Goal: Task Accomplishment & Management: Use online tool/utility

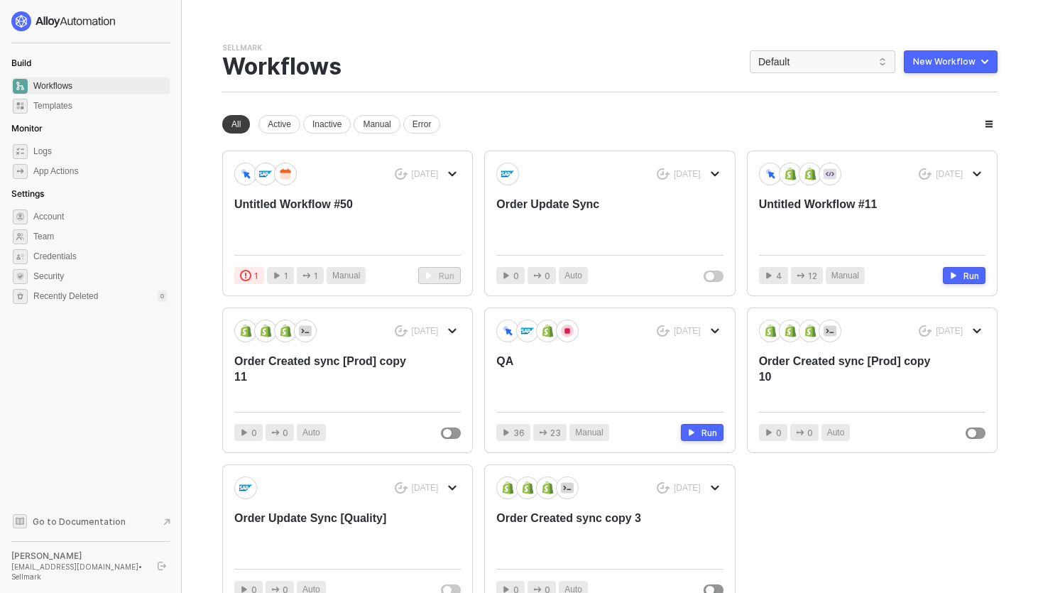
click at [157, 571] on button "button" at bounding box center [161, 565] width 17 height 17
click at [809, 54] on span "Default" at bounding box center [822, 61] width 128 height 21
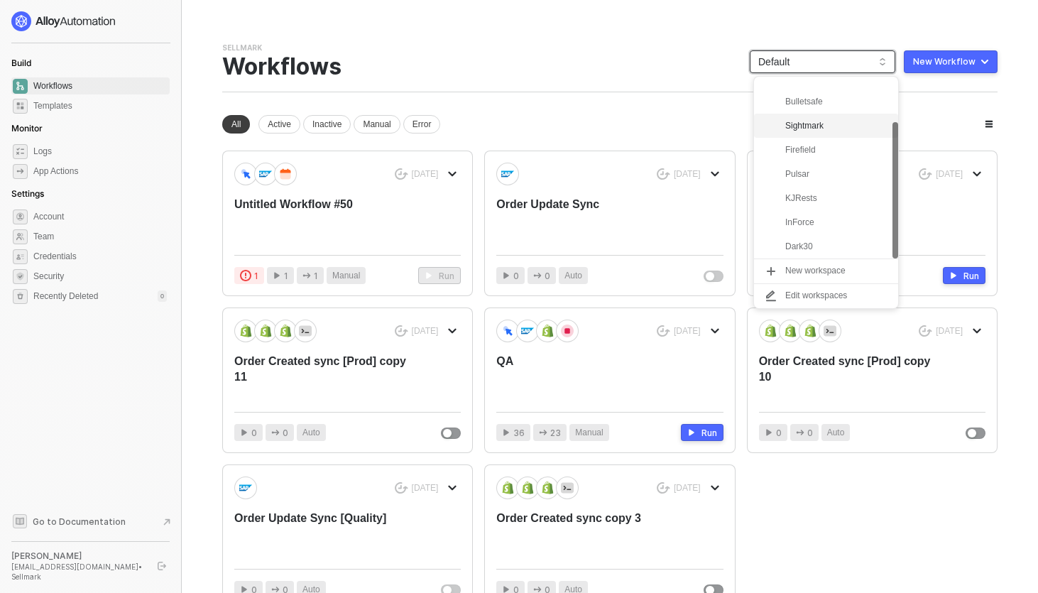
scroll to position [60, 0]
click at [791, 174] on div "KJRests" at bounding box center [837, 173] width 104 height 17
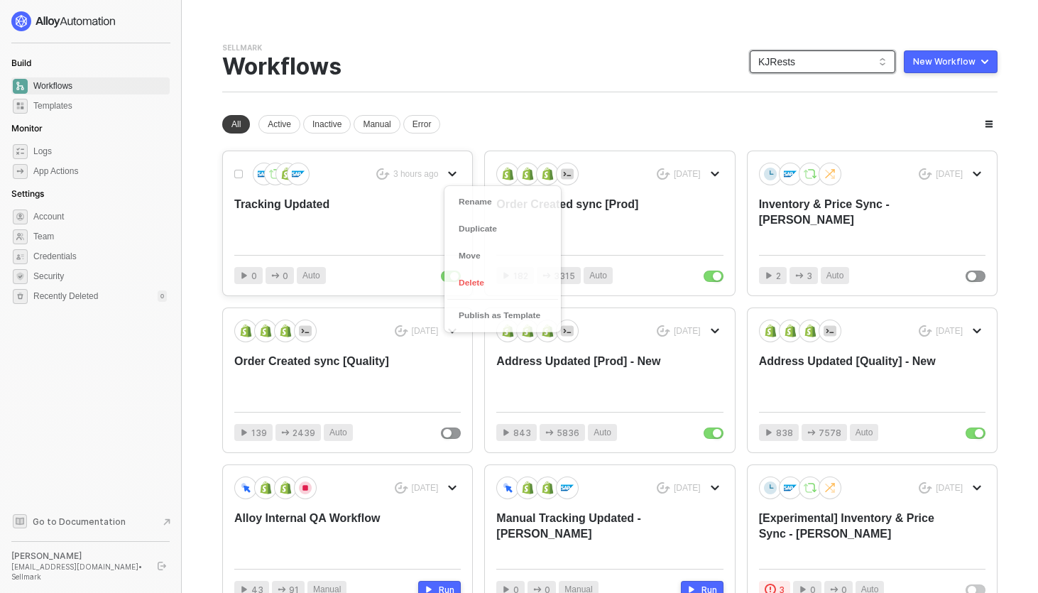
click at [452, 170] on icon "icon-arrow-down" at bounding box center [452, 174] width 9 height 9
click at [500, 227] on div "Duplicate" at bounding box center [503, 230] width 88 height 13
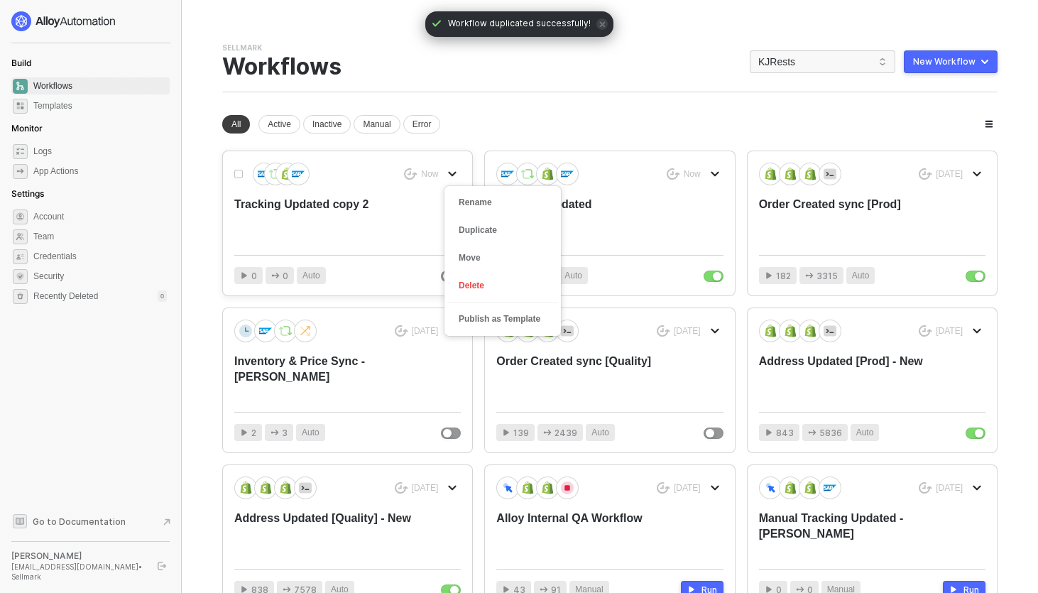
click at [457, 176] on button "button" at bounding box center [452, 173] width 17 height 17
click at [485, 265] on li "Move" at bounding box center [502, 258] width 111 height 28
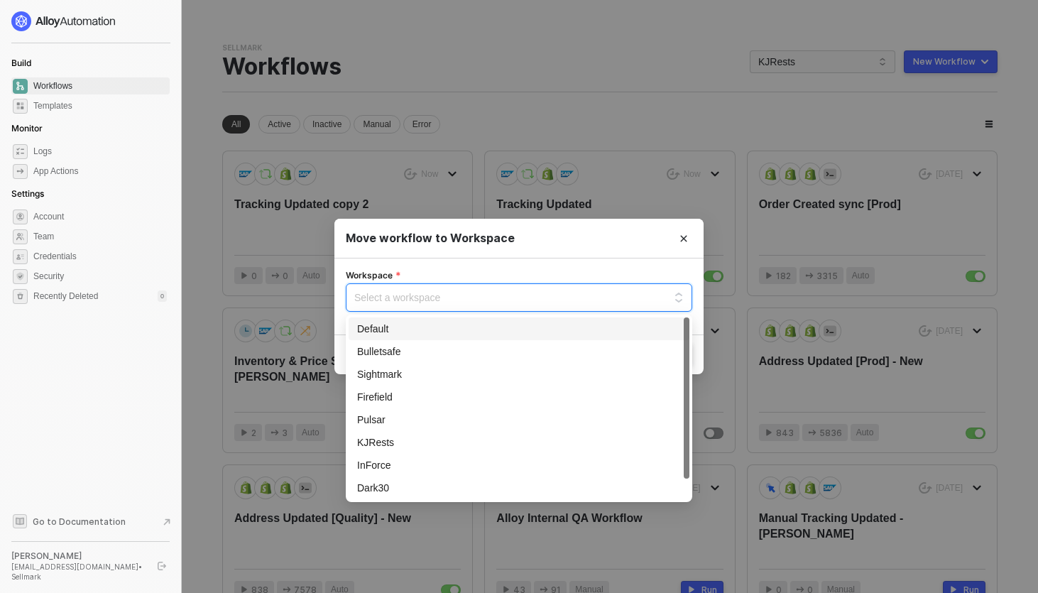
click at [510, 293] on input "Workspace" at bounding box center [518, 294] width 329 height 21
click at [506, 328] on div "Default" at bounding box center [519, 329] width 324 height 16
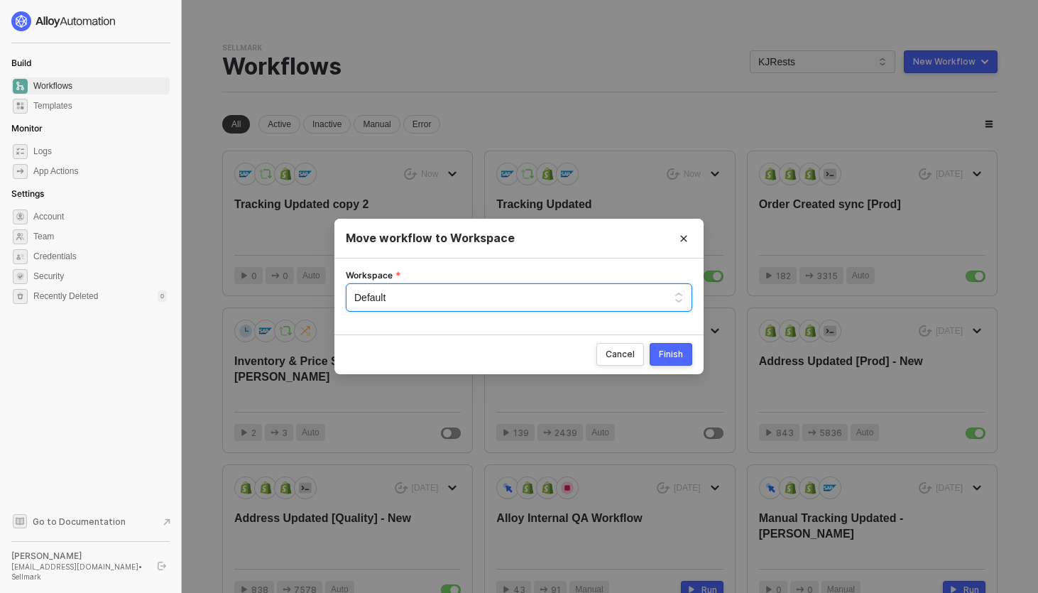
click at [675, 358] on div "Finish" at bounding box center [671, 354] width 24 height 11
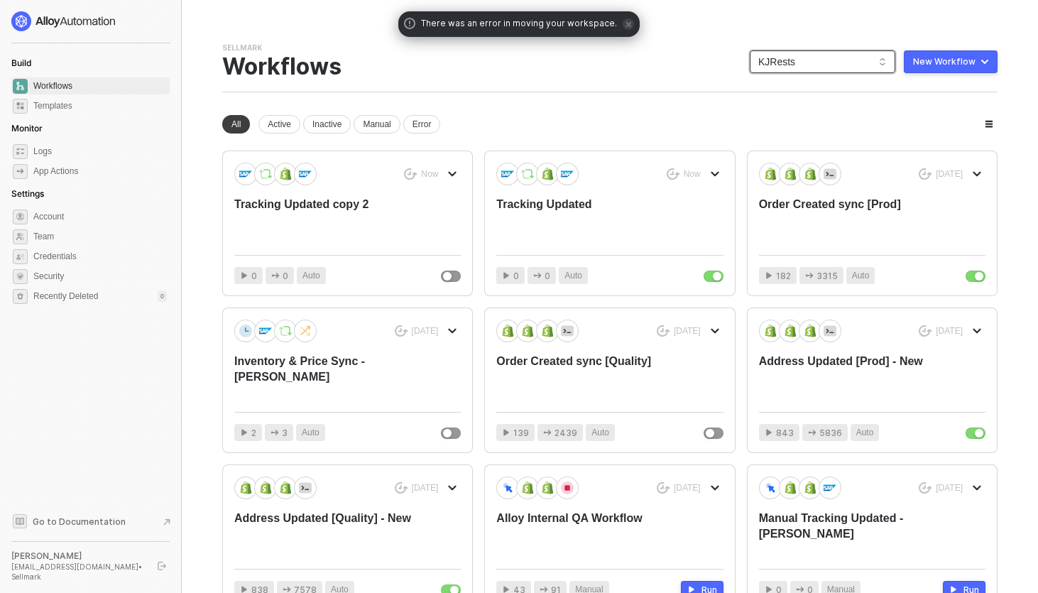
click at [845, 65] on span "KJRests" at bounding box center [822, 61] width 128 height 21
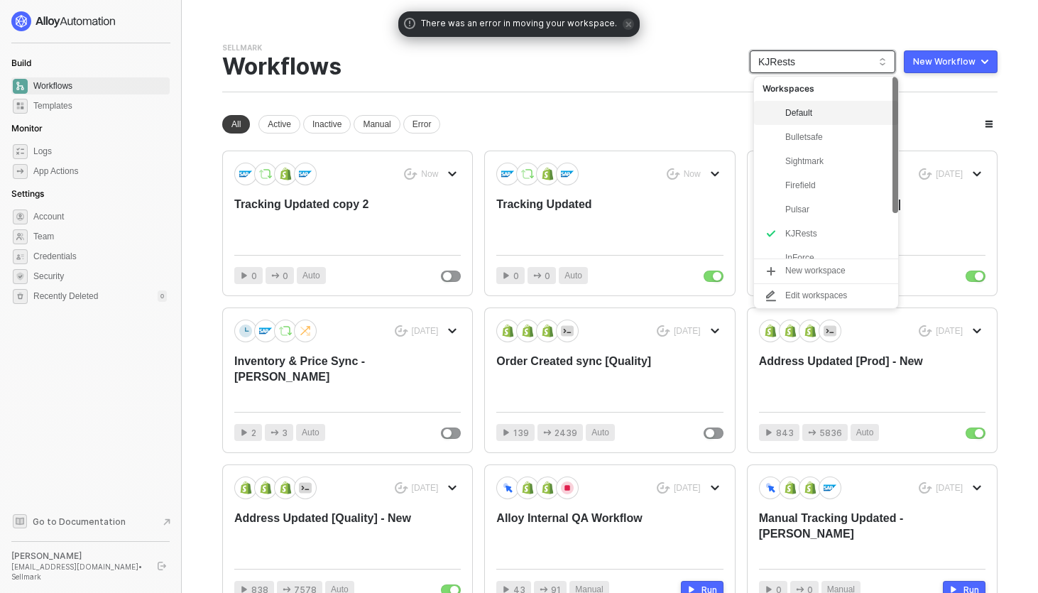
click at [802, 108] on div "Default" at bounding box center [837, 112] width 104 height 17
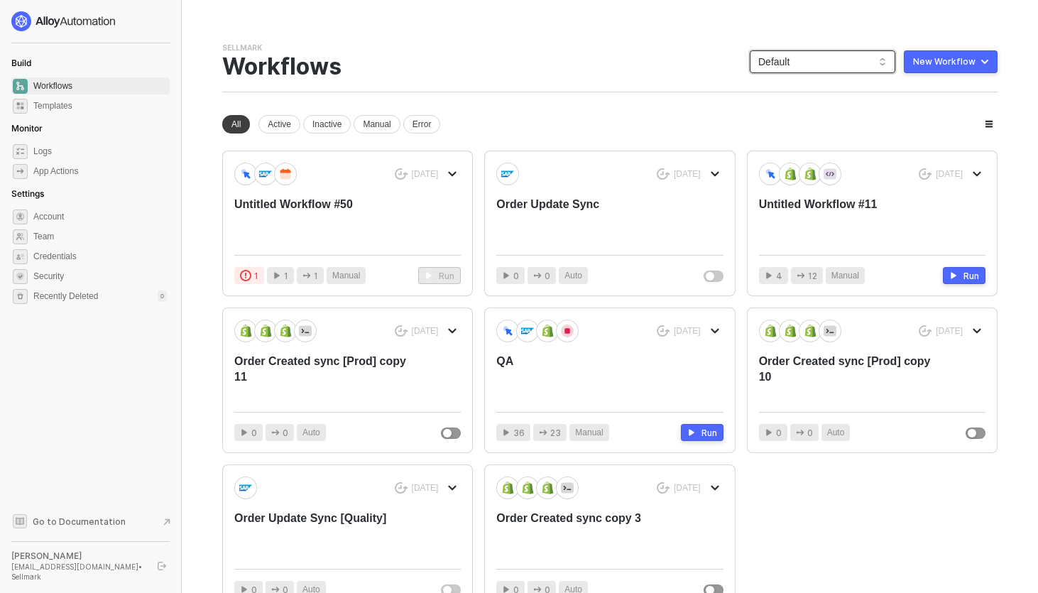
click at [790, 62] on span "Default" at bounding box center [822, 61] width 128 height 21
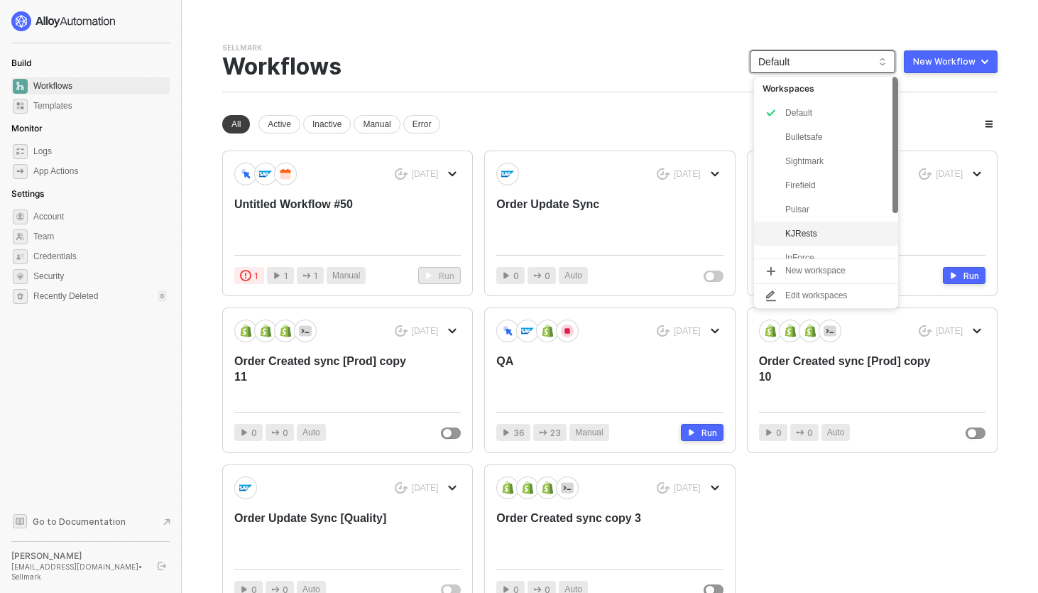
click at [800, 236] on div "KJRests" at bounding box center [837, 233] width 104 height 17
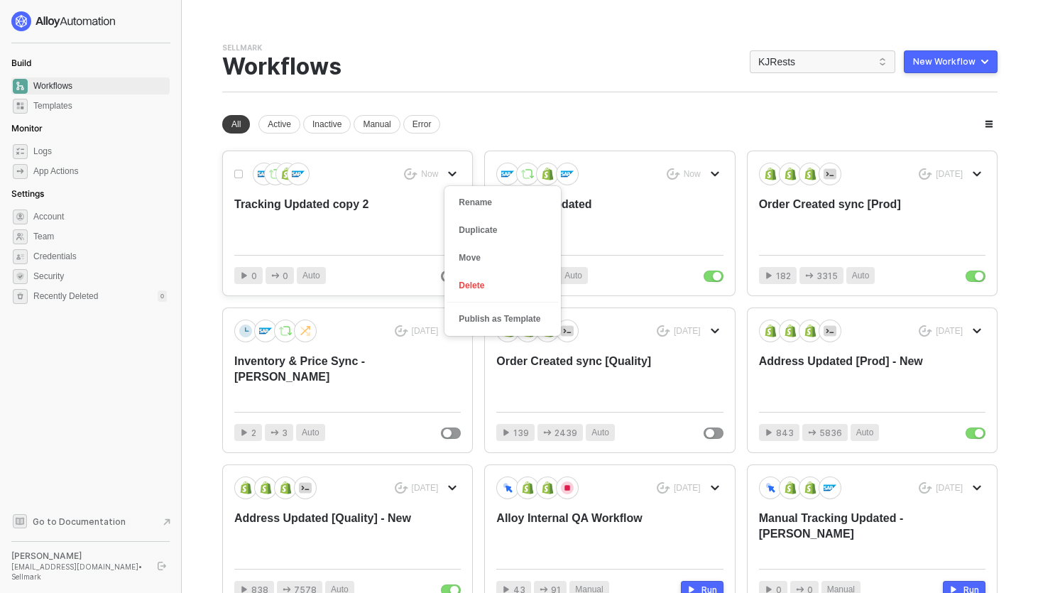
click at [454, 172] on icon "icon-arrow-down" at bounding box center [452, 174] width 9 height 9
click at [482, 253] on div "Move" at bounding box center [503, 257] width 88 height 13
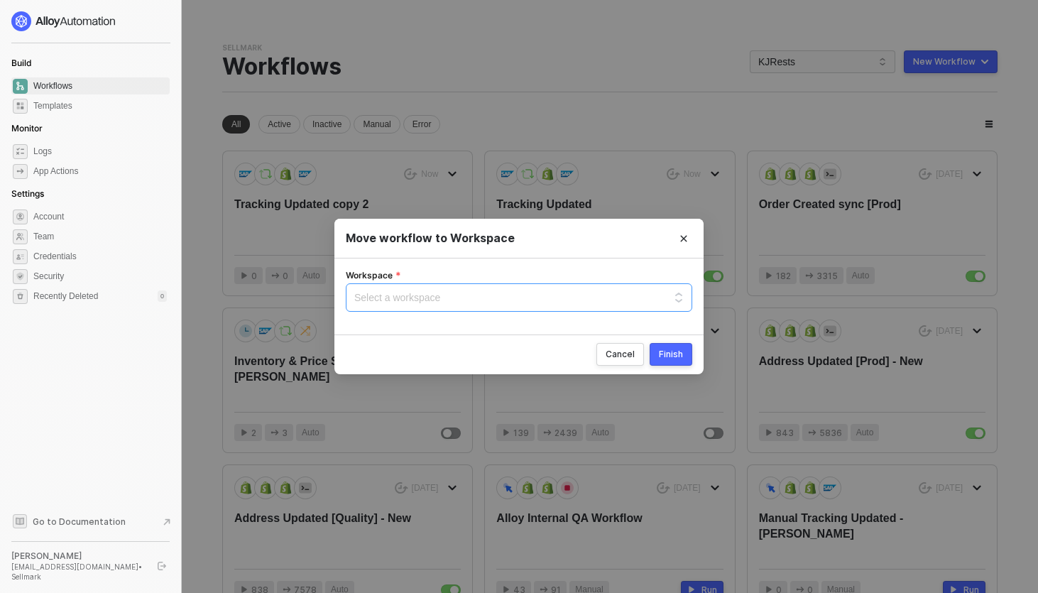
click at [479, 302] on input "Workspace" at bounding box center [518, 294] width 329 height 21
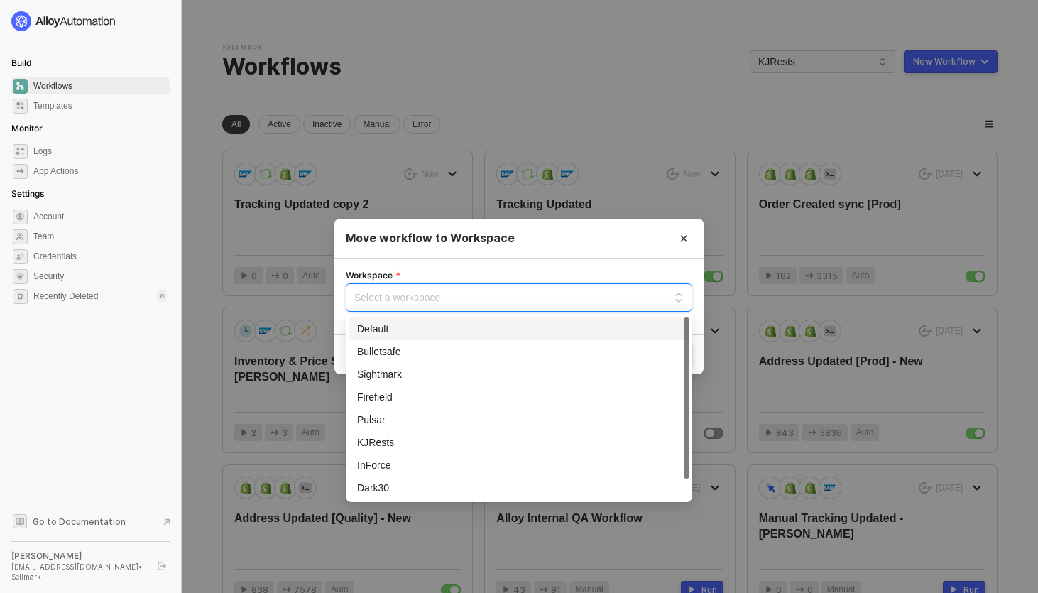
click at [410, 330] on div "Default" at bounding box center [519, 329] width 324 height 16
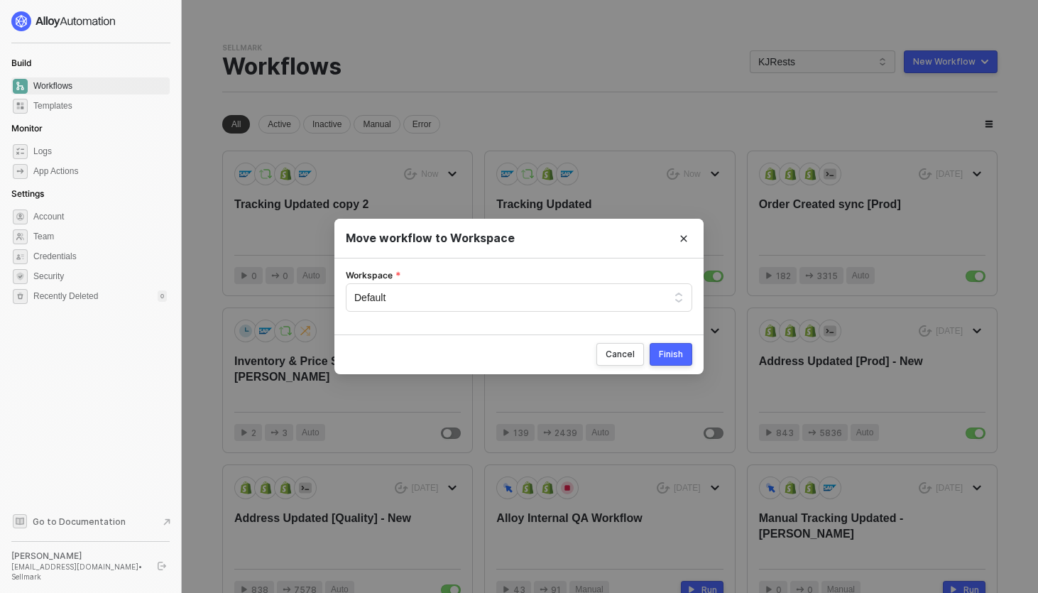
click at [675, 361] on button "Finish" at bounding box center [670, 354] width 43 height 23
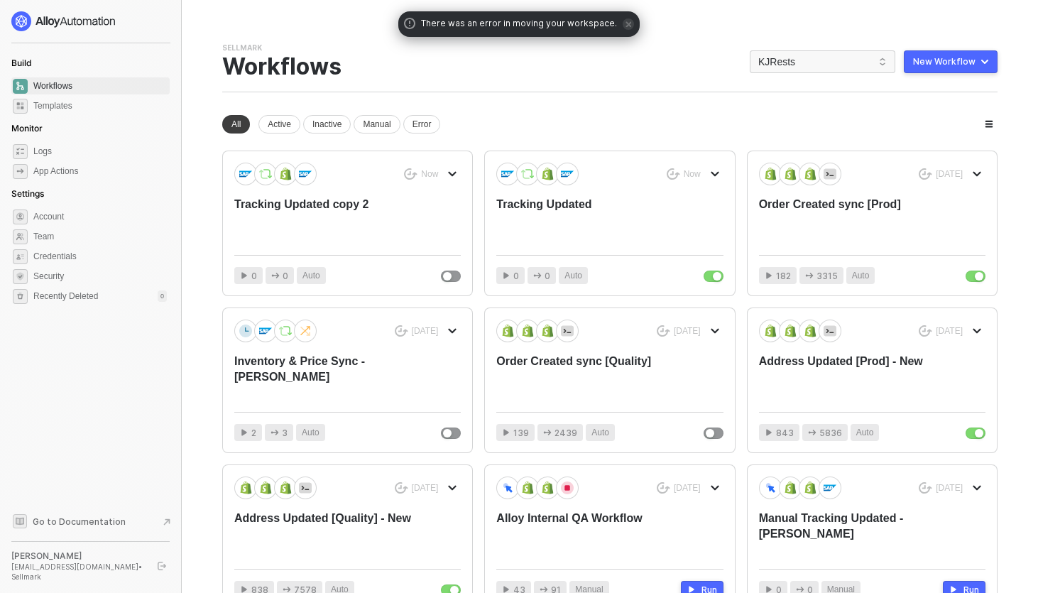
click at [510, 59] on div "Sellmark Team Settings → Workflows KJRests New Workflow" at bounding box center [609, 68] width 775 height 50
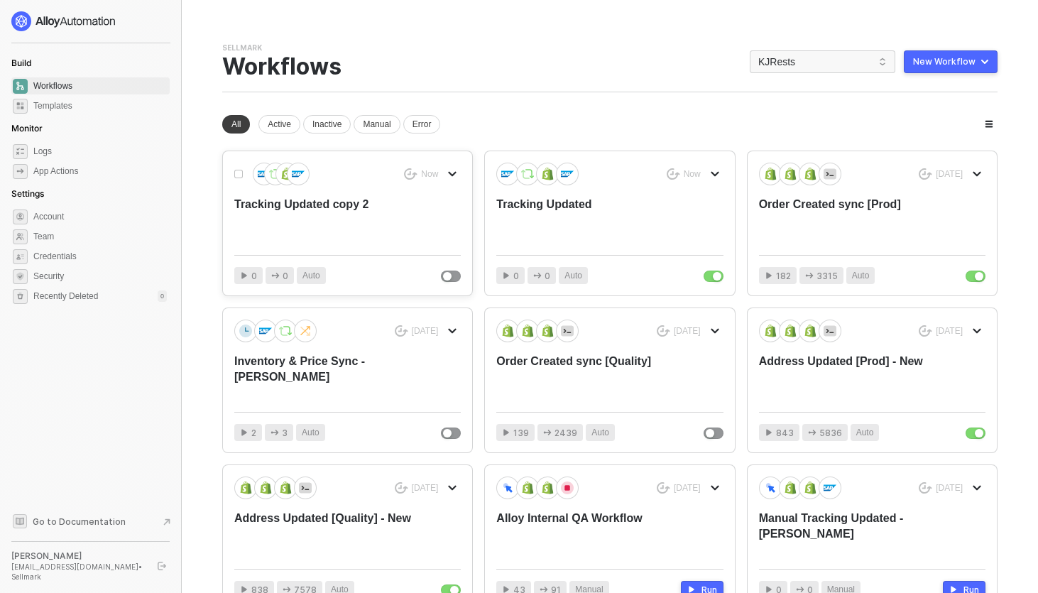
click at [454, 172] on icon "icon-arrow-down" at bounding box center [452, 174] width 6 height 4
click at [474, 257] on div "Move" at bounding box center [503, 257] width 88 height 13
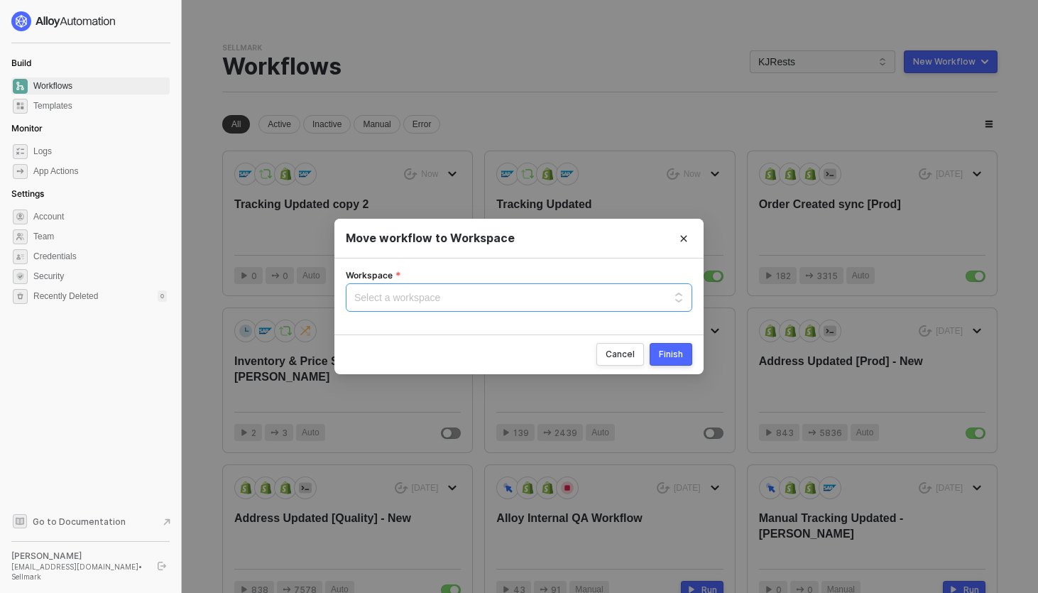
click at [481, 296] on input "Workspace" at bounding box center [518, 294] width 329 height 21
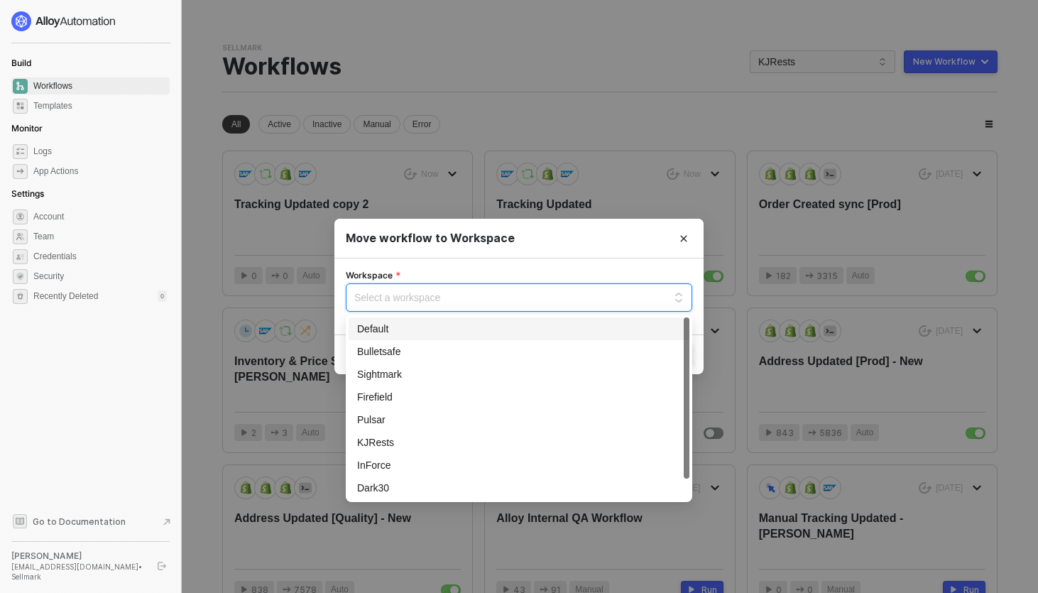
click at [444, 331] on div "Default" at bounding box center [519, 329] width 324 height 16
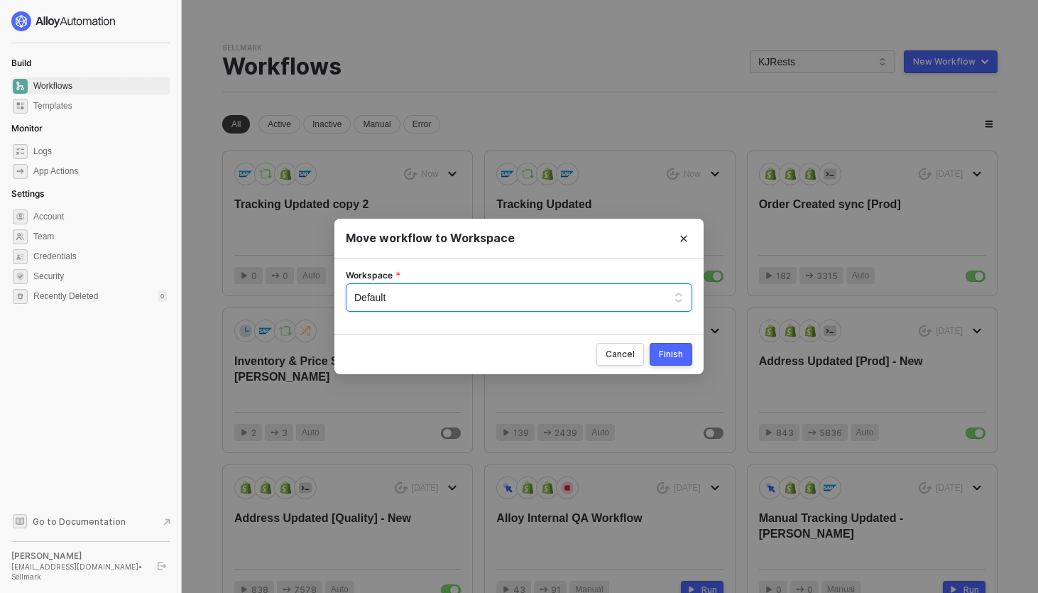
click at [665, 359] on div "Finish" at bounding box center [671, 354] width 24 height 11
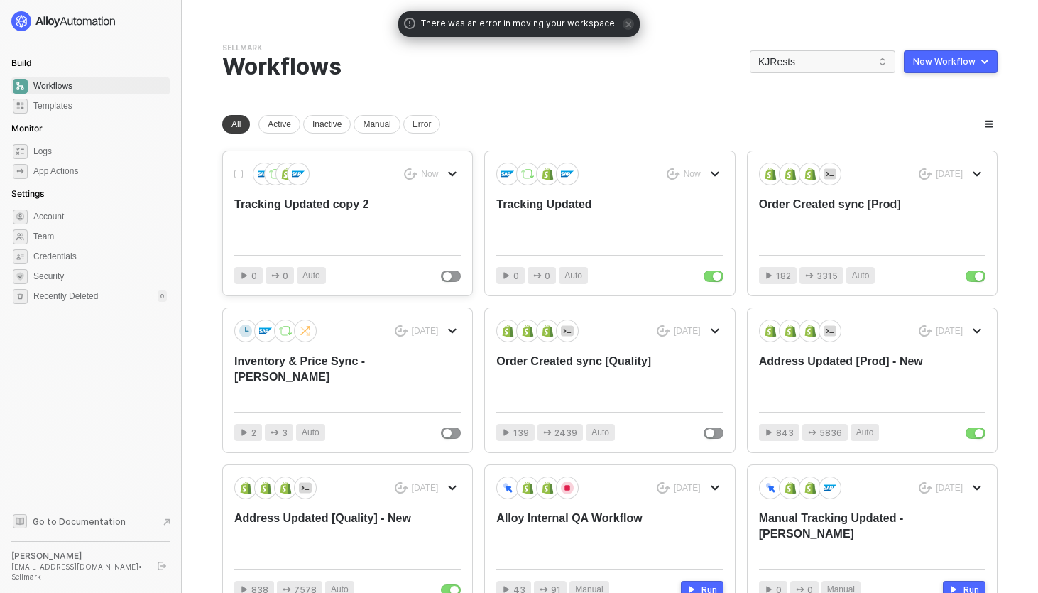
click at [332, 200] on div "Tracking Updated copy 2" at bounding box center [324, 220] width 181 height 47
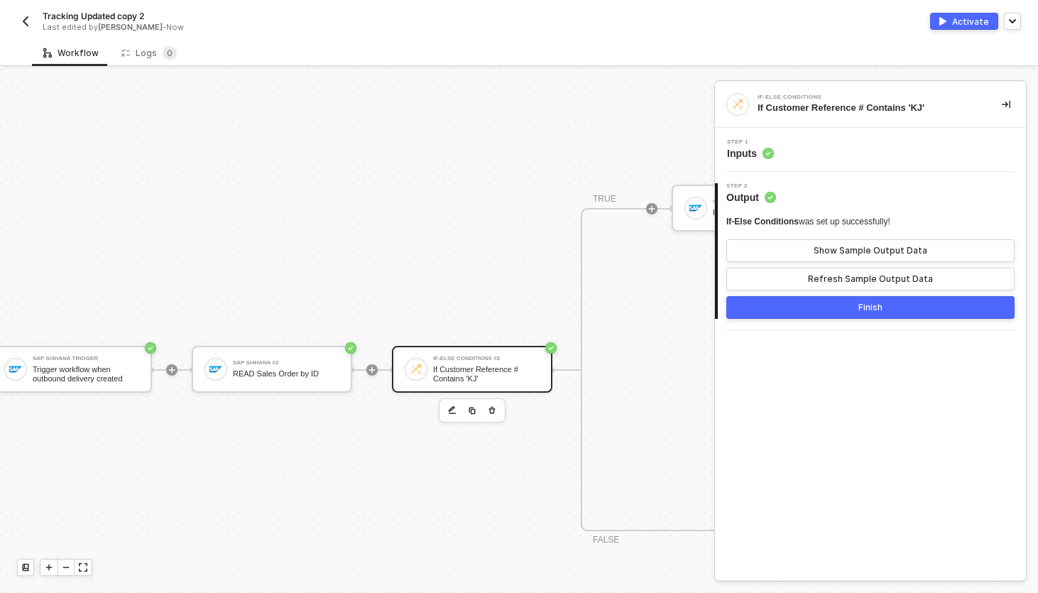
scroll to position [528, 30]
click at [109, 379] on div "Trigger workflow when outbound delivery created" at bounding box center [81, 374] width 106 height 18
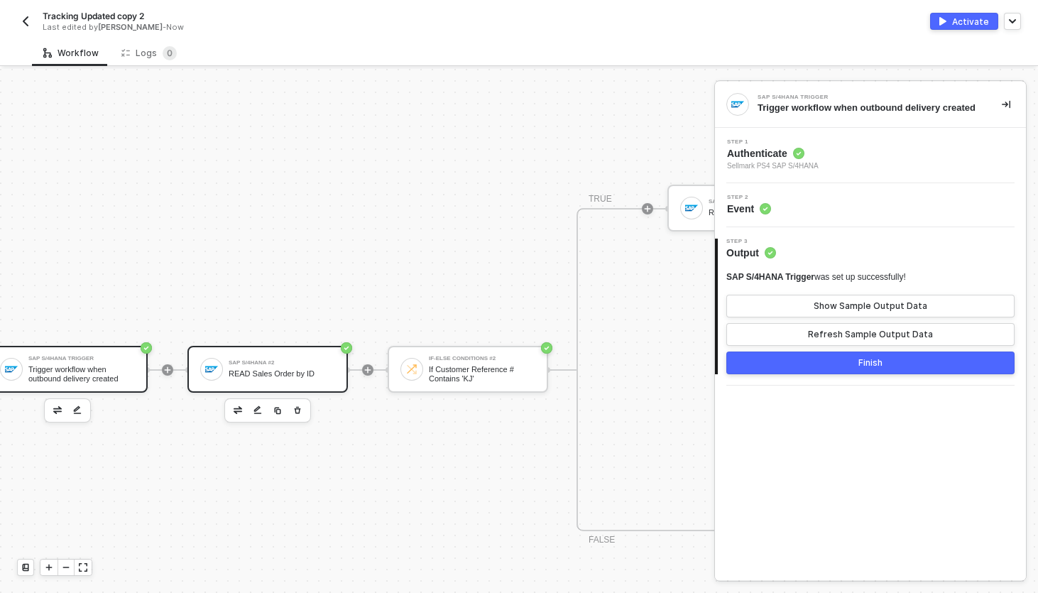
click at [241, 382] on div "SAP S/4HANA #2 READ Sales Order by ID" at bounding box center [282, 369] width 106 height 27
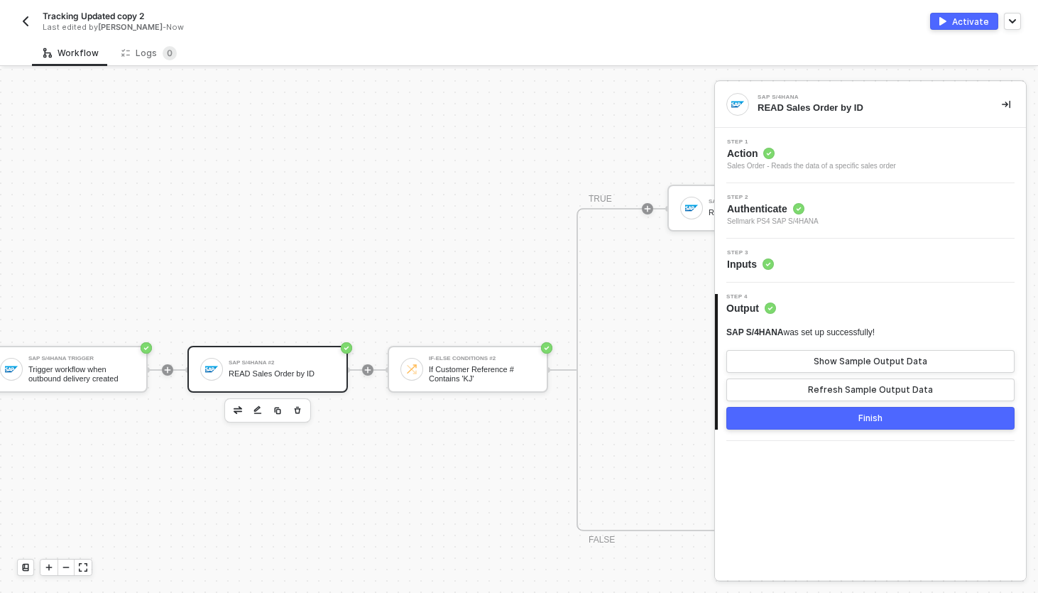
click at [837, 264] on div "Step 3 Inputs" at bounding box center [871, 260] width 307 height 21
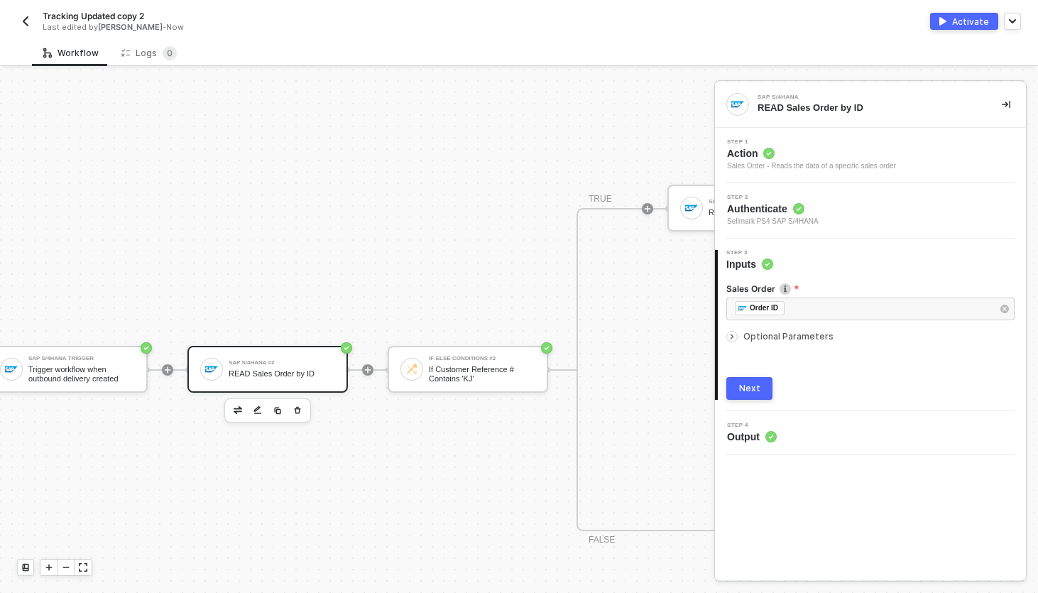
click at [244, 368] on div "SAP S/4HANA #2 READ Sales Order by ID" at bounding box center [282, 369] width 106 height 27
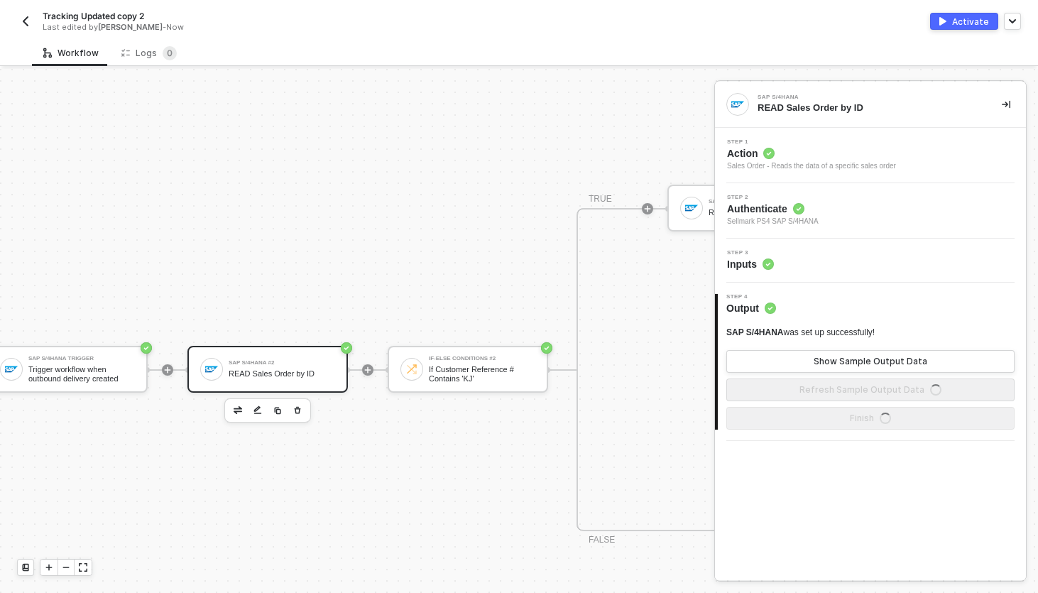
click at [816, 256] on div "Step 3 Inputs" at bounding box center [871, 260] width 307 height 21
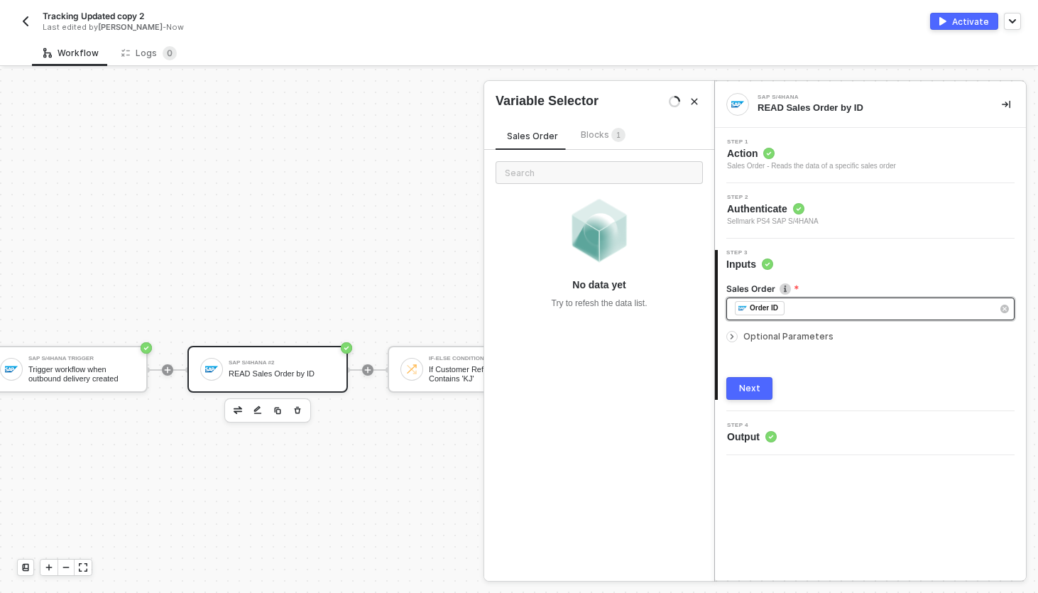
click at [818, 309] on div "﻿ ﻿ Order ID ﻿" at bounding box center [863, 309] width 257 height 16
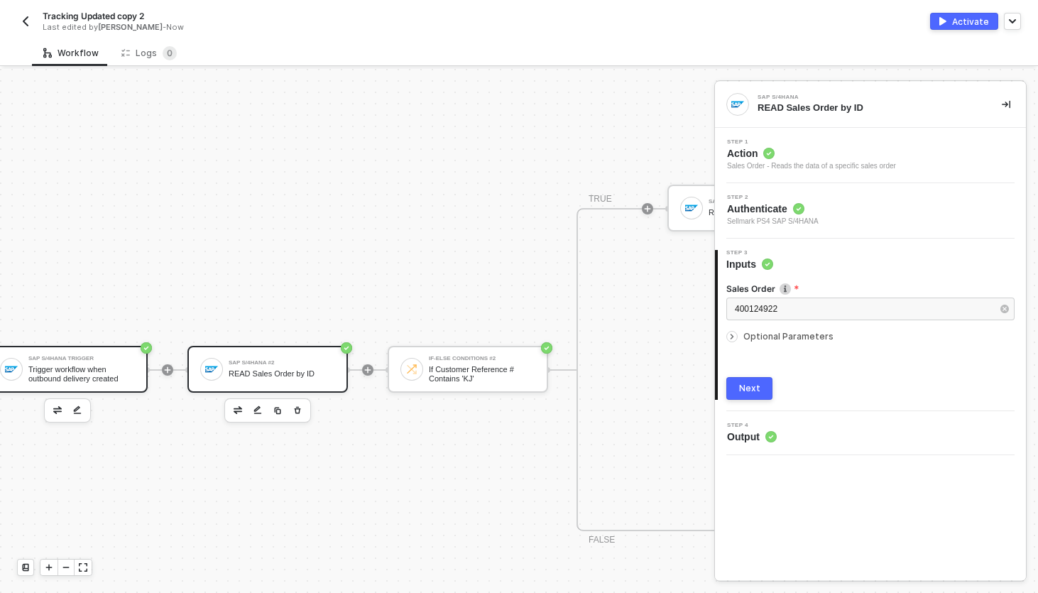
click at [51, 381] on div "Trigger workflow when outbound delivery created" at bounding box center [81, 374] width 106 height 18
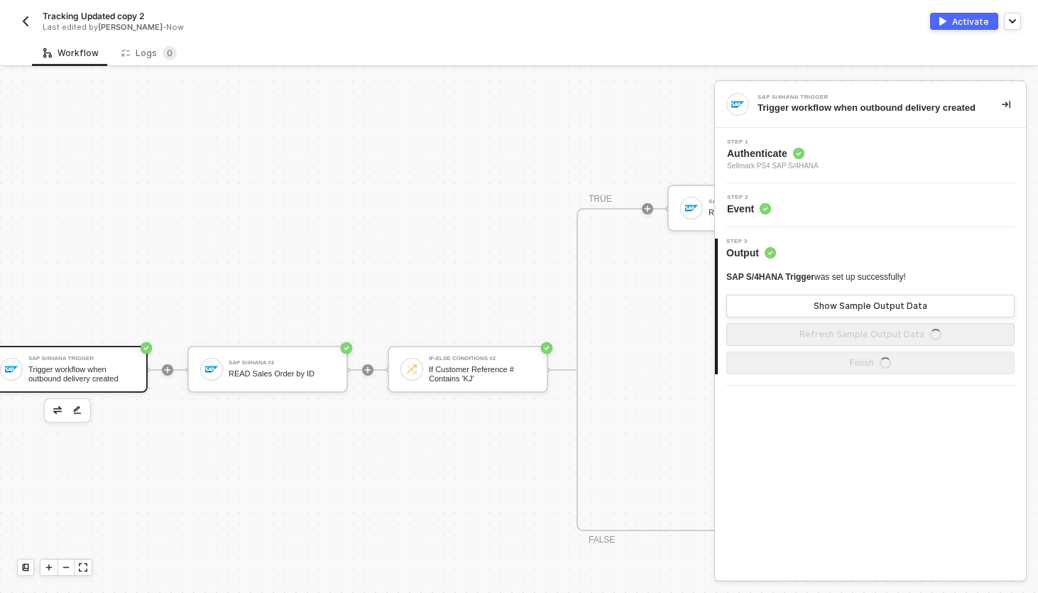
click at [57, 410] on img "button" at bounding box center [57, 409] width 9 height 7
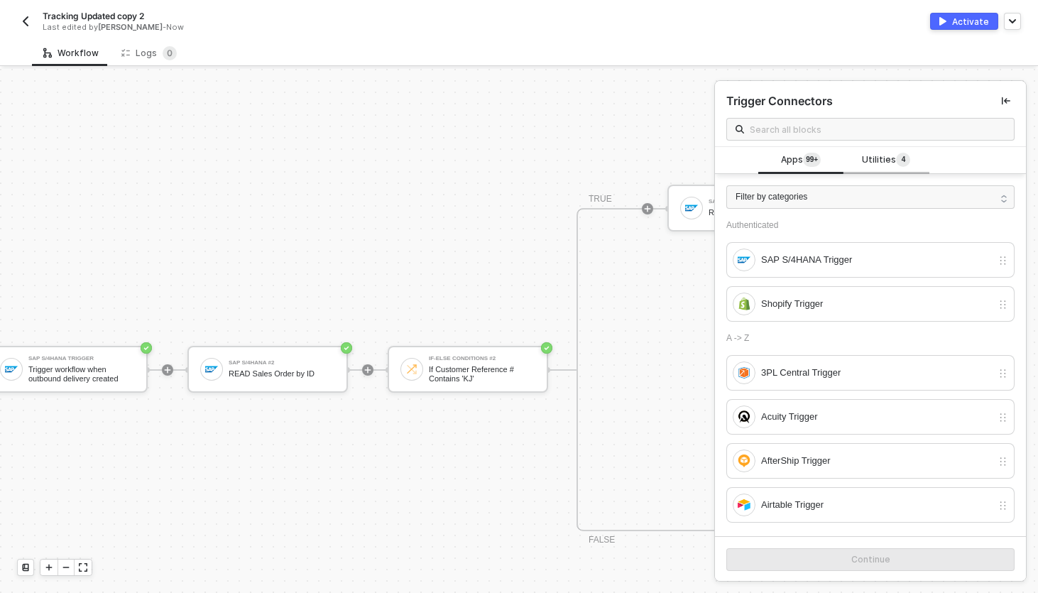
click at [891, 155] on span "Utilities 4" at bounding box center [886, 161] width 48 height 16
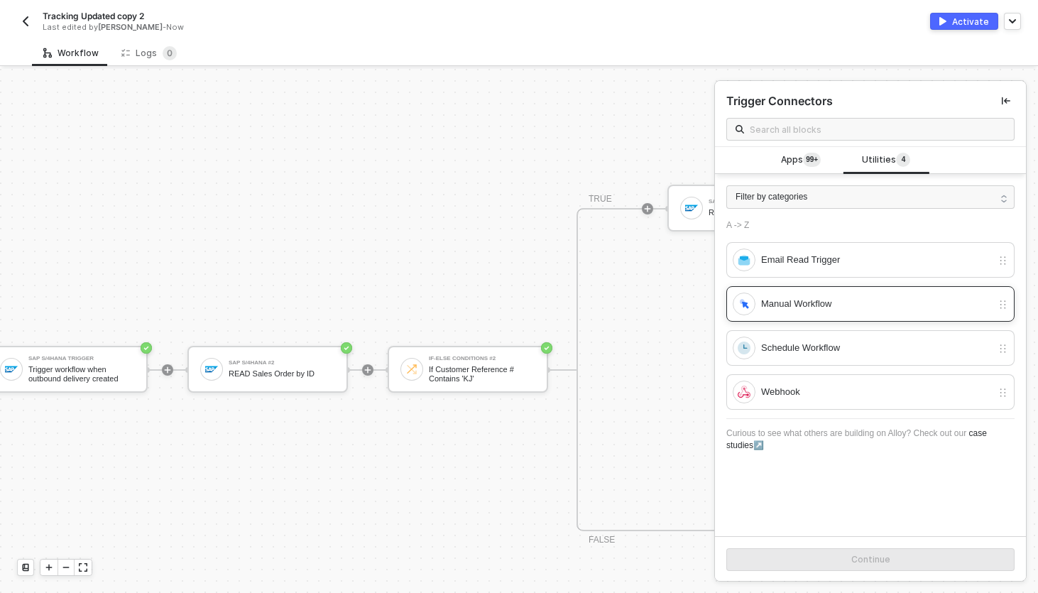
click at [812, 295] on div "Manual Workflow" at bounding box center [861, 303] width 259 height 23
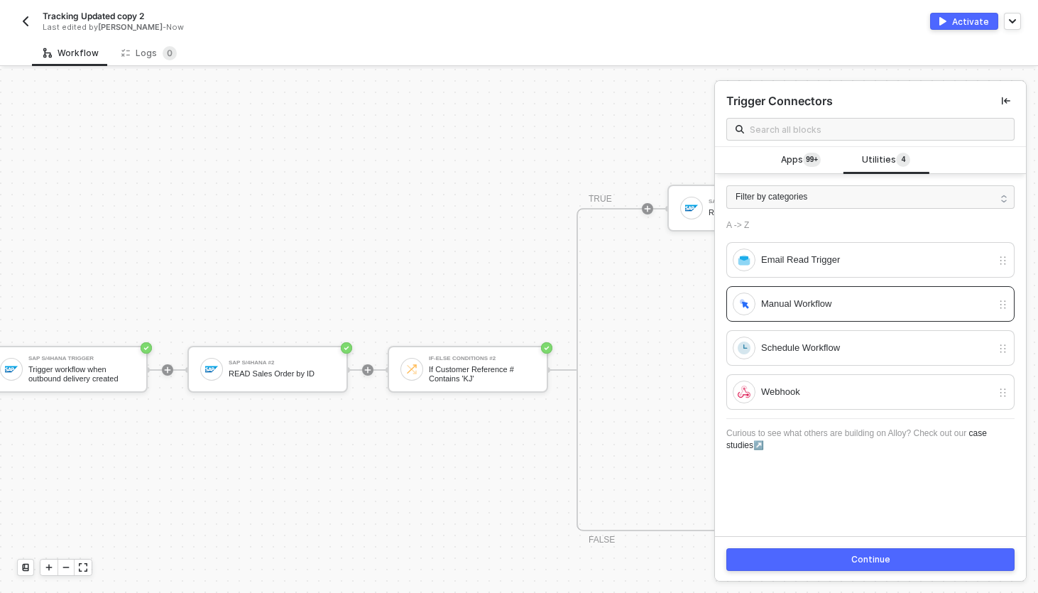
click at [874, 554] on div "Continue" at bounding box center [870, 559] width 39 height 11
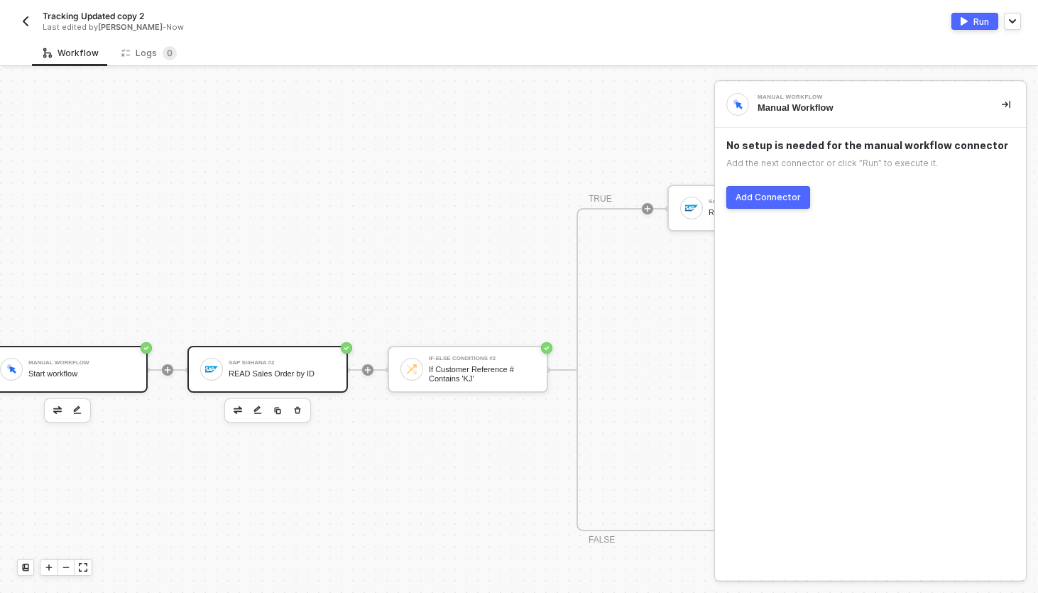
click at [286, 377] on div "READ Sales Order by ID" at bounding box center [282, 373] width 106 height 9
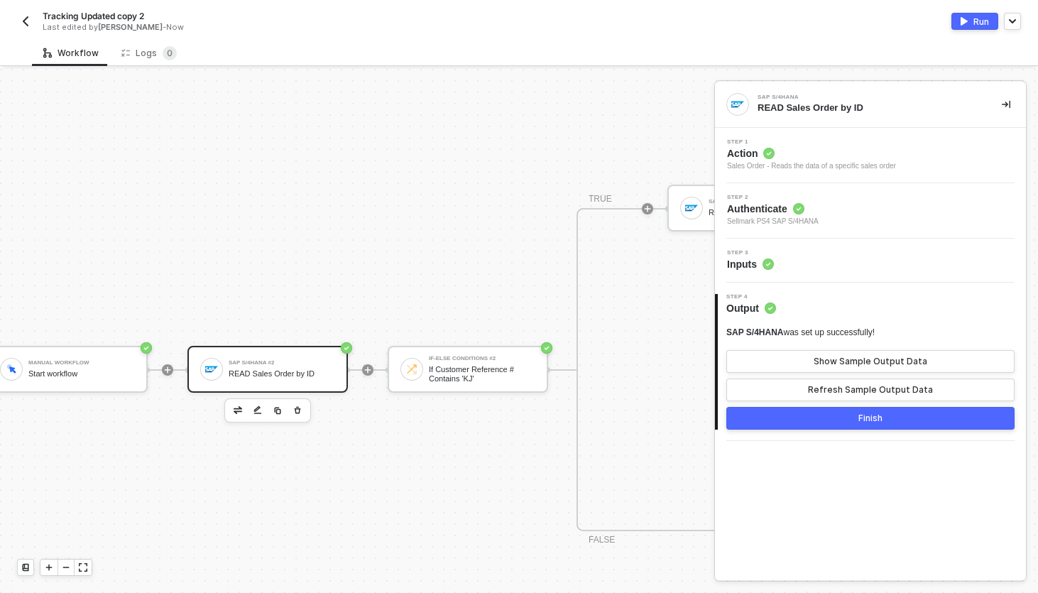
click at [811, 252] on div "Step 3 Inputs" at bounding box center [871, 260] width 307 height 21
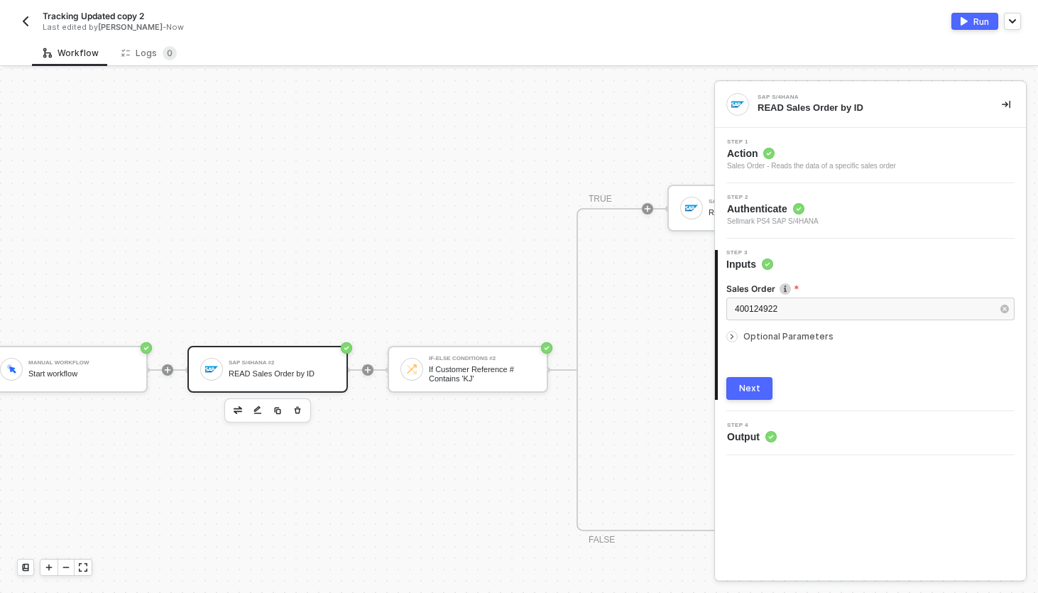
click at [764, 385] on button "Next" at bounding box center [749, 388] width 46 height 23
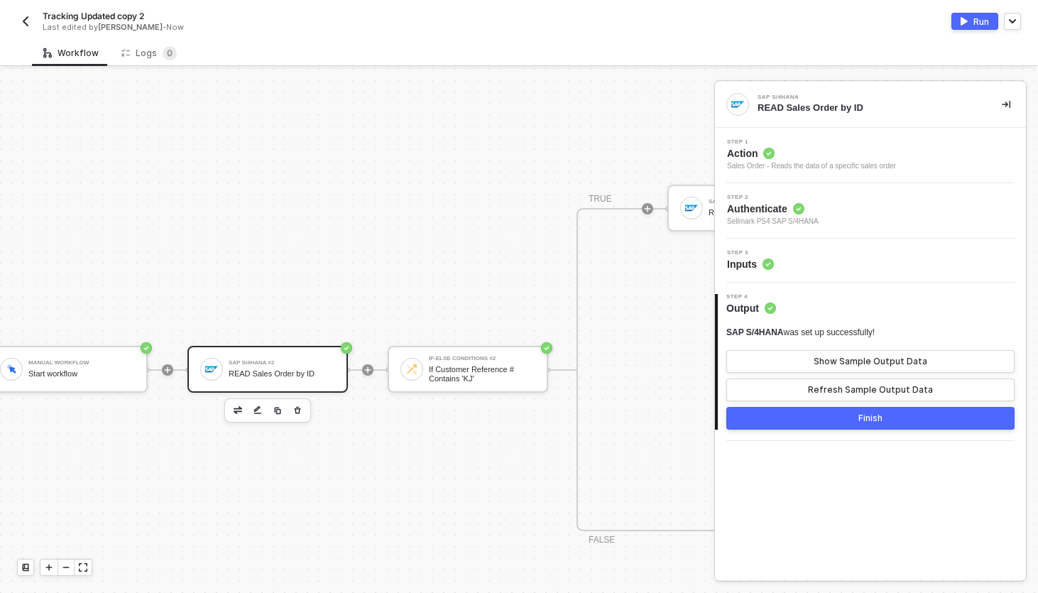
click at [808, 373] on div "SAP S/4HANA was set up successfully! Show Sample Output Data Refresh Sample Out…" at bounding box center [870, 364] width 288 height 75
click at [808, 358] on button "Show Sample Output Data" at bounding box center [870, 361] width 288 height 23
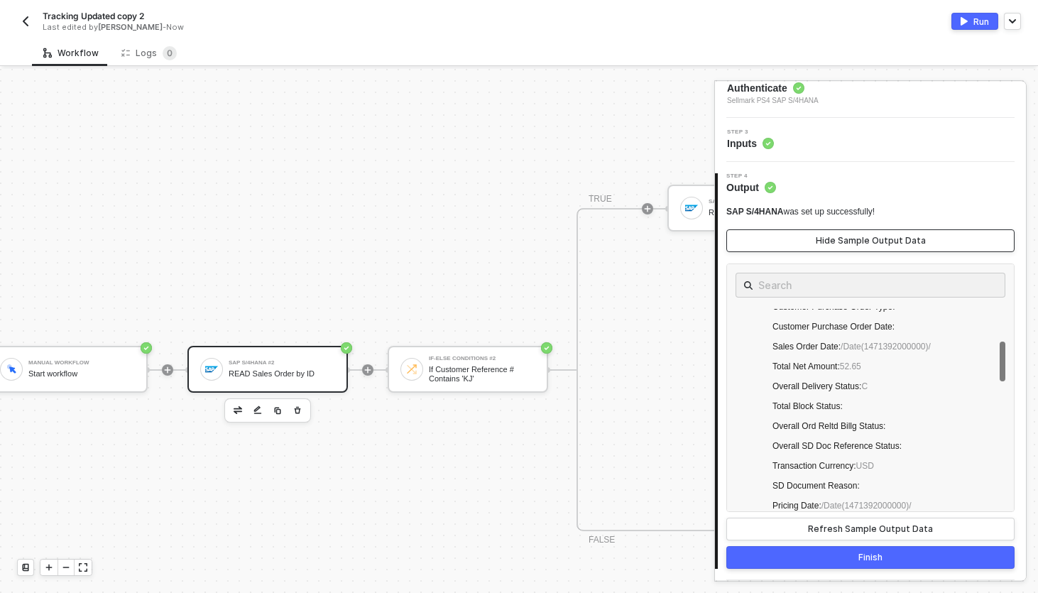
scroll to position [561, 0]
click at [831, 137] on div "Step 3 Inputs" at bounding box center [871, 139] width 307 height 21
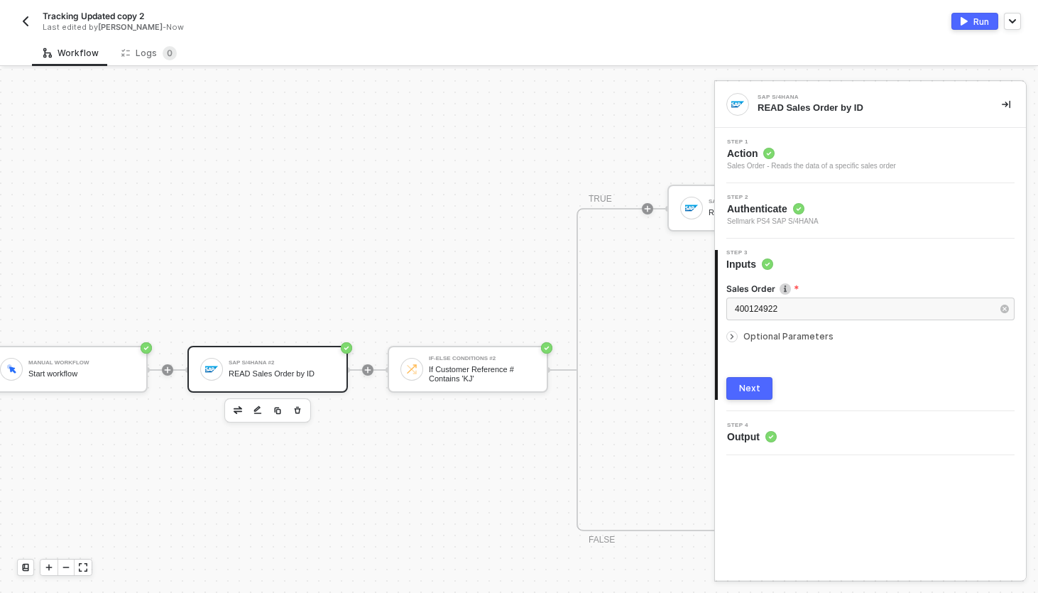
scroll to position [0, 0]
click at [744, 395] on button "Next" at bounding box center [749, 388] width 46 height 23
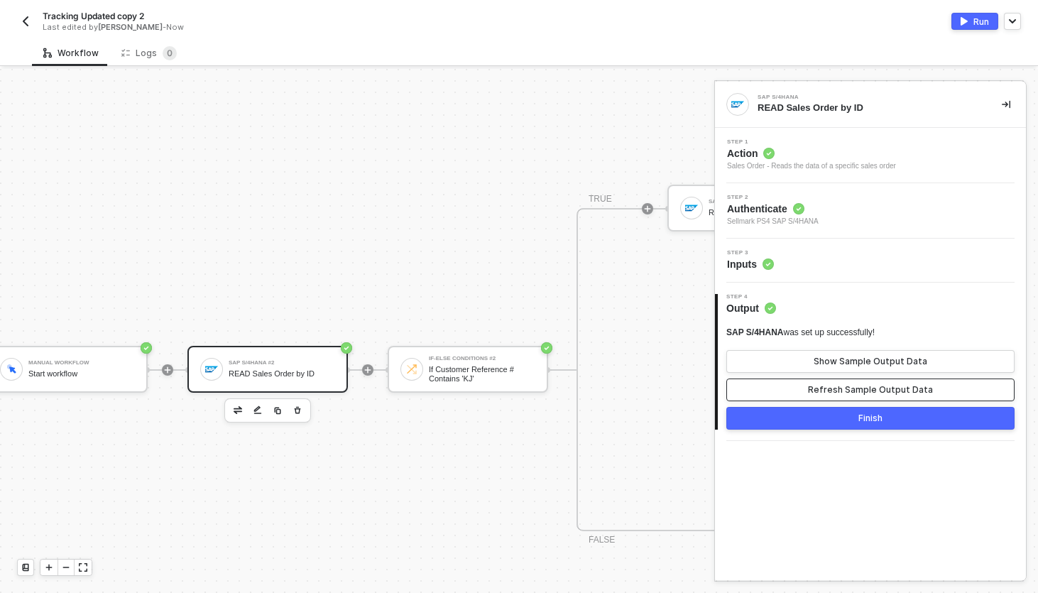
click at [867, 394] on div "Refresh Sample Output Data" at bounding box center [870, 389] width 125 height 11
click at [843, 351] on button "Show Sample Output Data" at bounding box center [870, 361] width 288 height 23
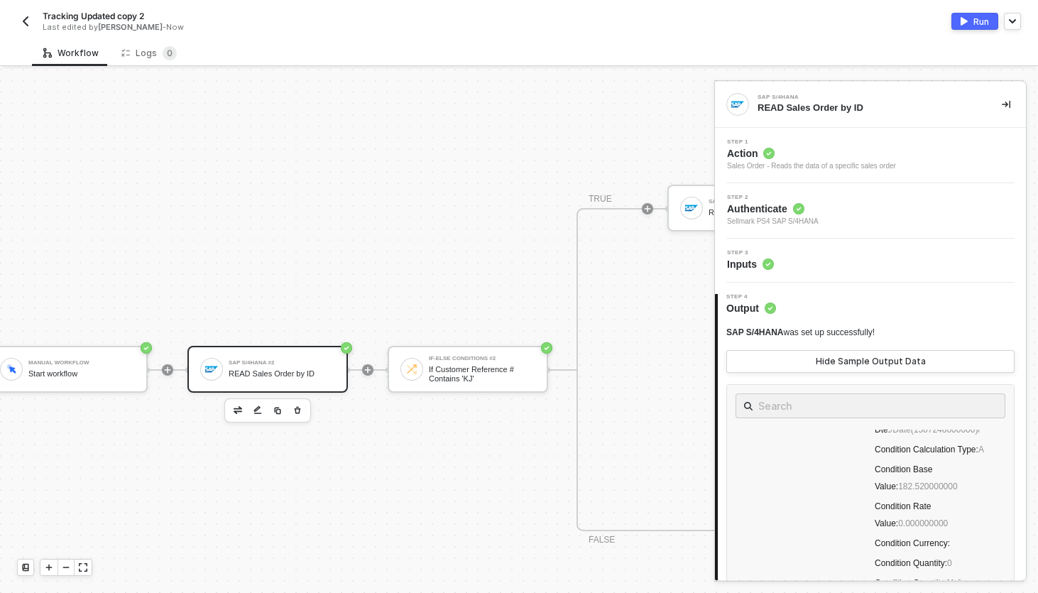
scroll to position [4493, 0]
click at [915, 405] on input "text" at bounding box center [870, 406] width 224 height 18
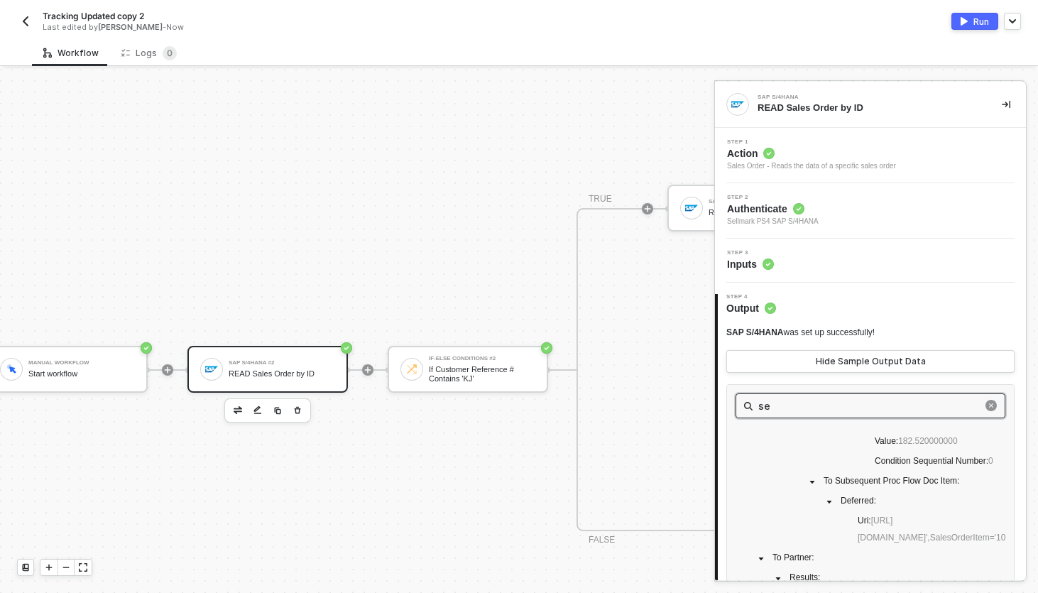
scroll to position [0, 0]
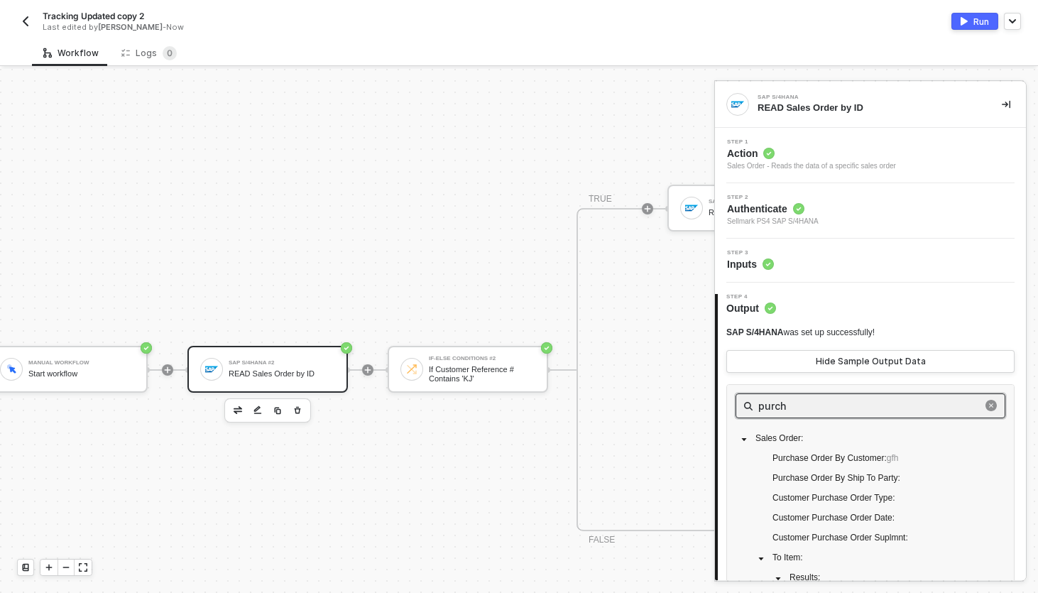
type input "purch"
click at [942, 317] on div "SAP S/4HANA was set up successfully! Hide Sample Output Data purch Sales Order …" at bounding box center [870, 502] width 288 height 374
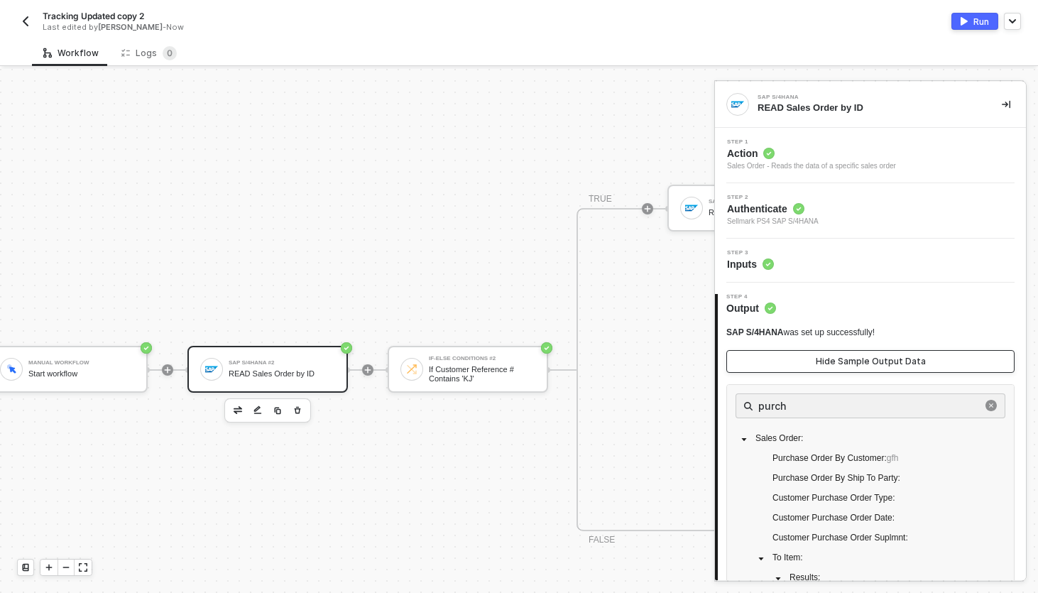
click at [901, 367] on button "Hide Sample Output Data" at bounding box center [870, 361] width 288 height 23
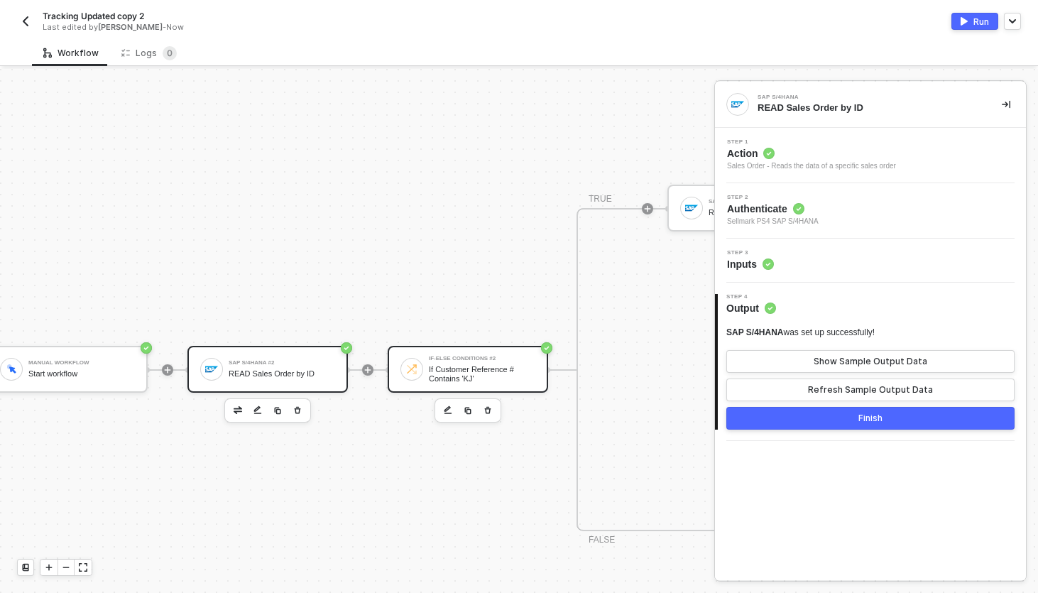
click at [516, 363] on div "If-Else Conditions #2 If Customer Reference # Contains 'KJ'" at bounding box center [482, 369] width 106 height 27
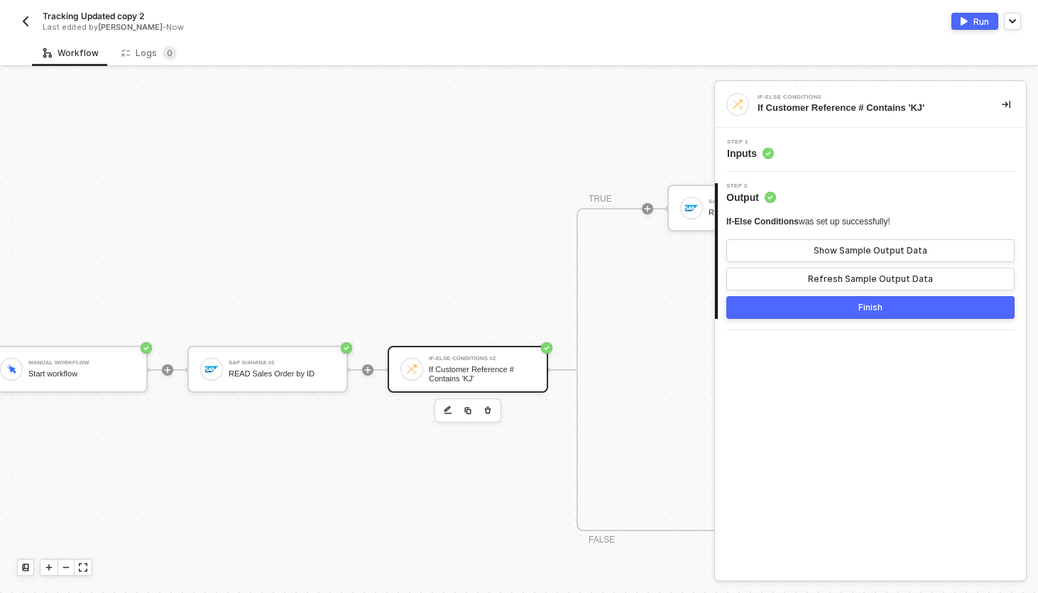
click at [821, 155] on div "Step 1 Inputs" at bounding box center [871, 149] width 307 height 21
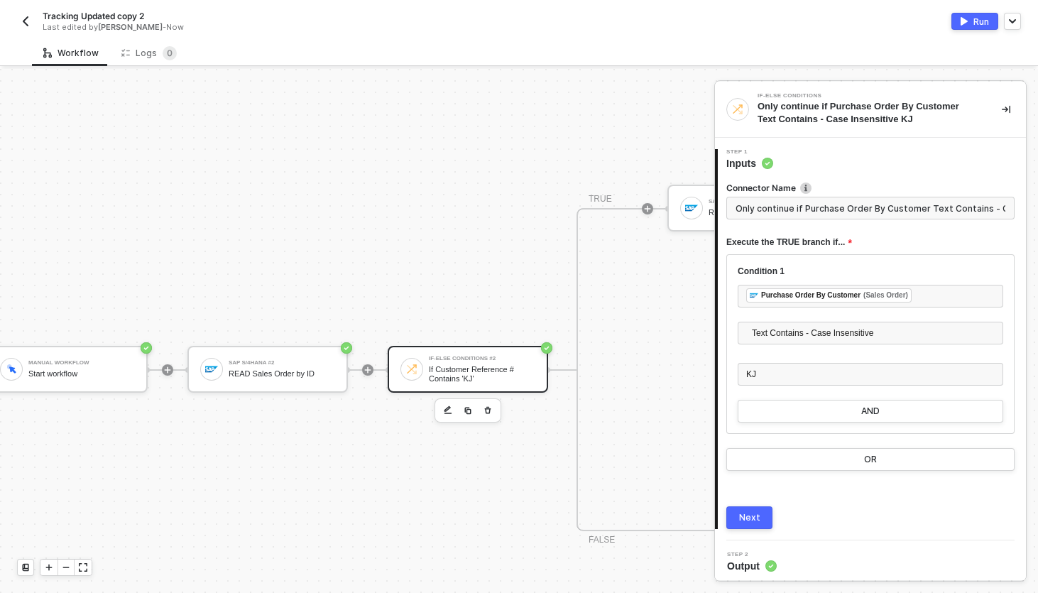
scroll to position [528, 343]
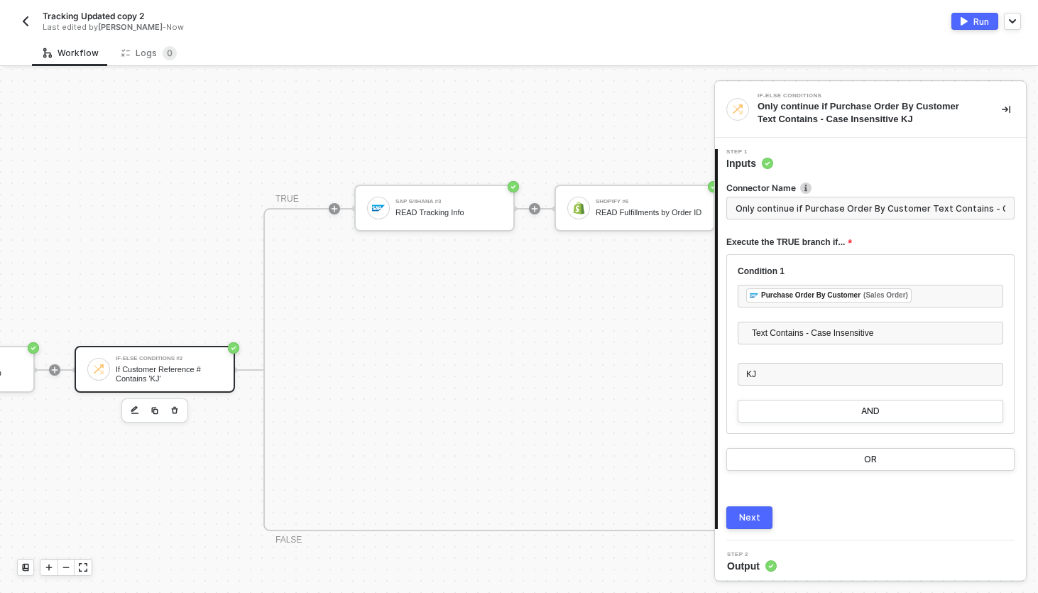
click at [470, 197] on div "SAP S/4HANA #3 READ Tracking Info" at bounding box center [448, 207] width 106 height 27
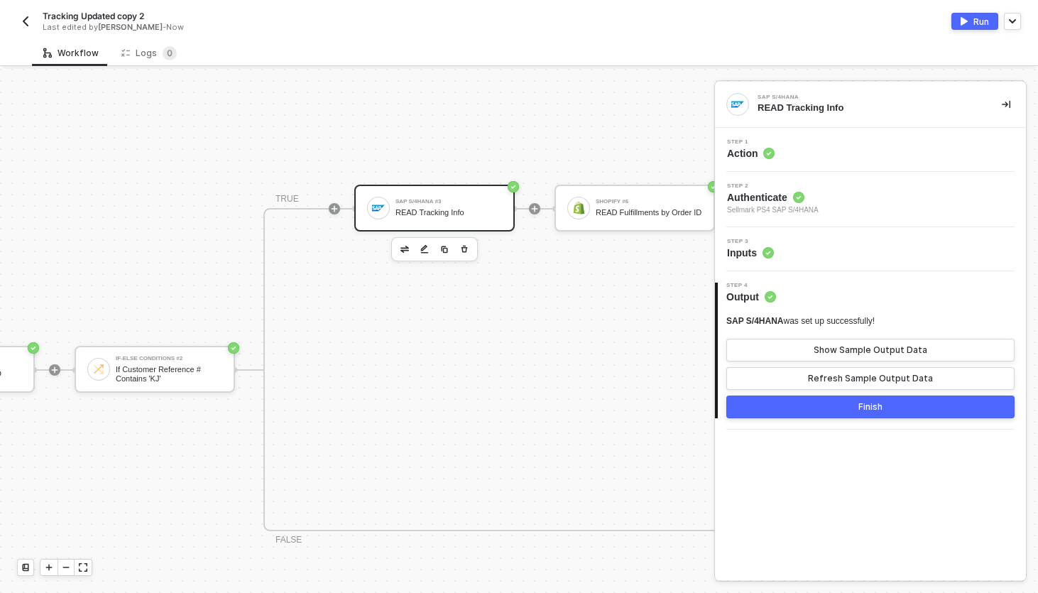
click at [962, 22] on img "button" at bounding box center [963, 21] width 7 height 9
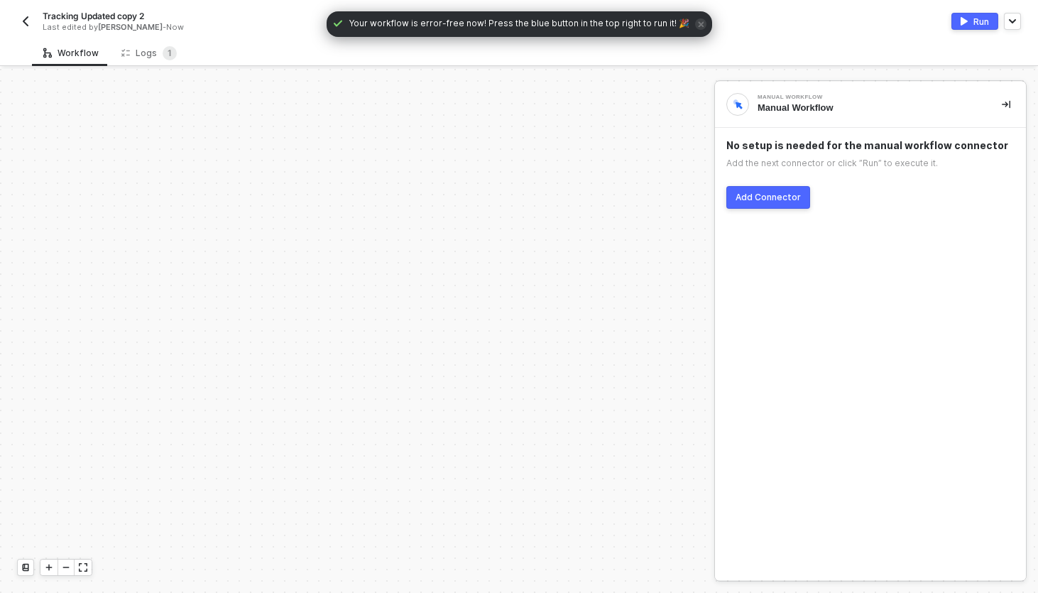
scroll to position [415, 0]
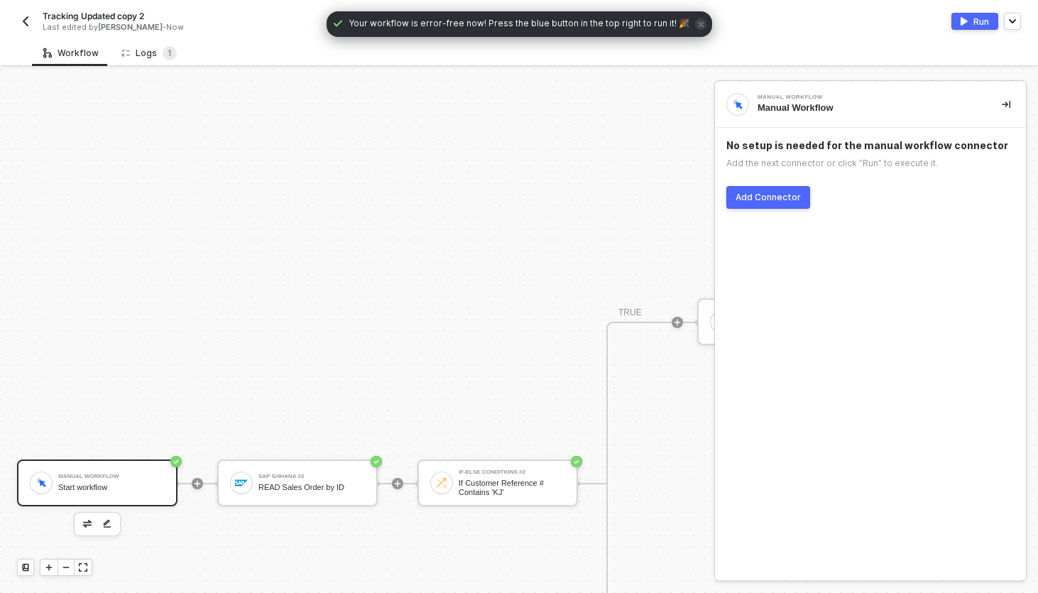
click at [134, 51] on div "Logs 1" at bounding box center [148, 53] width 55 height 14
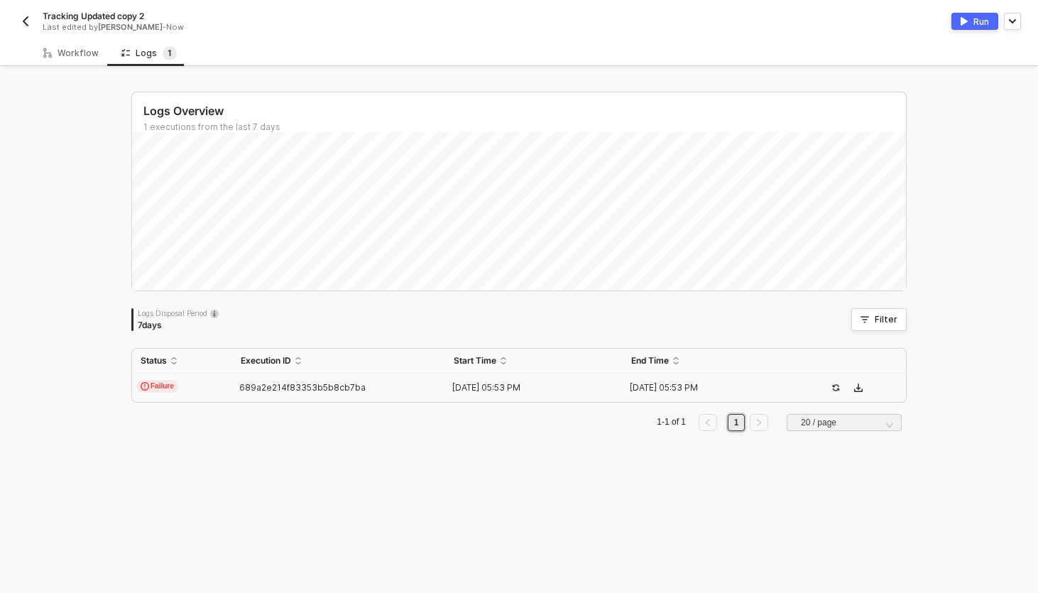
click at [218, 390] on td "Failure" at bounding box center [182, 387] width 100 height 28
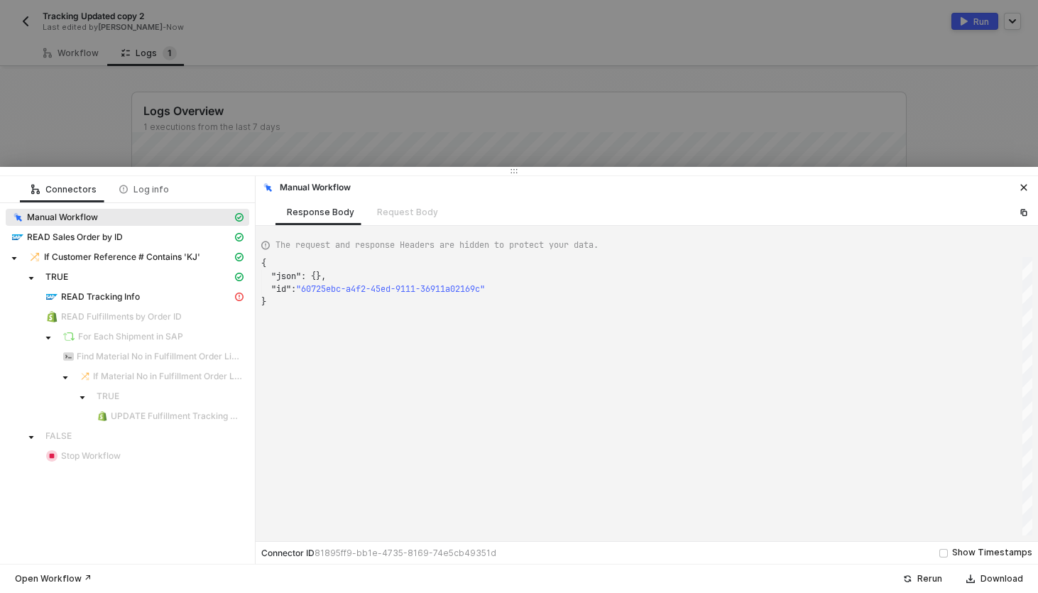
scroll to position [38, 0]
click at [150, 297] on div "READ Tracking Info" at bounding box center [138, 296] width 187 height 13
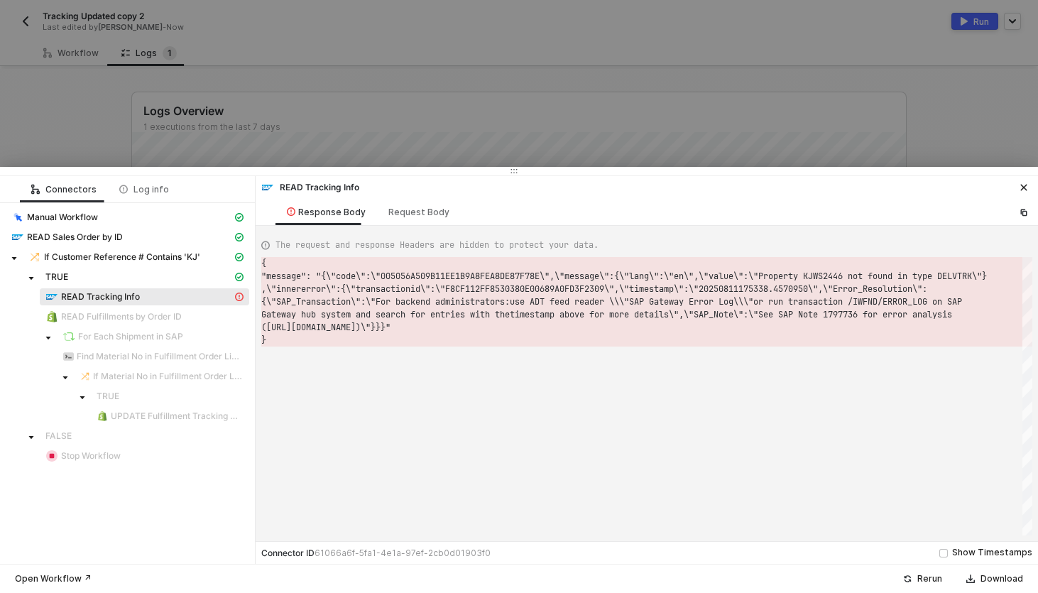
scroll to position [13, 0]
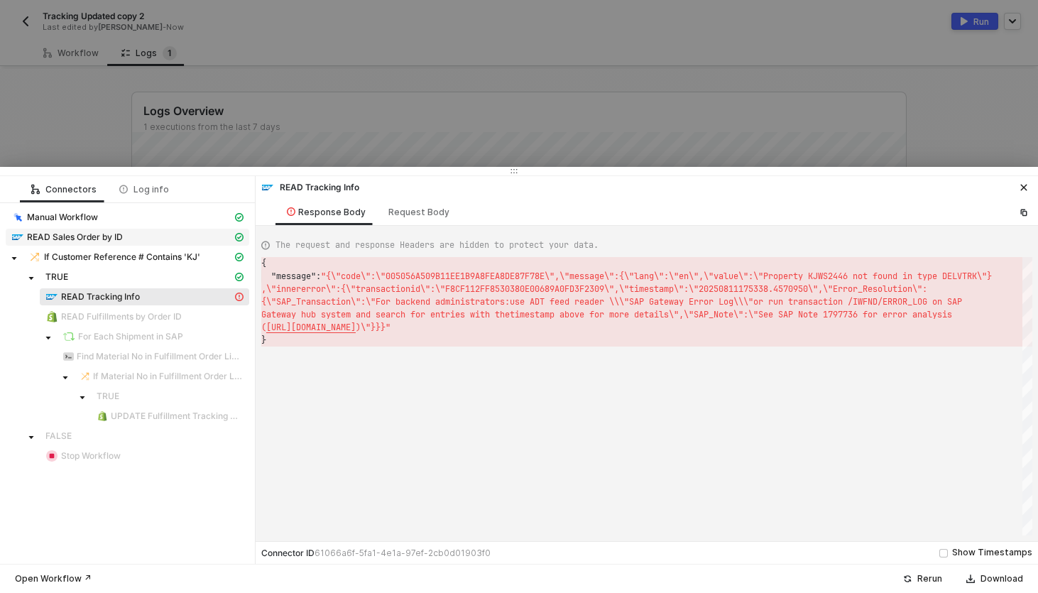
click at [91, 238] on span "READ Sales Order by ID" at bounding box center [75, 236] width 96 height 11
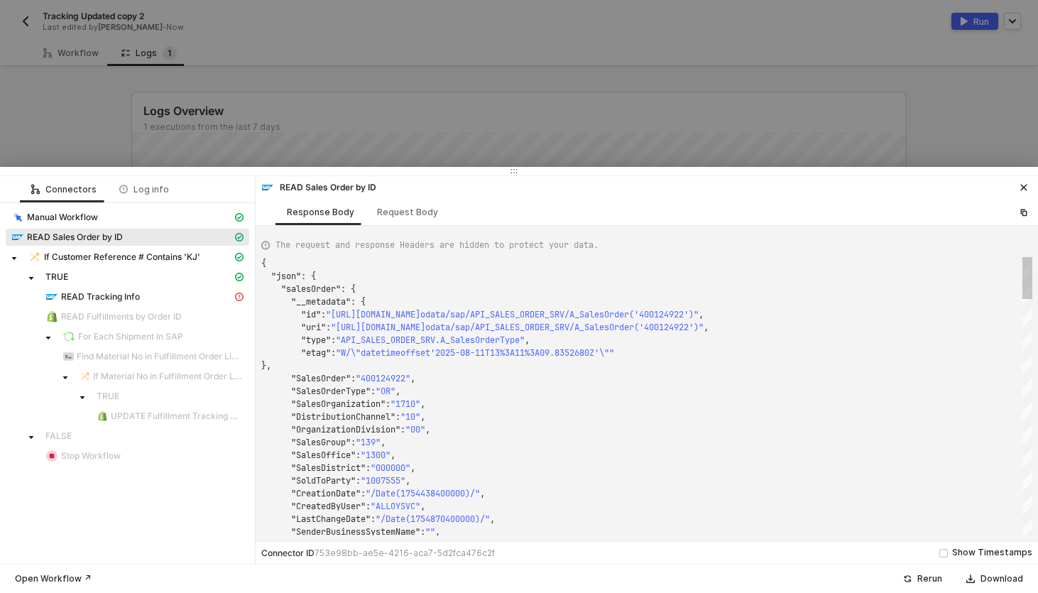
scroll to position [128, 0]
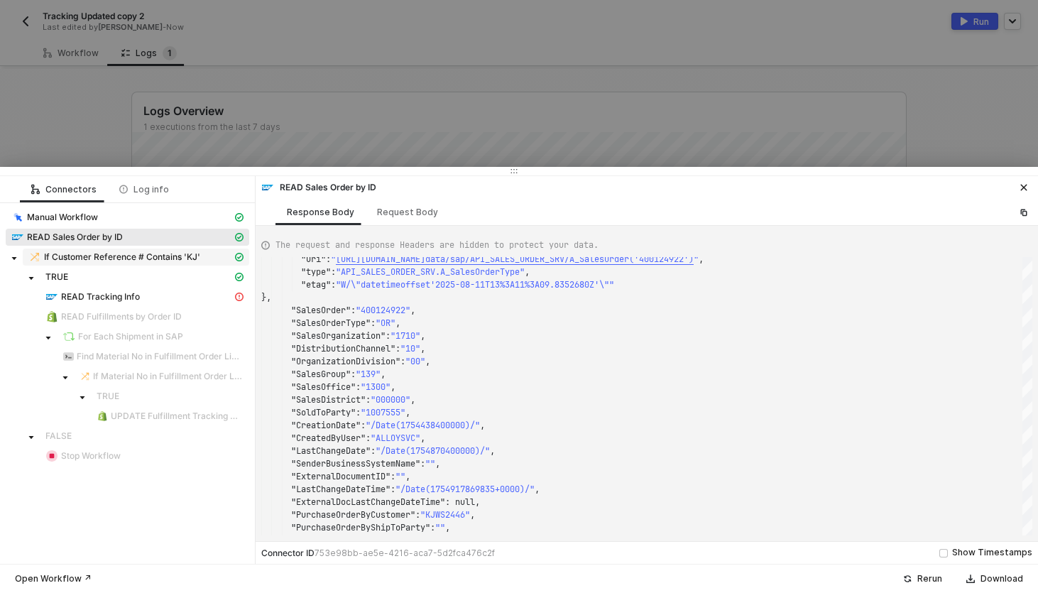
click at [96, 254] on span "If Customer Reference # Contains 'KJ'" at bounding box center [122, 256] width 156 height 11
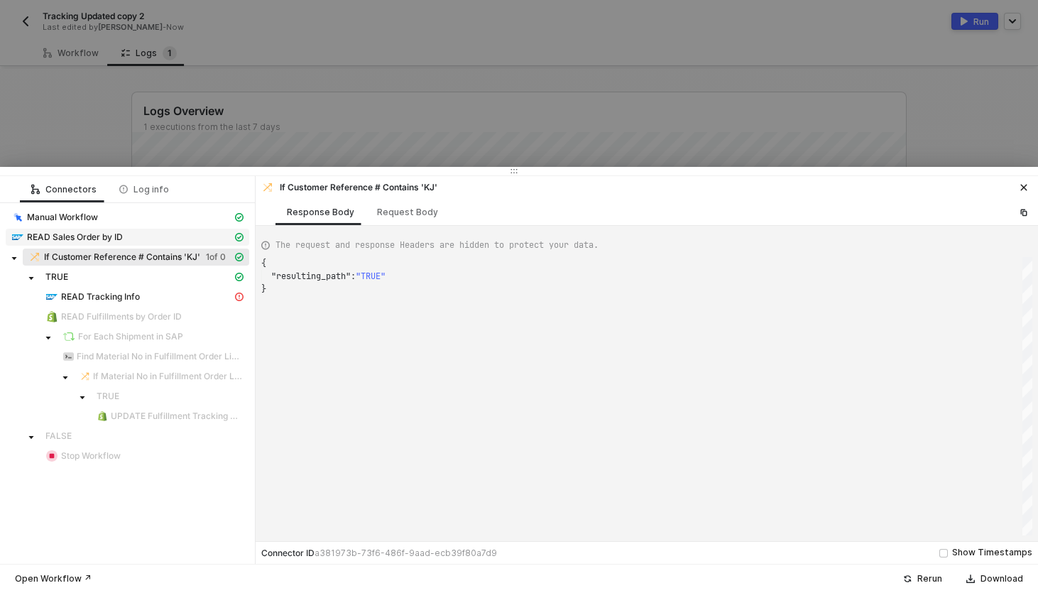
click at [84, 238] on span "READ Sales Order by ID" at bounding box center [75, 236] width 96 height 11
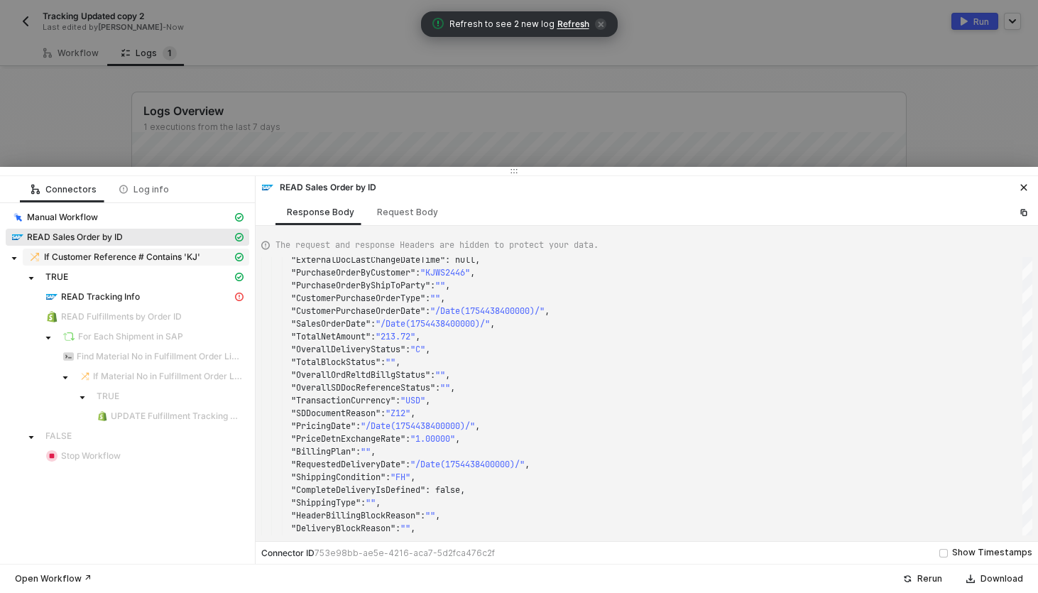
click at [111, 265] on span "If Customer Reference # Contains 'KJ'" at bounding box center [136, 256] width 226 height 17
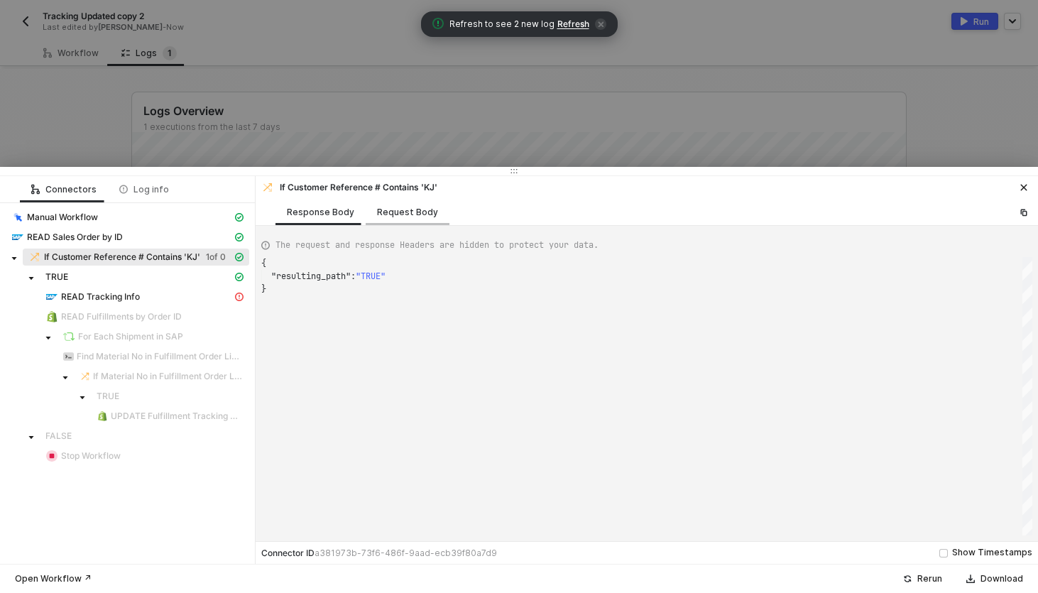
click at [400, 216] on div "Request Body" at bounding box center [407, 212] width 61 height 11
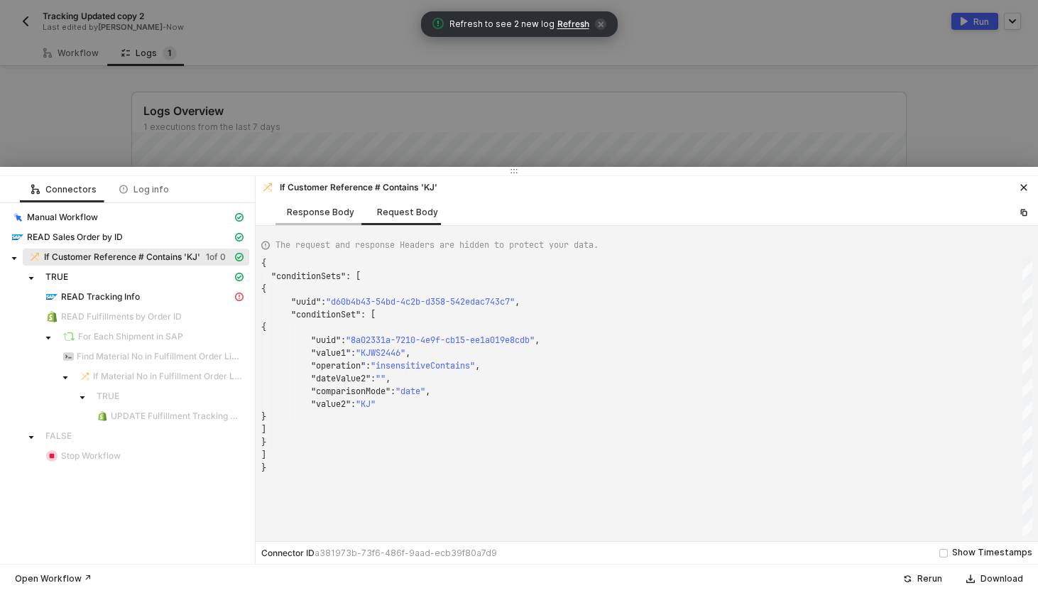
click at [310, 209] on div "Response Body" at bounding box center [320, 212] width 67 height 11
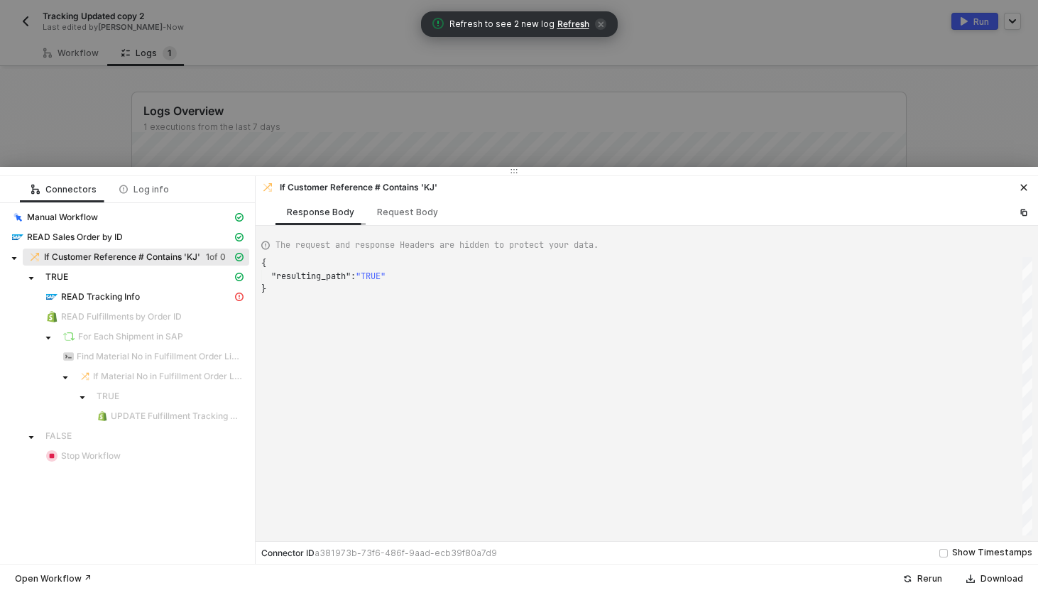
scroll to position [26, 0]
click at [82, 300] on span "READ Tracking Info" at bounding box center [100, 296] width 79 height 11
type textarea "{ "message": "{\"code\":\"005056A509B11EE1B9A8FEA8DE87F78E\",\"message\":{\"lan…"
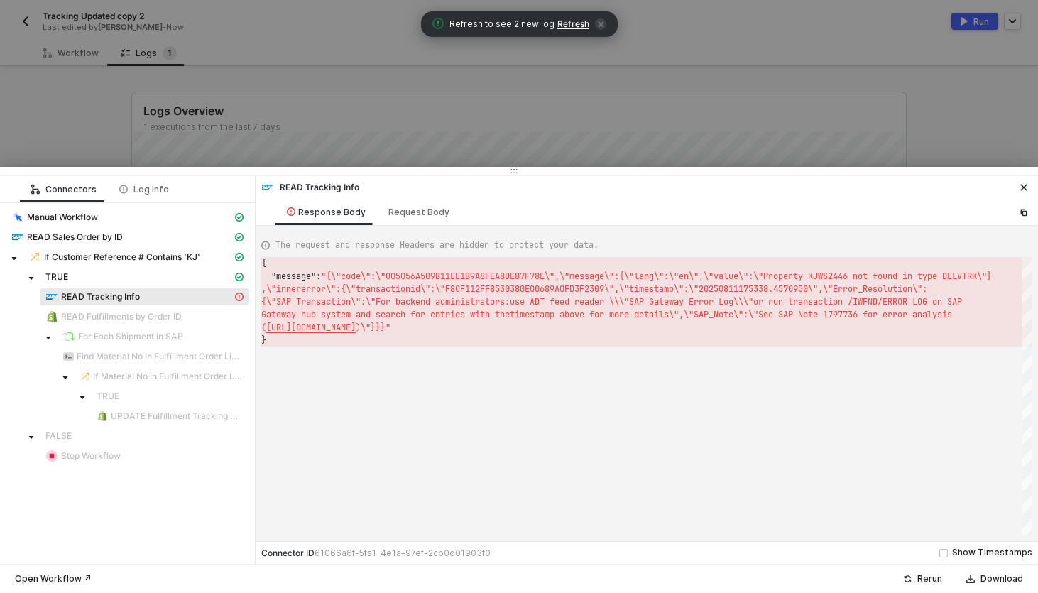
click at [442, 108] on div at bounding box center [519, 296] width 1038 height 593
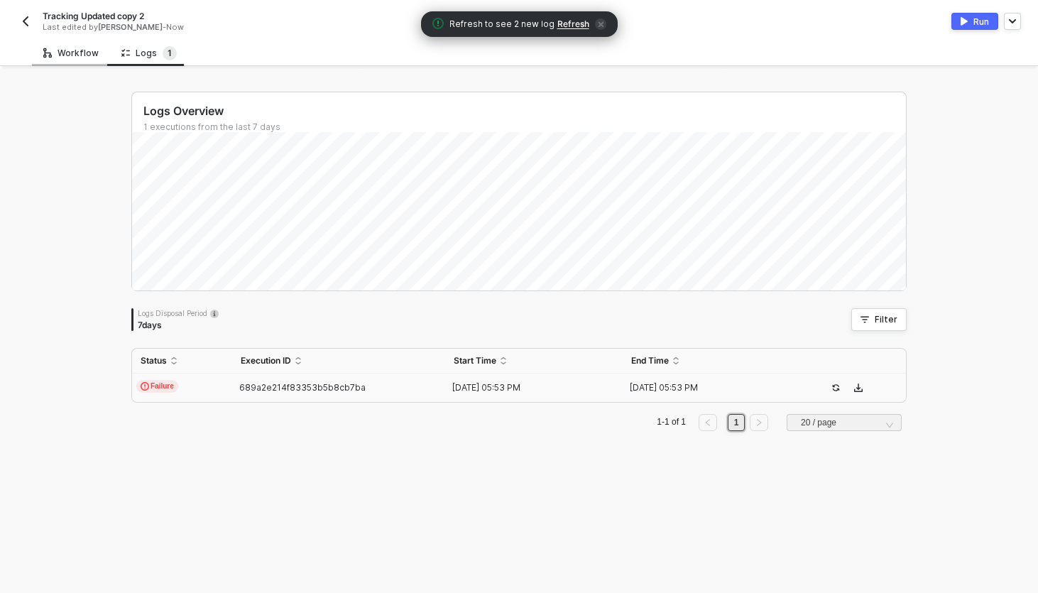
click at [83, 53] on div "Workflow" at bounding box center [70, 53] width 55 height 11
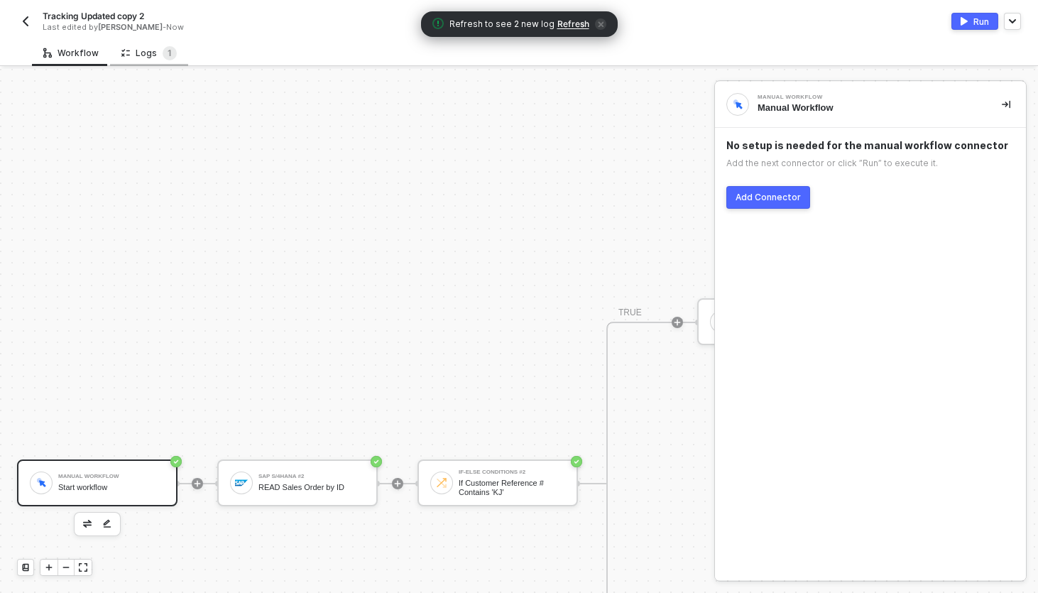
click at [149, 48] on div "Logs 1" at bounding box center [148, 53] width 55 height 14
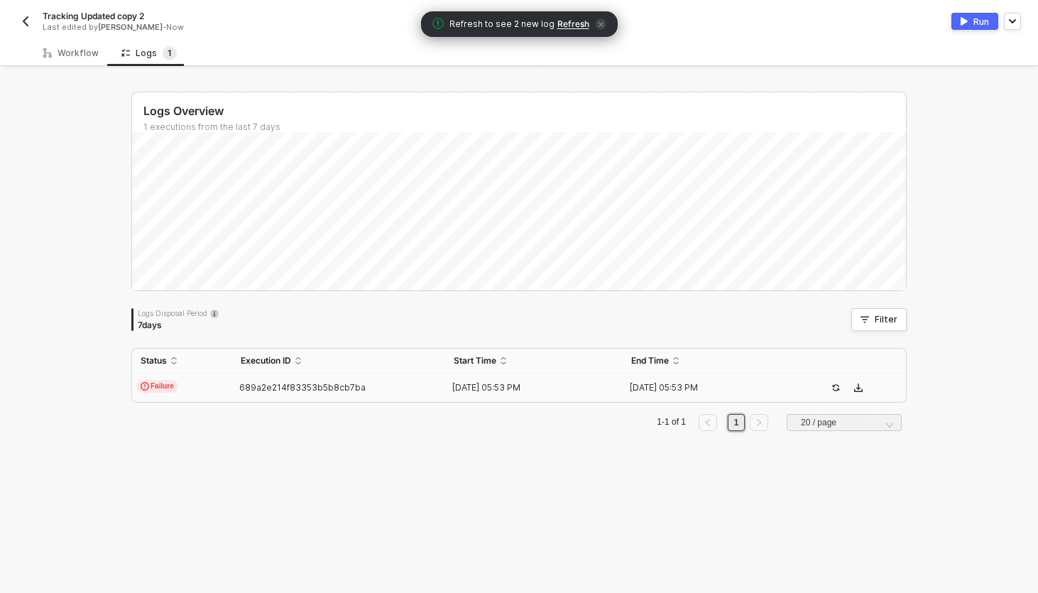
click at [302, 378] on td "689a2e214f83353b5b8cb7ba" at bounding box center [338, 387] width 213 height 28
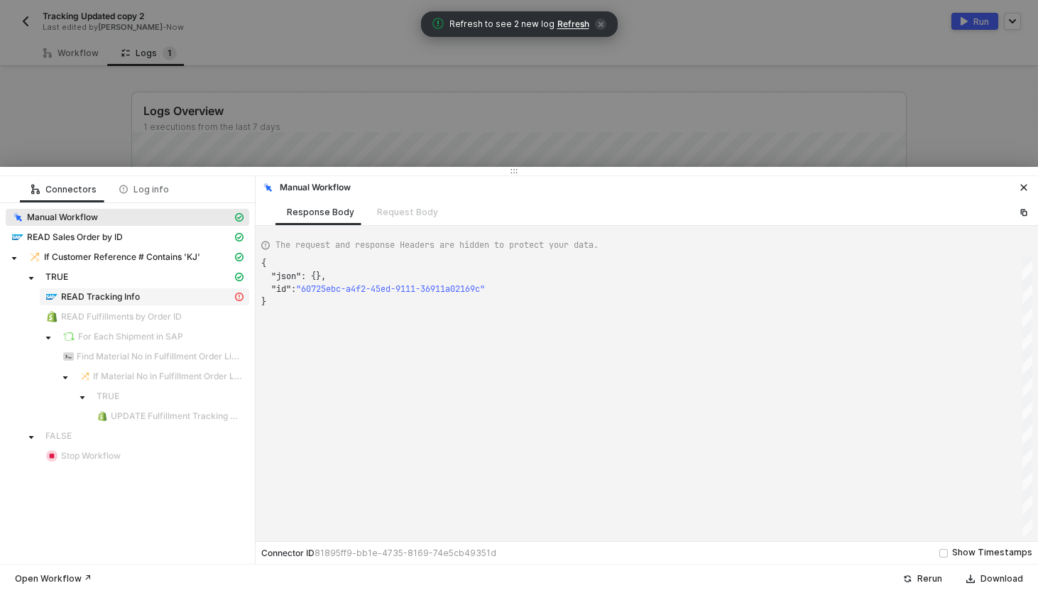
click at [139, 288] on span "READ Tracking Info" at bounding box center [144, 296] width 209 height 17
type textarea "{ "message": "{\"code\":\"005056A509B11EE1B9A8FEA8DE87F78E\",\"message\":{\"lan…"
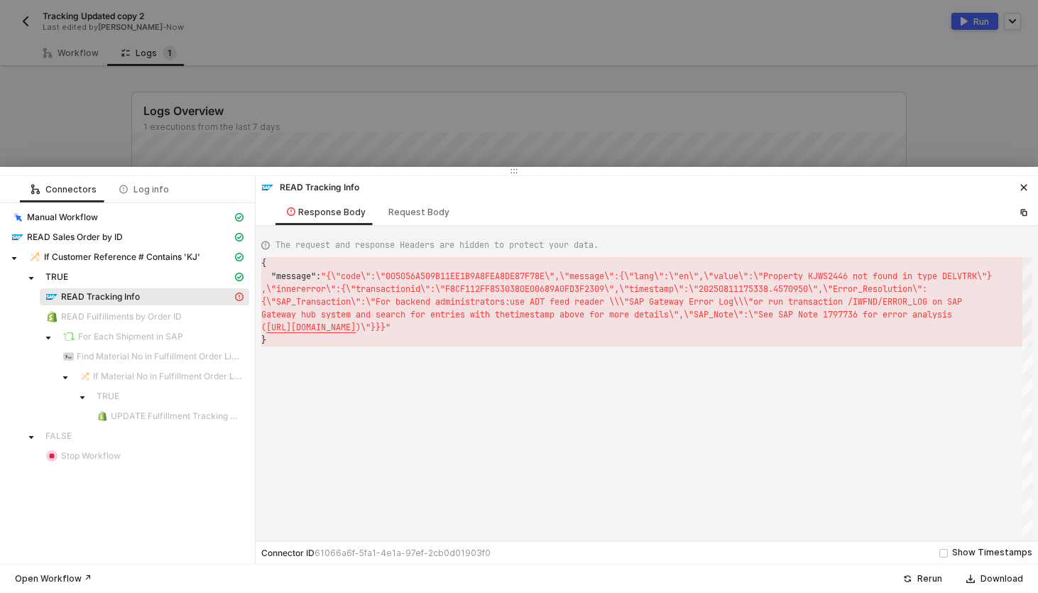
click at [521, 88] on div at bounding box center [519, 296] width 1038 height 593
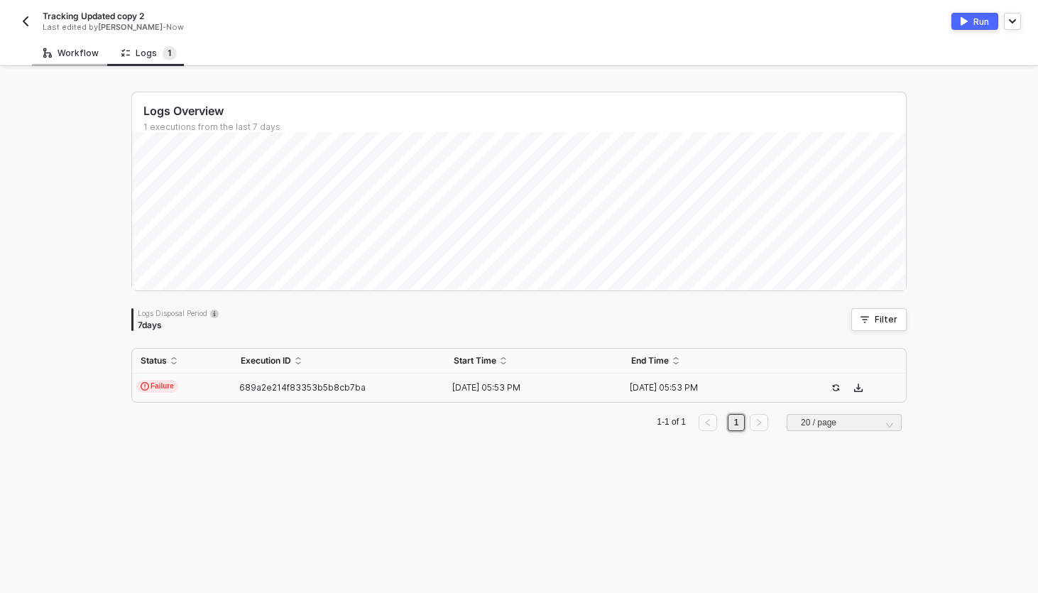
click at [80, 58] on div "Workflow" at bounding box center [70, 53] width 55 height 11
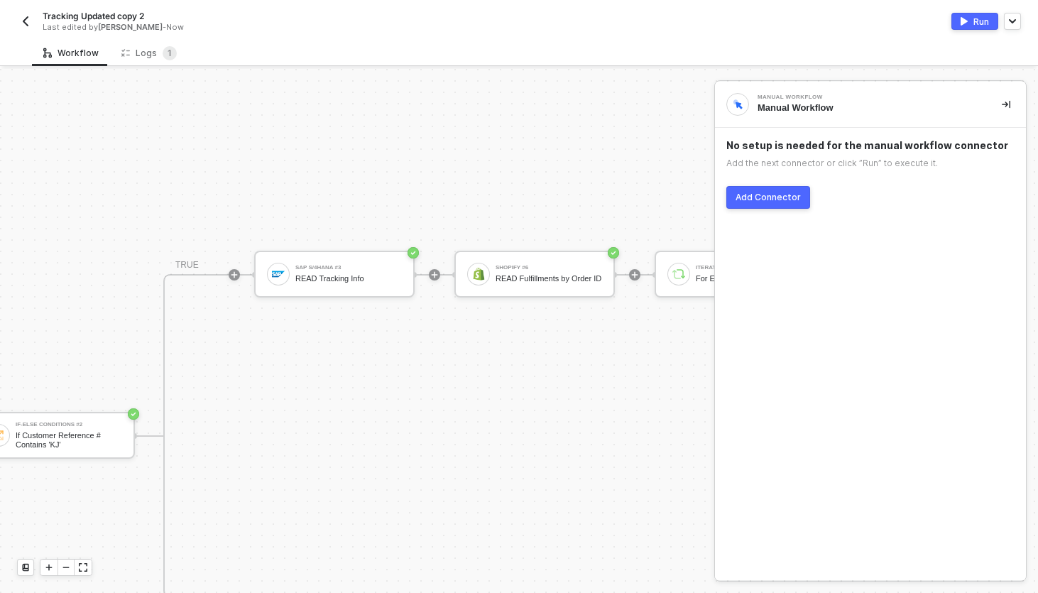
scroll to position [462, 444]
click at [372, 277] on div "READ Tracking Info" at bounding box center [348, 278] width 106 height 9
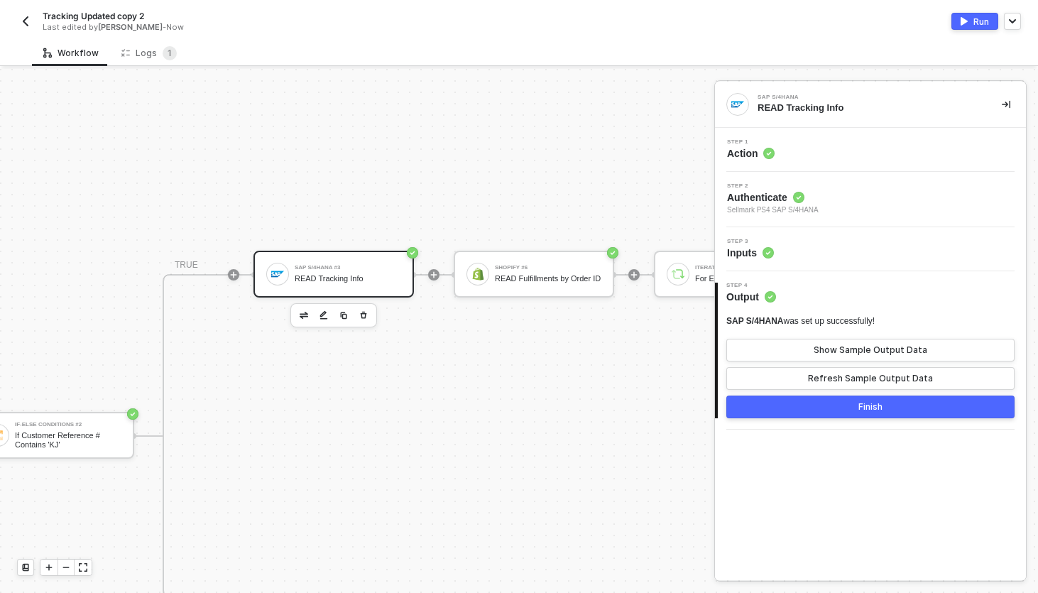
click at [860, 256] on div "Step 3 Inputs" at bounding box center [871, 248] width 307 height 21
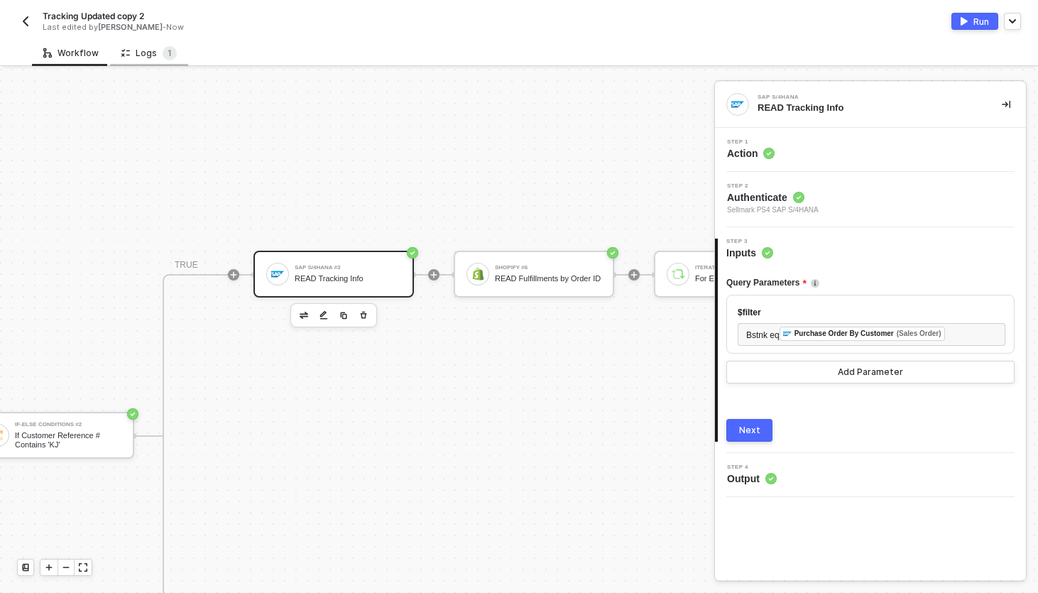
click at [157, 50] on div "Logs 1" at bounding box center [148, 53] width 55 height 14
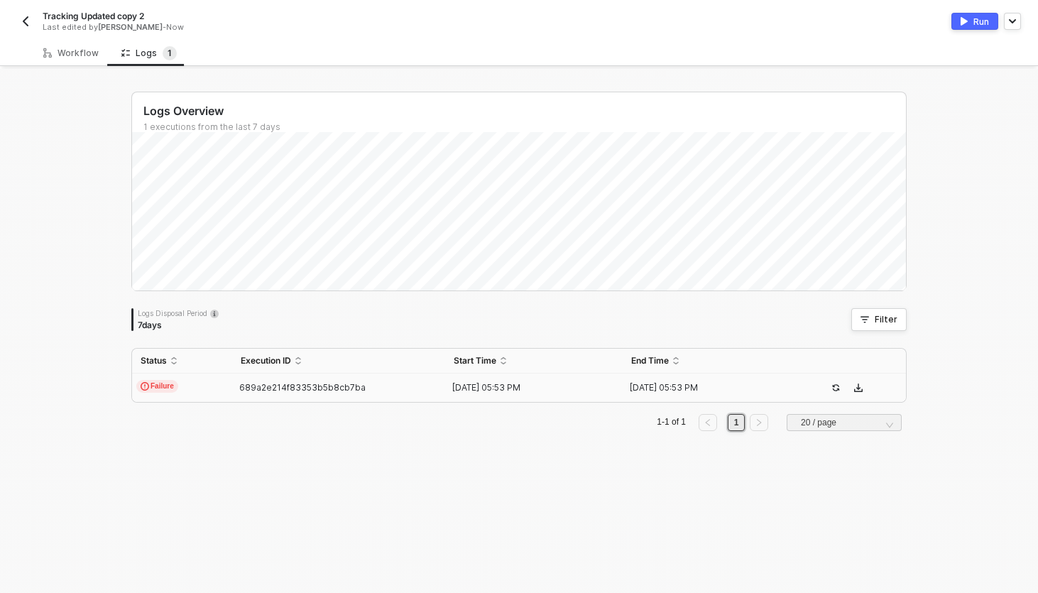
click at [190, 390] on td "Failure" at bounding box center [182, 387] width 100 height 28
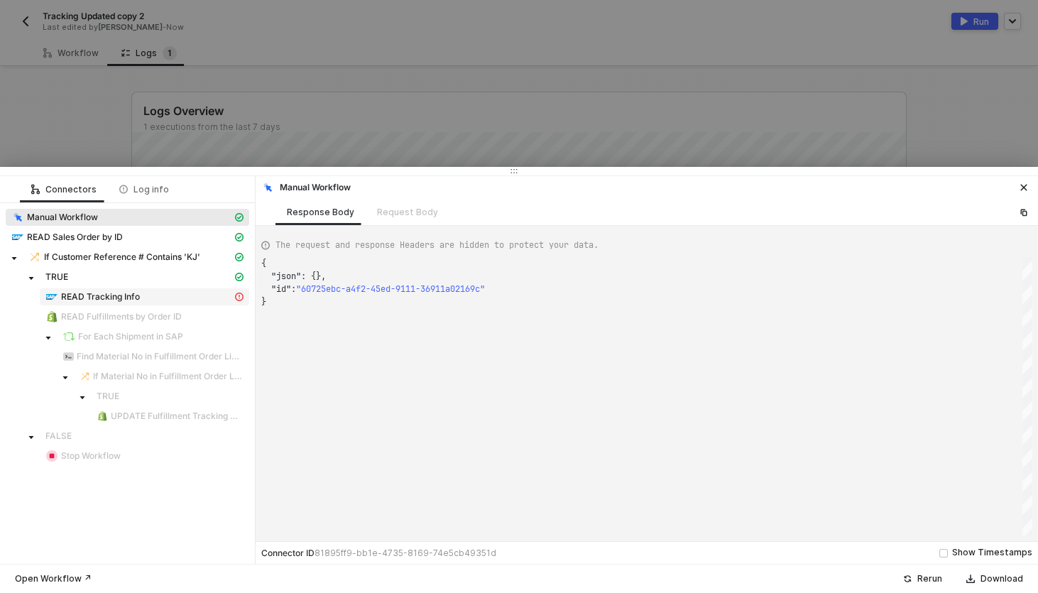
click at [106, 300] on span "READ Tracking Info" at bounding box center [100, 296] width 79 height 11
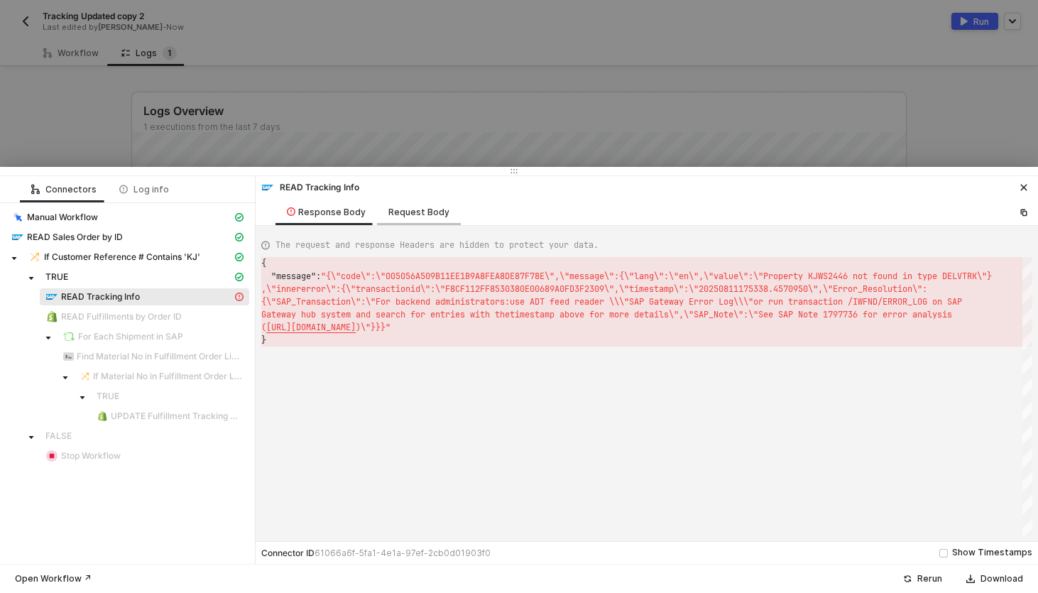
click at [429, 210] on div "Request Body" at bounding box center [418, 212] width 61 height 11
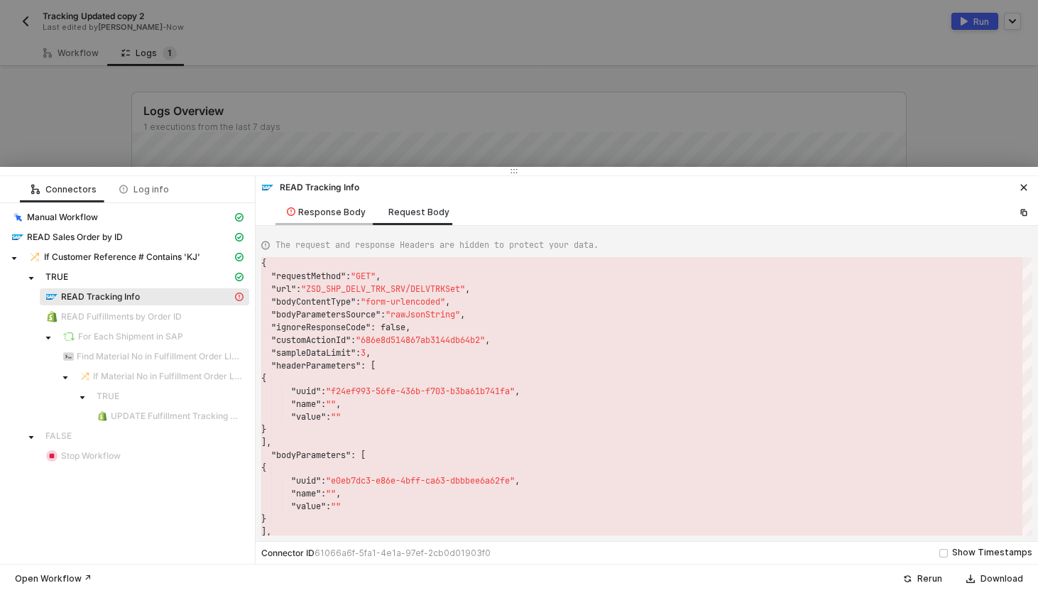
click at [339, 219] on div "Response Body" at bounding box center [325, 212] width 101 height 26
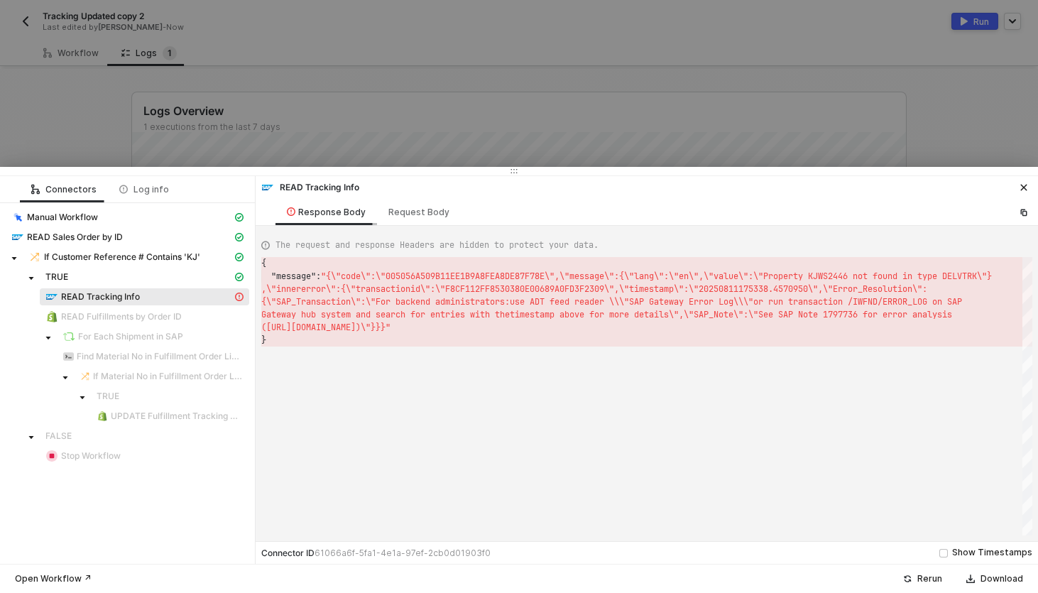
scroll to position [13, 0]
click at [83, 241] on span "READ Sales Order by ID" at bounding box center [75, 236] width 96 height 11
type textarea "{ "json": { "salesOrder": { "__metadata": { "id": "https://sellmarksap.sc1.hec.…"
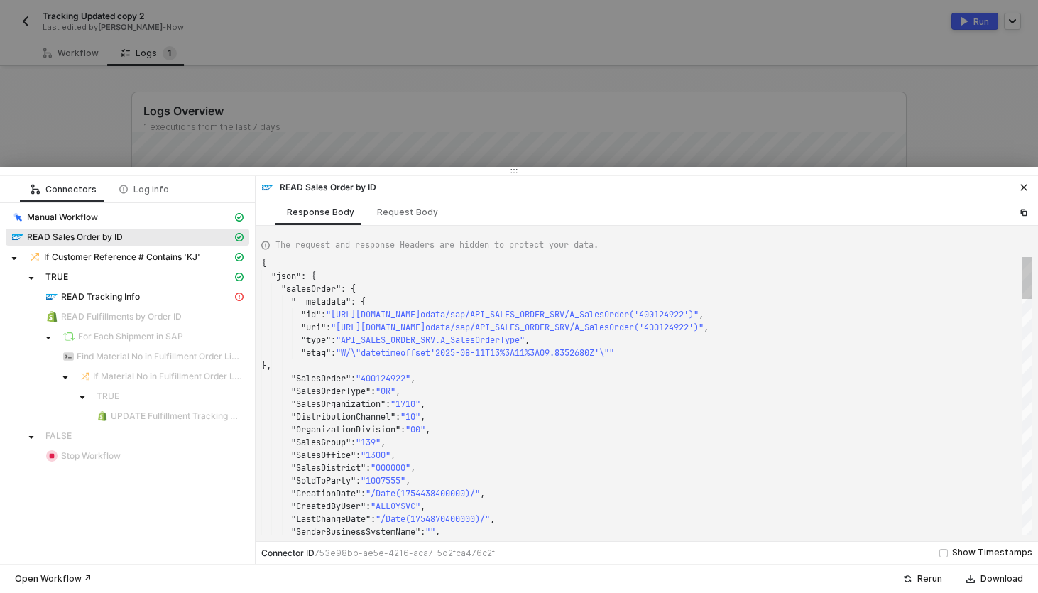
scroll to position [128, 0]
click at [570, 284] on div ""salesOrder" : {" at bounding box center [646, 288] width 771 height 13
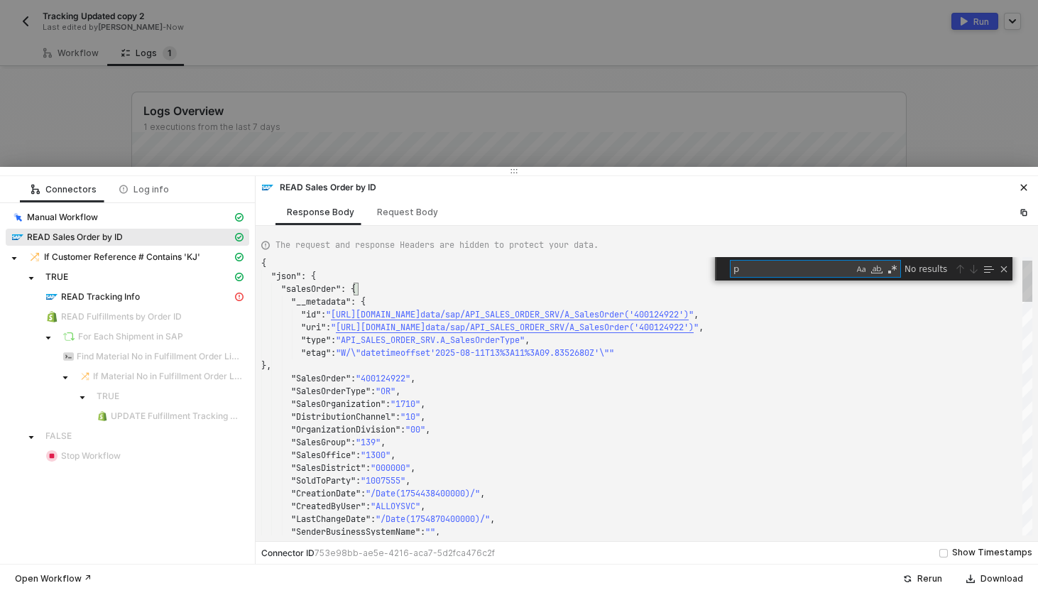
type textarea "pu"
type textarea ""LastChangeDate": "/Date(1754870400000)/", "SenderBusinessSystemName": "", "Ext…"
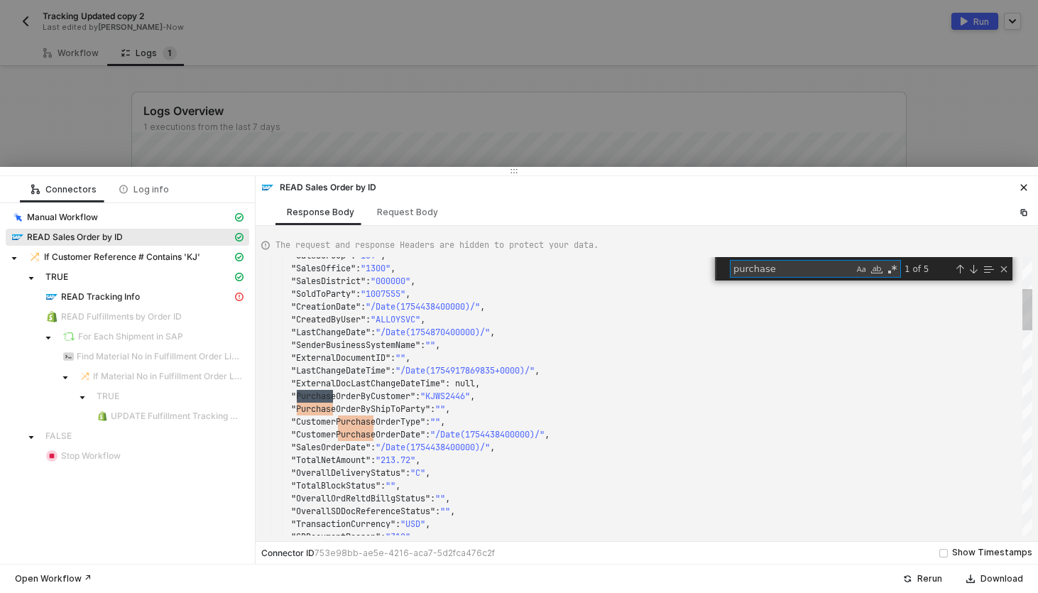
scroll to position [128, 77]
type textarea "purchase"
click at [406, 42] on div at bounding box center [519, 296] width 1038 height 593
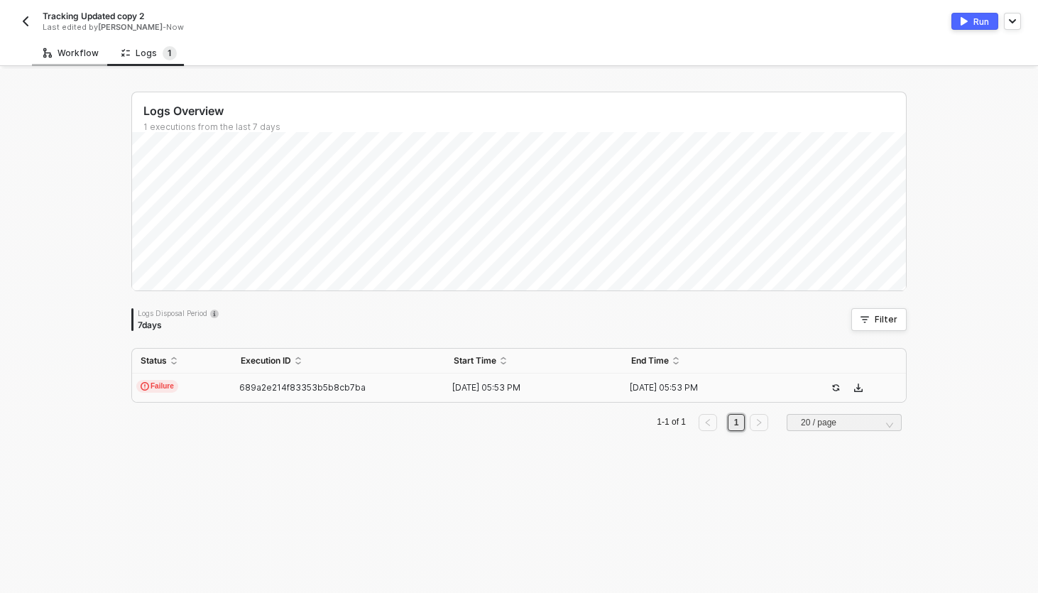
click at [72, 53] on div "Workflow" at bounding box center [70, 53] width 55 height 11
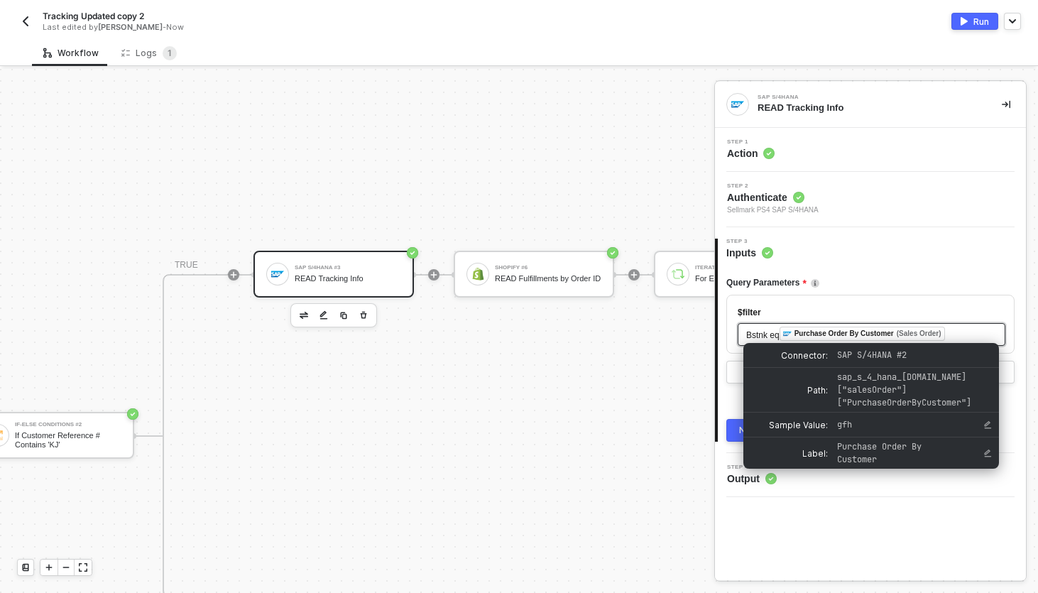
click at [832, 331] on div "Purchase Order By Customer" at bounding box center [843, 333] width 99 height 13
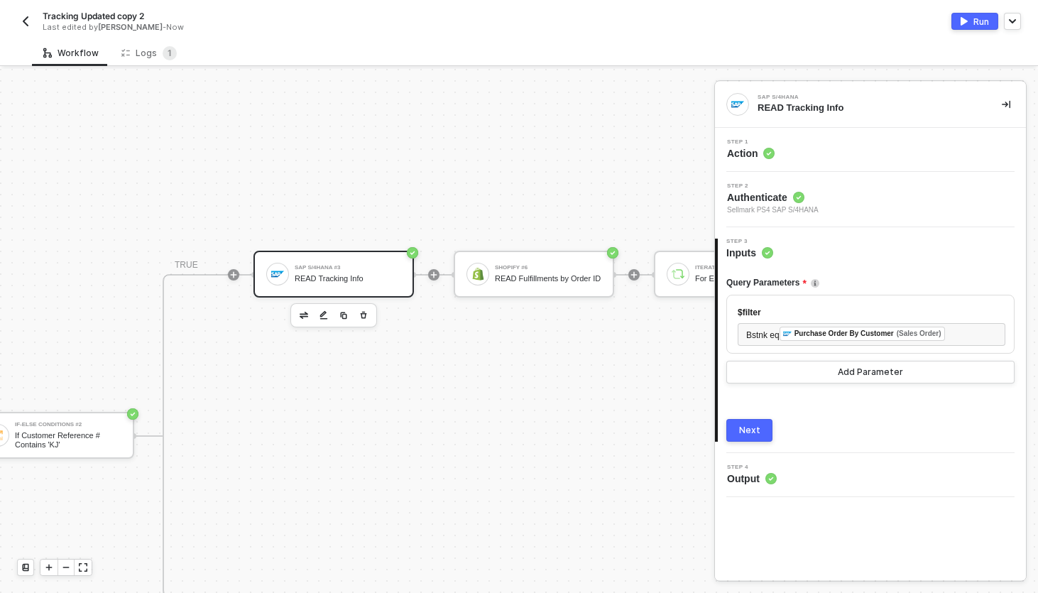
click at [869, 143] on div "Step 1 Action" at bounding box center [871, 149] width 307 height 21
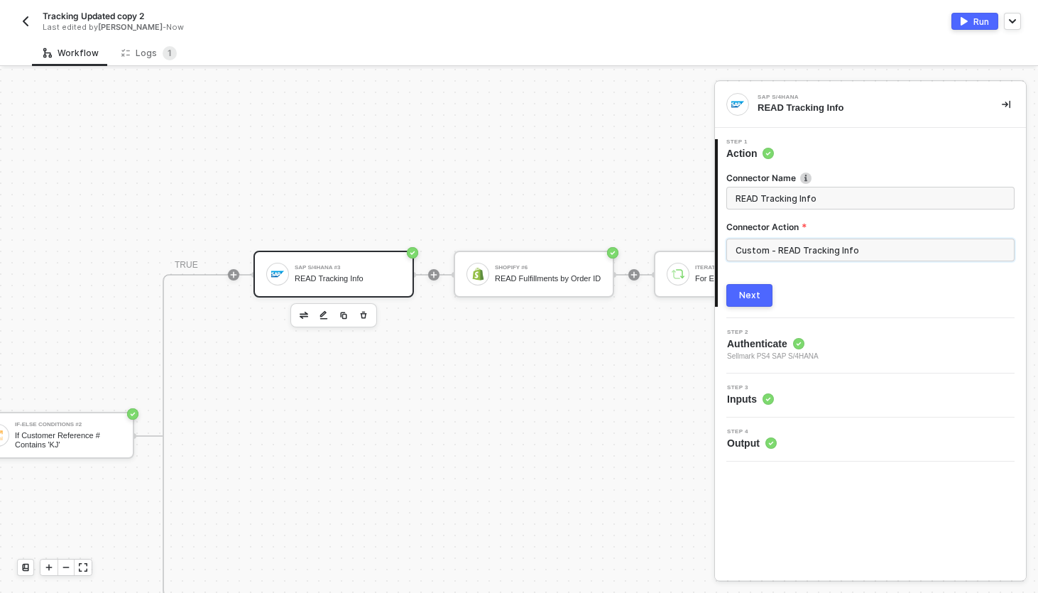
click at [853, 242] on input "Custom - READ Tracking Info" at bounding box center [870, 249] width 288 height 23
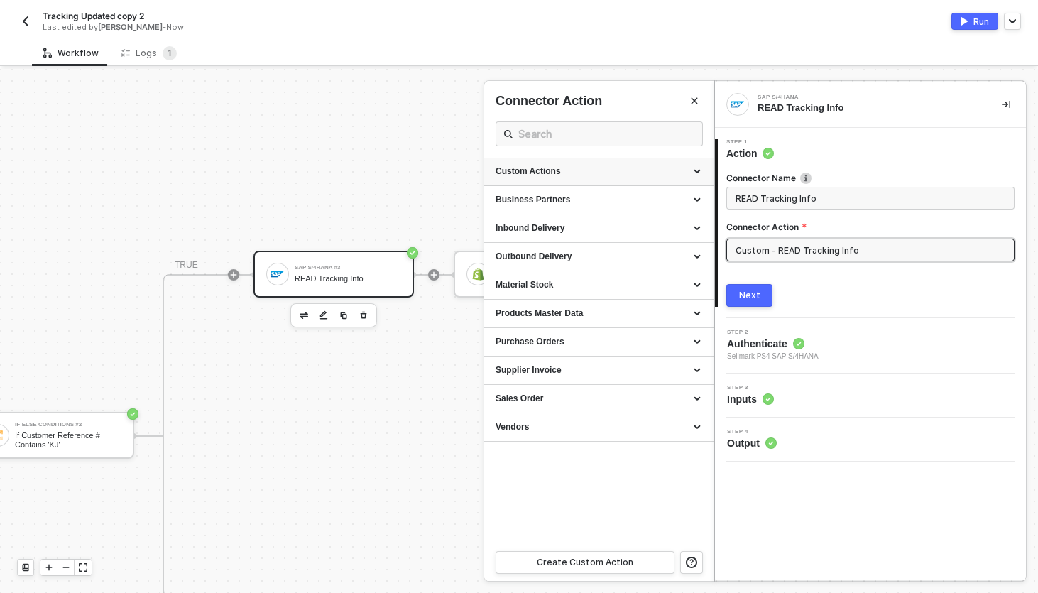
click at [697, 168] on div "Custom Actions" at bounding box center [598, 171] width 207 height 12
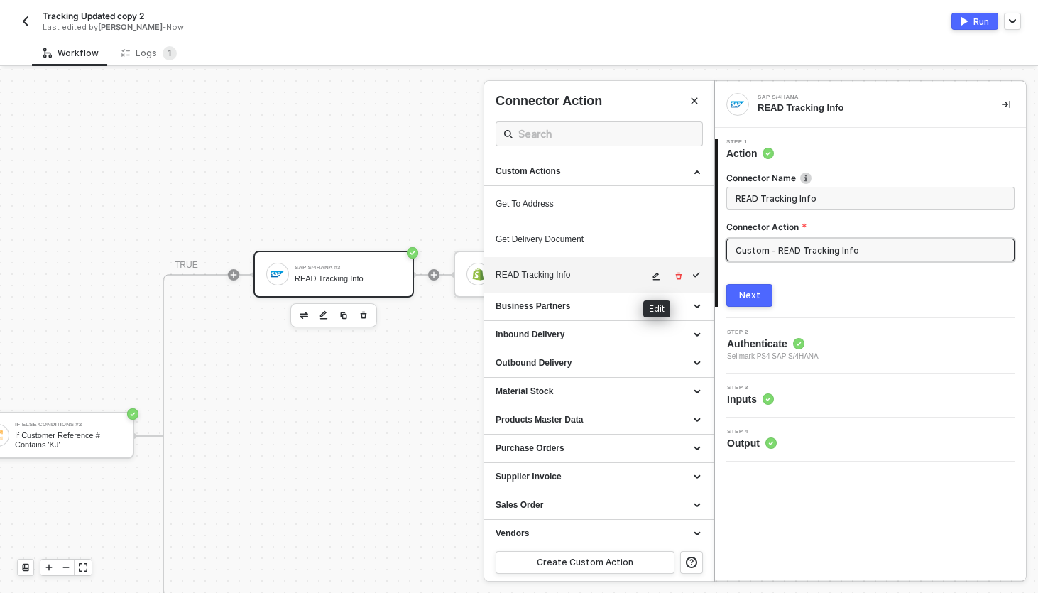
click at [653, 278] on icon "icon-edit" at bounding box center [656, 276] width 9 height 9
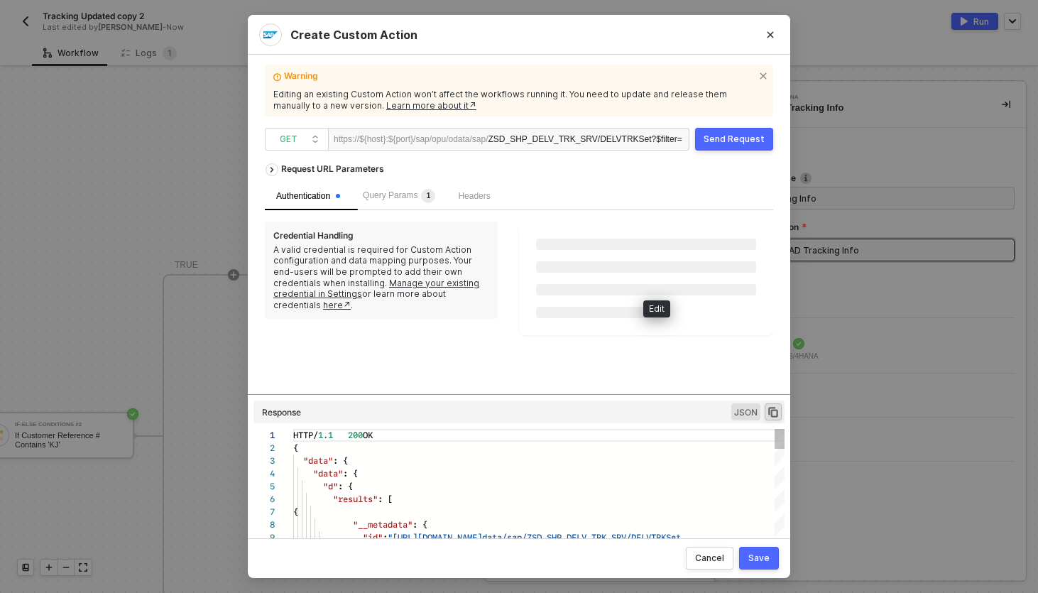
scroll to position [115, 0]
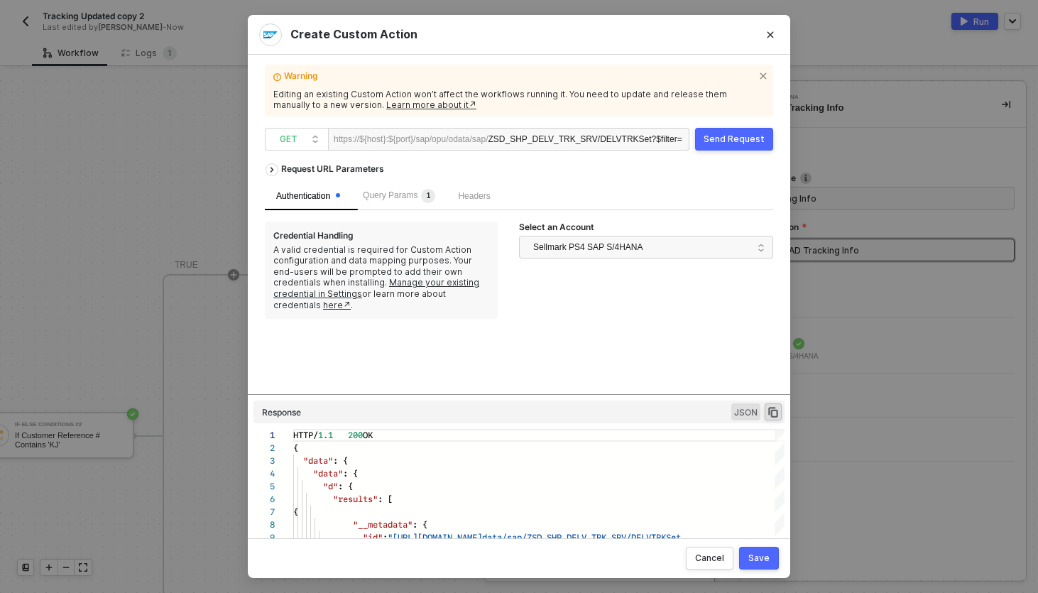
click at [392, 177] on div "Request URL Parameters" at bounding box center [519, 169] width 508 height 26
click at [393, 190] on div "Query Params 1" at bounding box center [399, 196] width 72 height 14
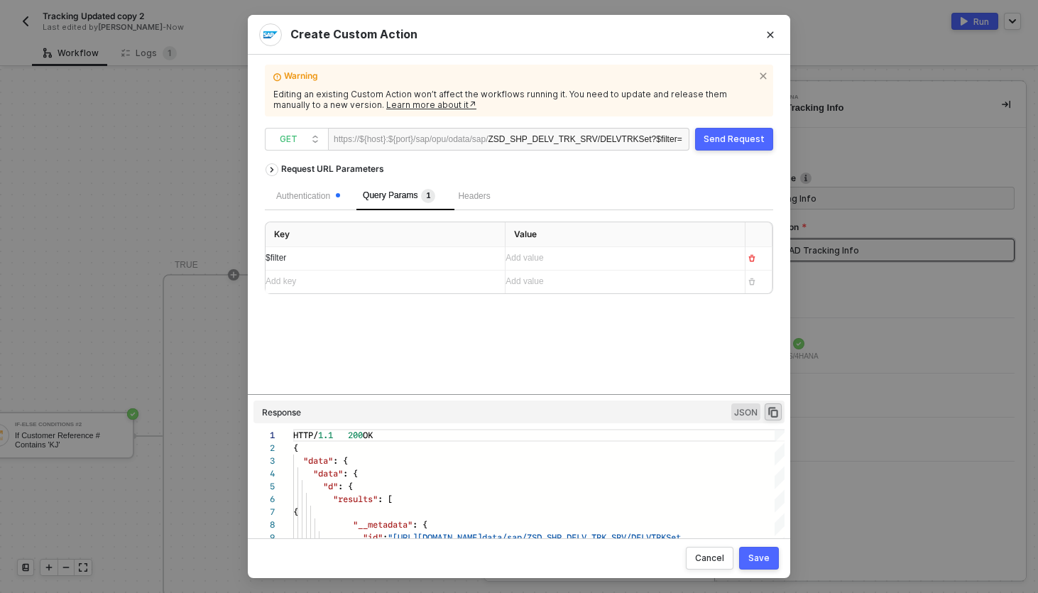
click at [608, 264] on div "Add value ﻿" at bounding box center [619, 257] width 228 height 13
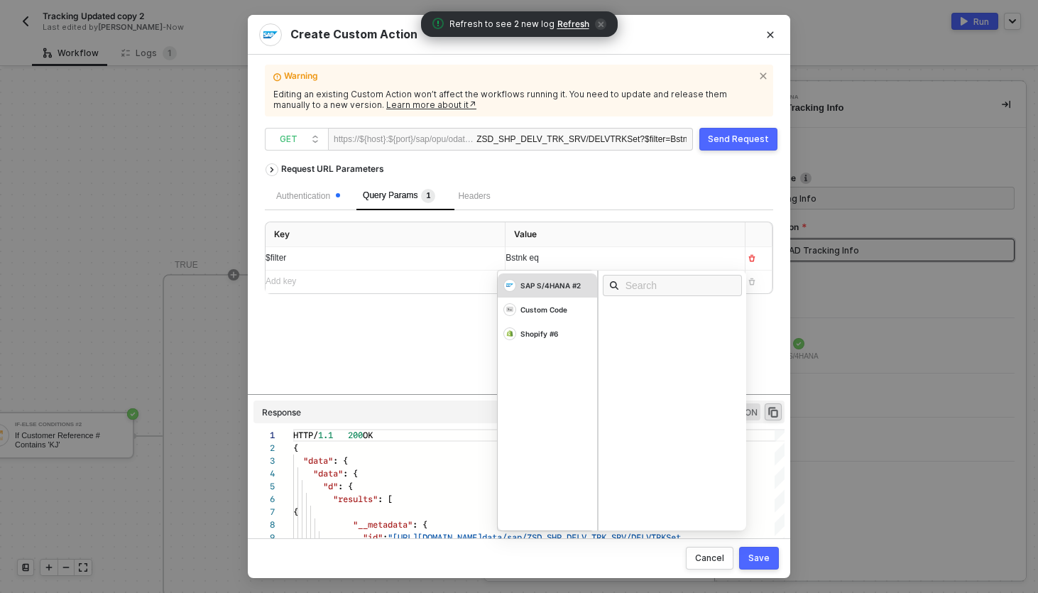
click at [551, 279] on div "SAP S/4HANA #2" at bounding box center [547, 285] width 99 height 24
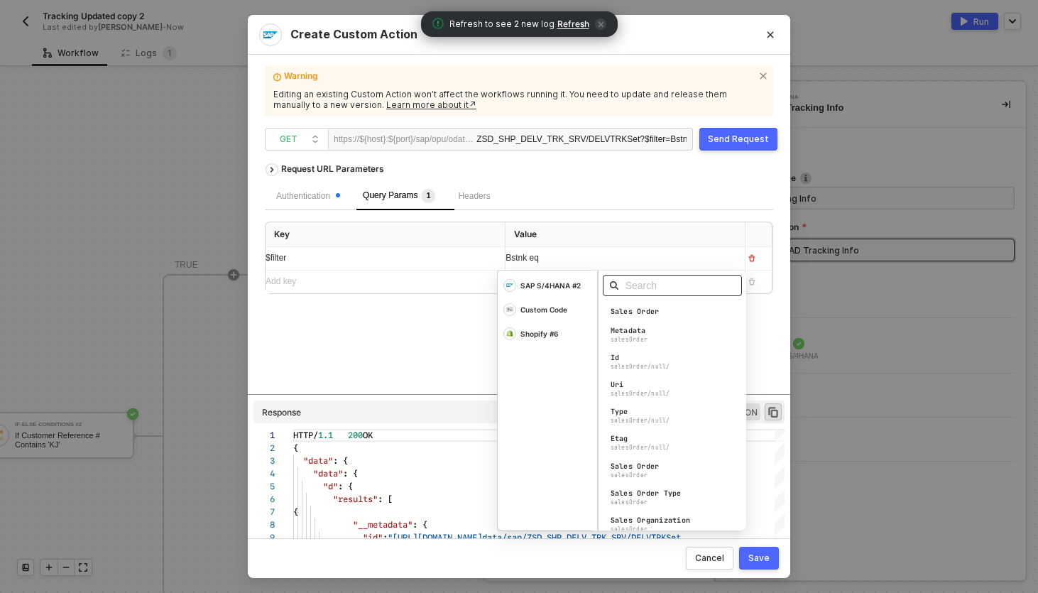
click at [650, 280] on input "text" at bounding box center [676, 286] width 103 height 16
type input "b"
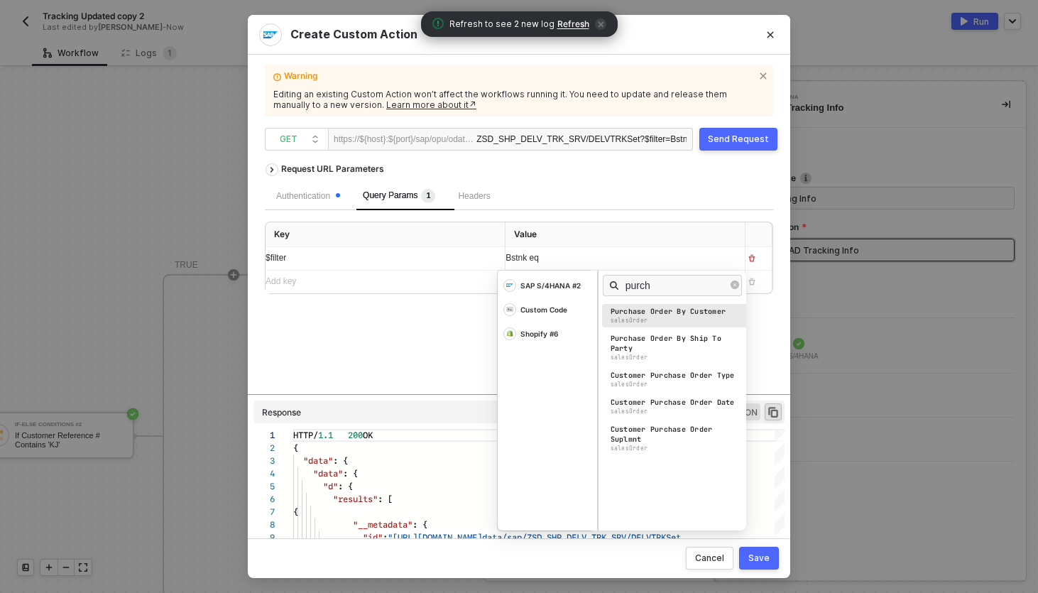
type input "purch"
click at [635, 317] on div "salesOrder" at bounding box center [629, 321] width 38 height 8
click at [770, 565] on button "Save" at bounding box center [759, 558] width 40 height 23
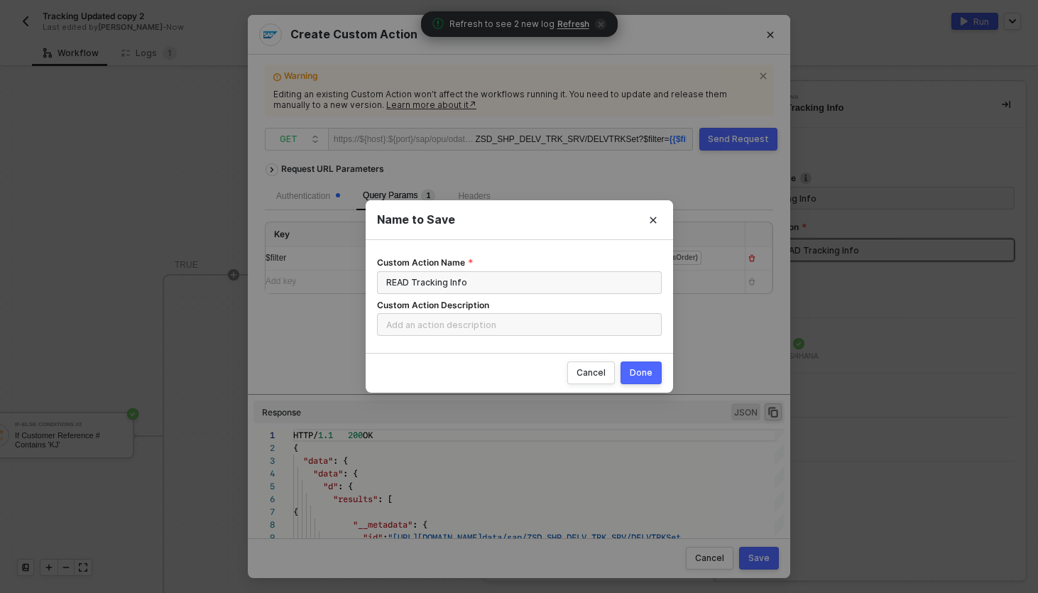
click at [636, 373] on div "Done" at bounding box center [641, 372] width 23 height 11
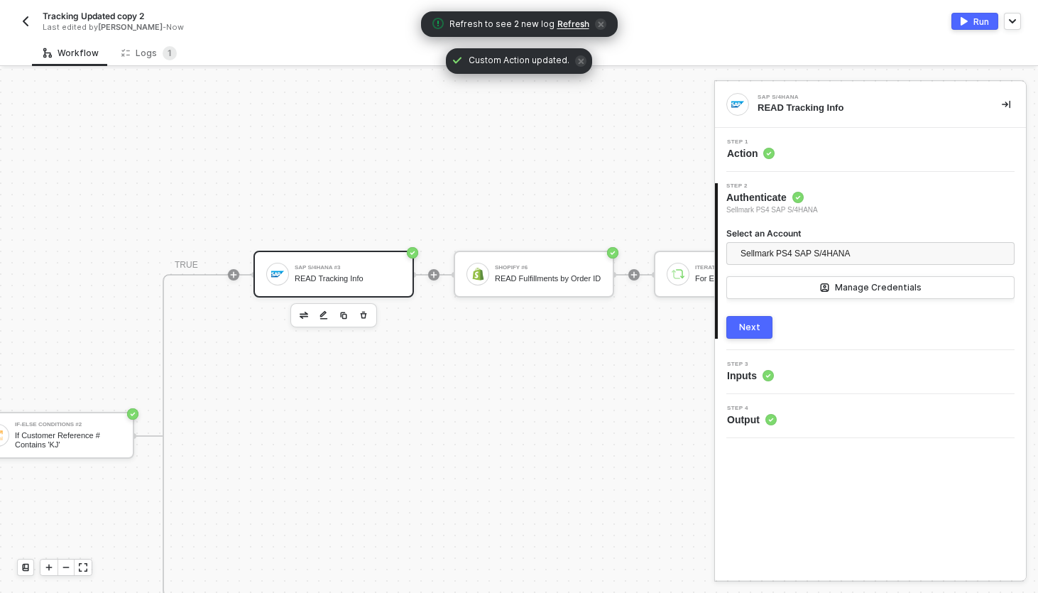
click at [746, 330] on div "Next" at bounding box center [749, 327] width 21 height 11
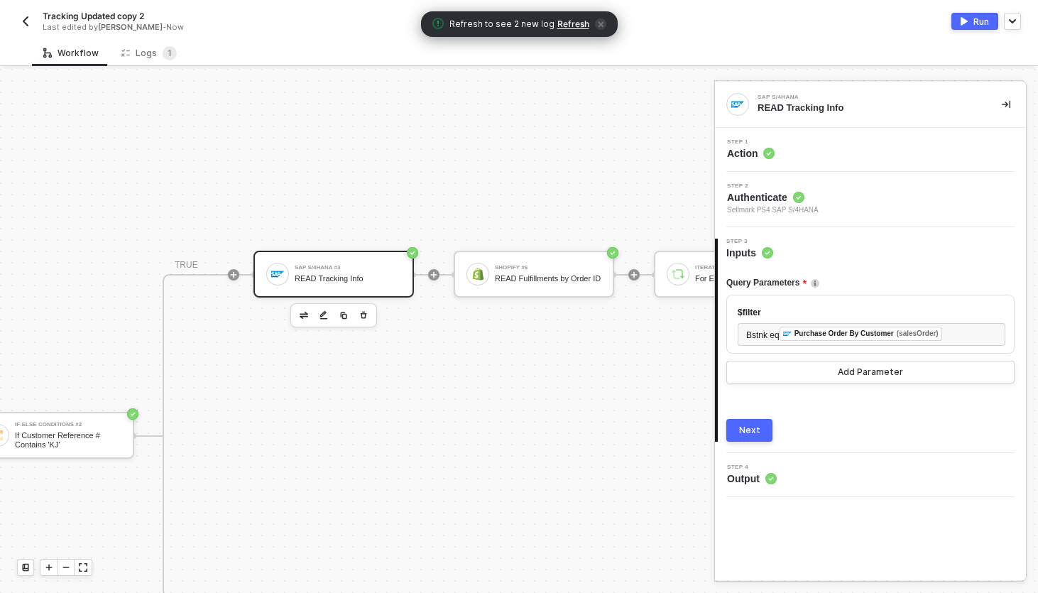
click at [753, 428] on div "Next" at bounding box center [749, 429] width 21 height 11
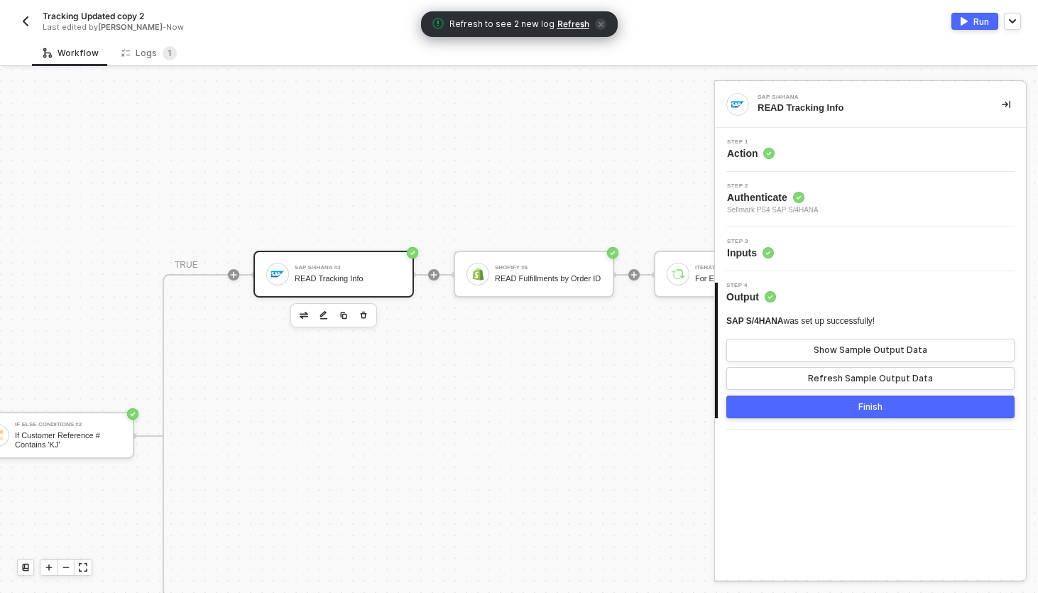
click at [857, 395] on button "Finish" at bounding box center [870, 406] width 288 height 23
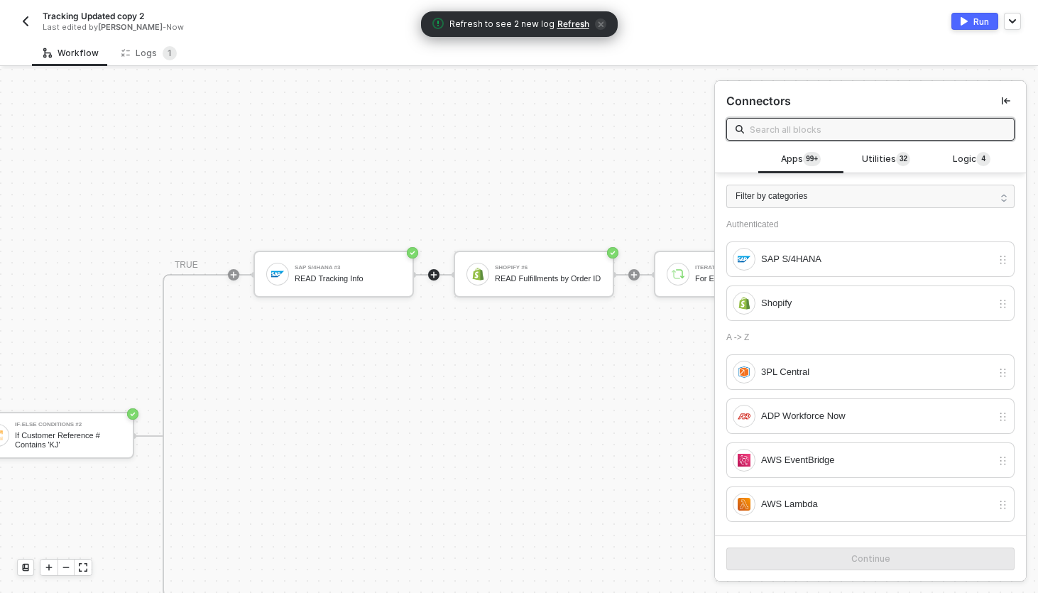
click at [963, 35] on div "Tracking Updated copy 2 Last edited by Scott Cogswell - Now Run" at bounding box center [519, 20] width 1004 height 40
click at [967, 25] on img "button" at bounding box center [963, 21] width 7 height 9
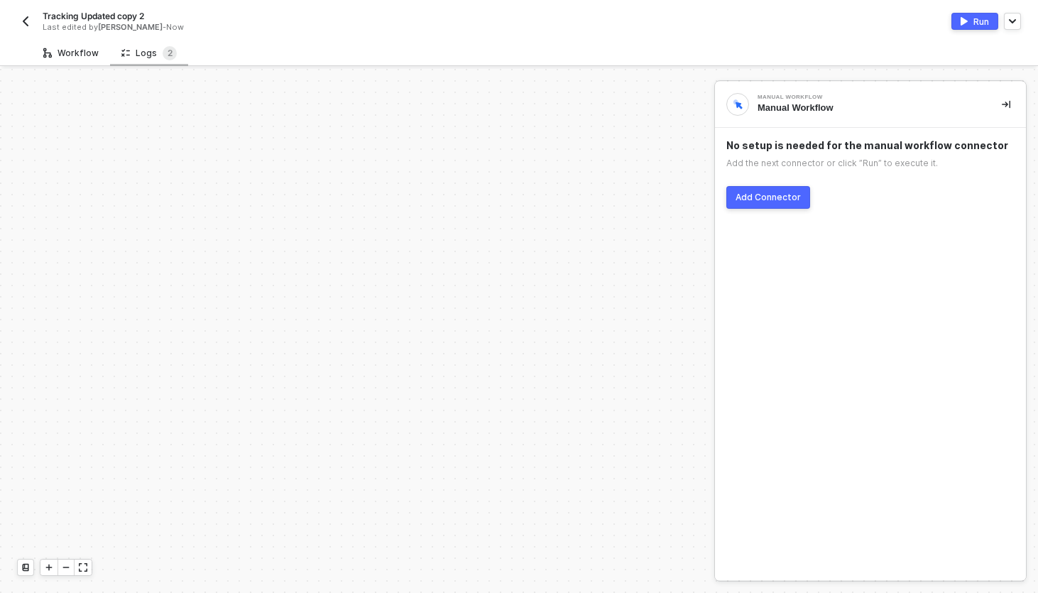
scroll to position [415, 0]
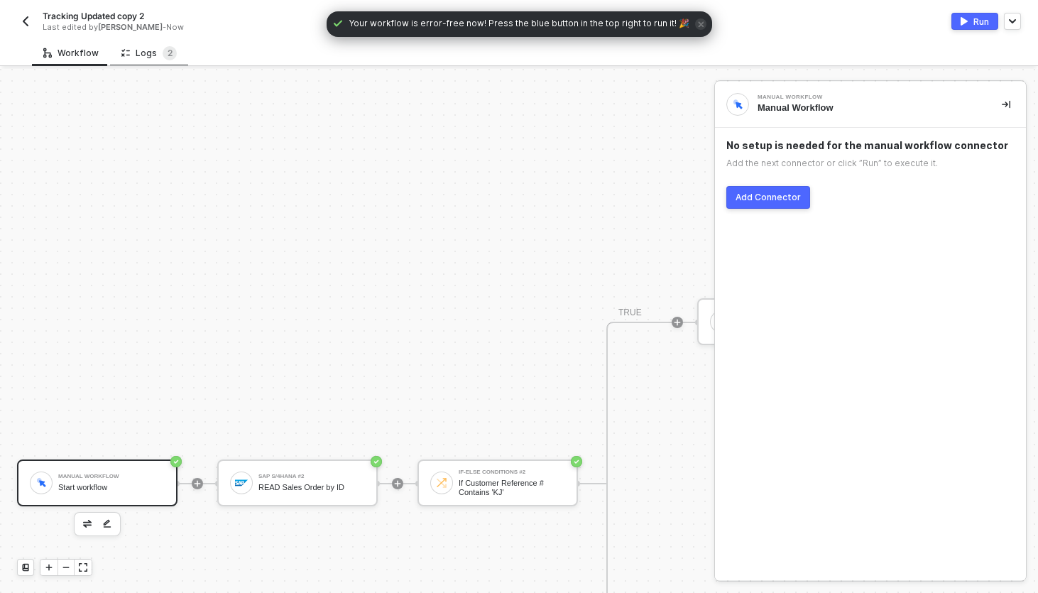
click at [146, 48] on div "Logs 2" at bounding box center [148, 53] width 55 height 14
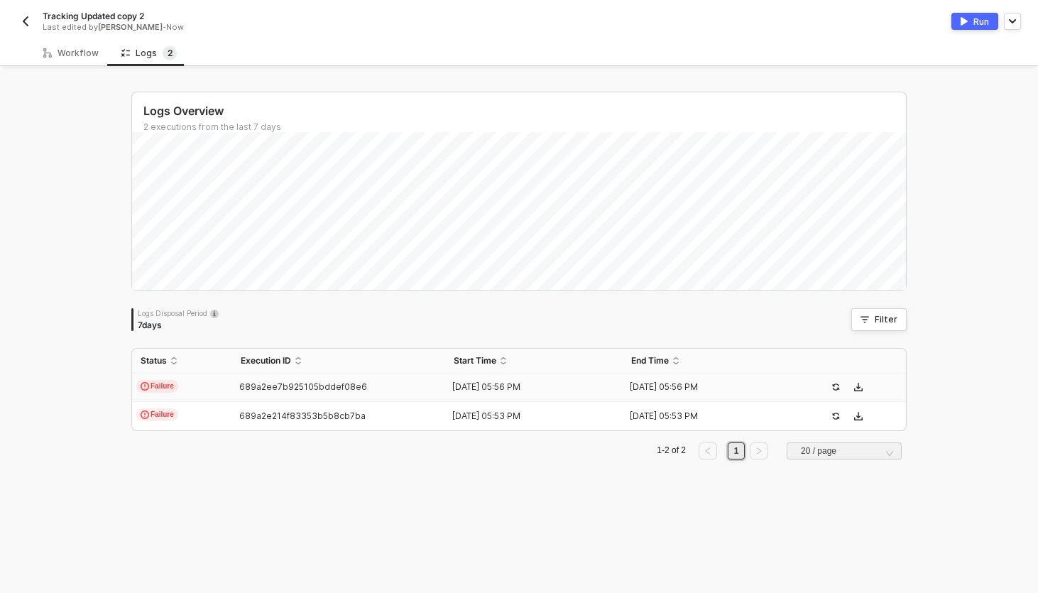
click at [223, 387] on td "Failure" at bounding box center [182, 387] width 100 height 28
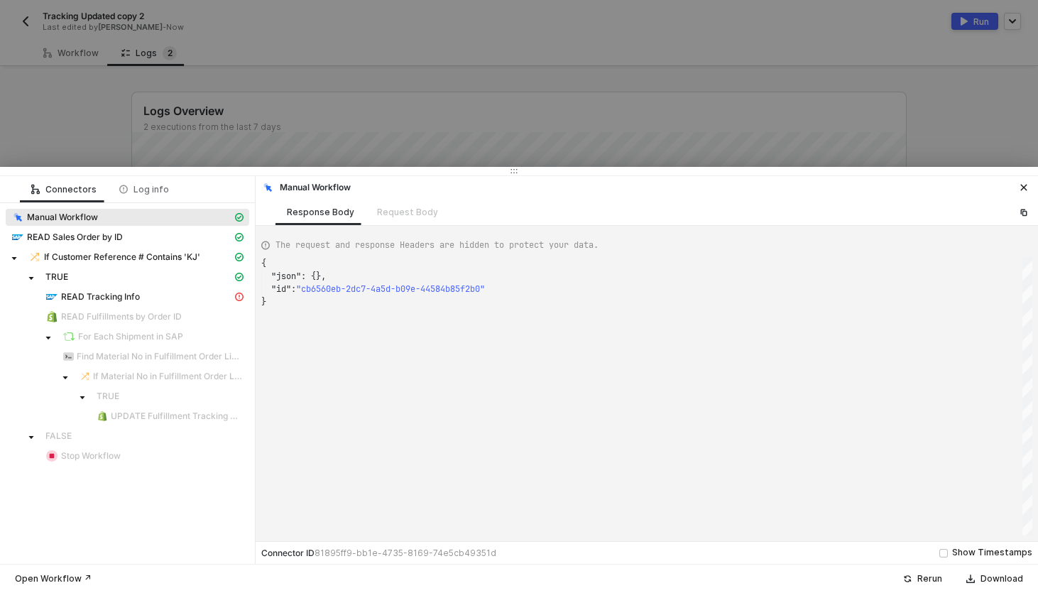
scroll to position [38, 0]
click at [119, 297] on span "READ Tracking Info" at bounding box center [100, 296] width 79 height 11
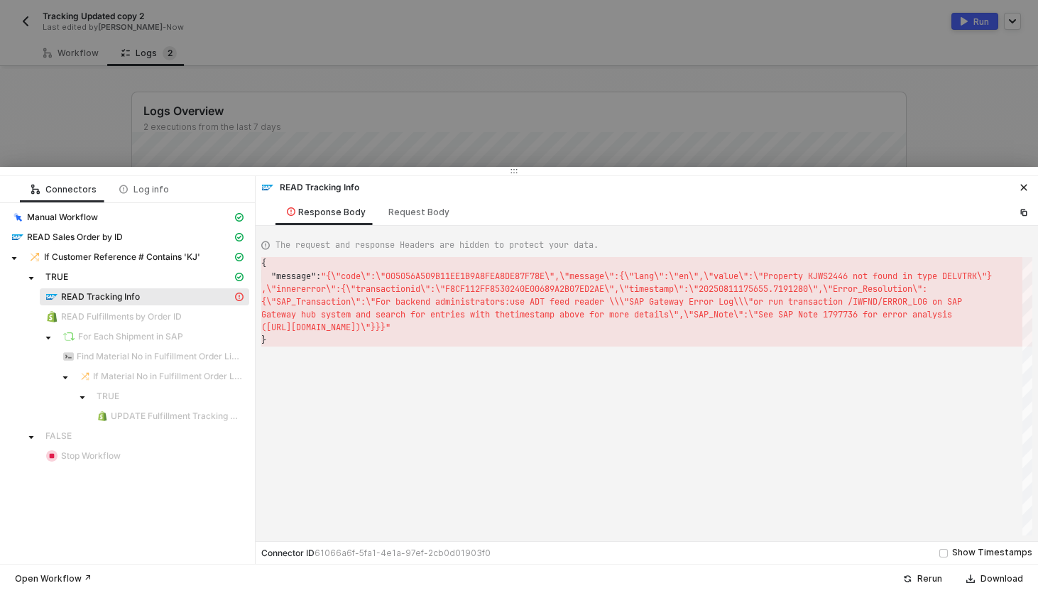
scroll to position [13, 0]
click at [422, 219] on div "Request Body" at bounding box center [419, 212] width 84 height 26
type textarea "{ "requestMethod": "GET", "url": "ZSD_SHP_DELV_TRK_SRV/DELVTRKSet", "bodyConten…"
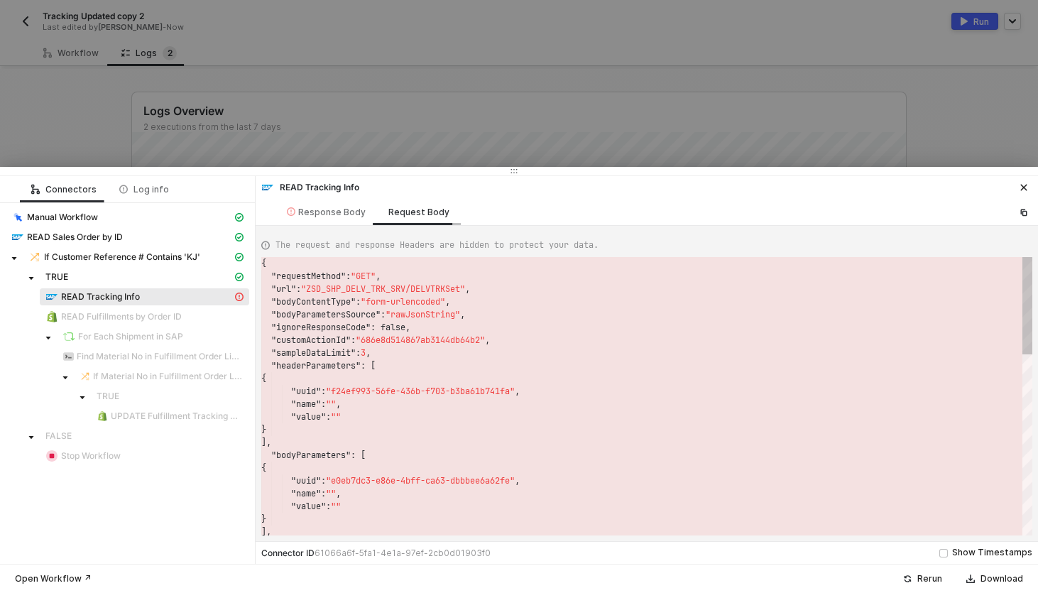
scroll to position [128, 0]
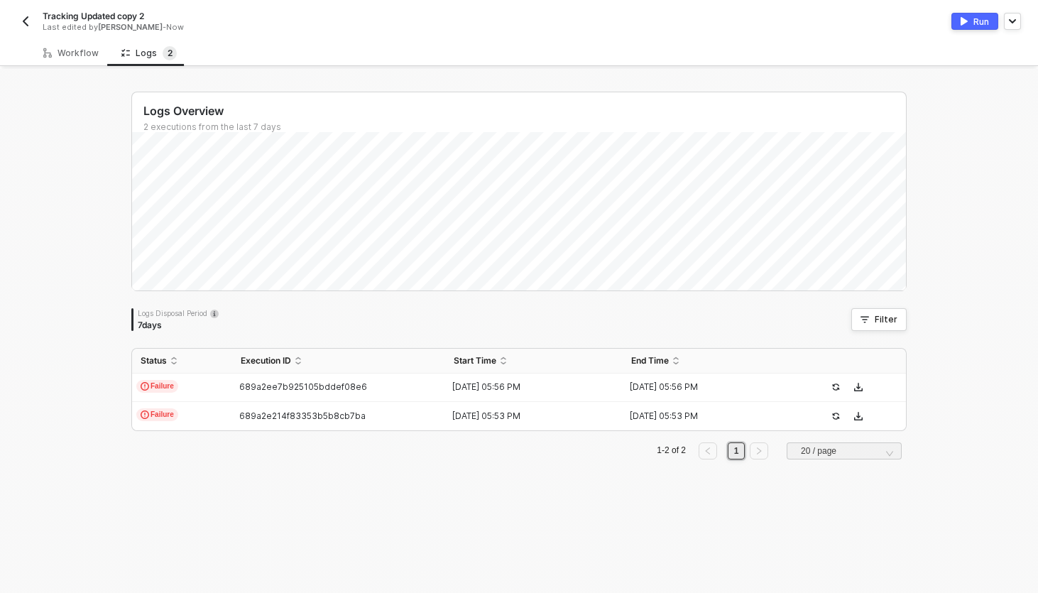
click at [76, 38] on div "Tracking Updated copy 2 Last edited by [PERSON_NAME] - Now Run" at bounding box center [519, 20] width 1004 height 40
click at [78, 48] on div "Workflow" at bounding box center [70, 53] width 55 height 11
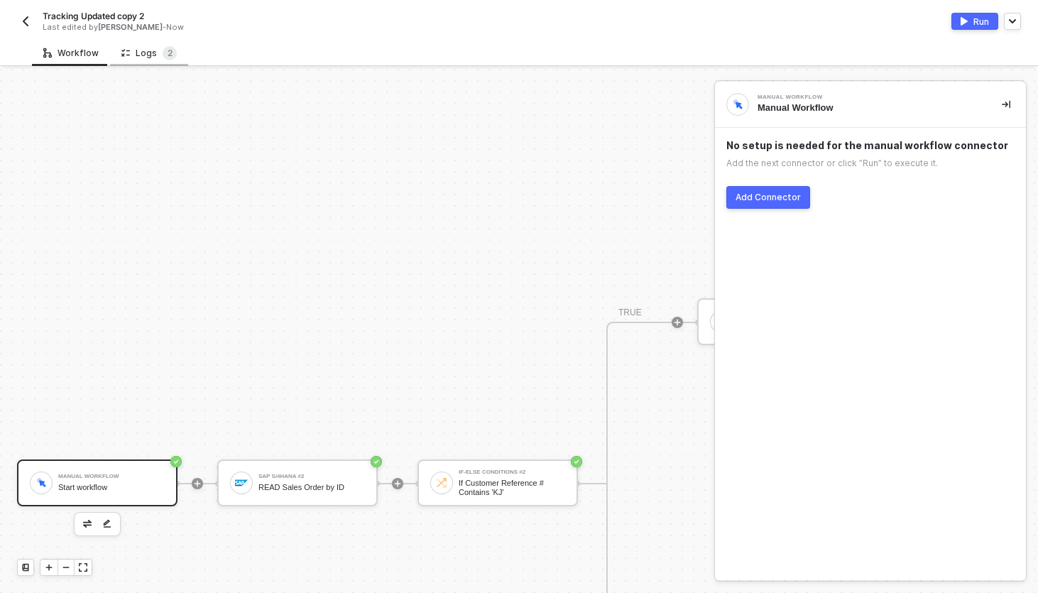
click at [165, 44] on div "Logs 2" at bounding box center [149, 53] width 78 height 26
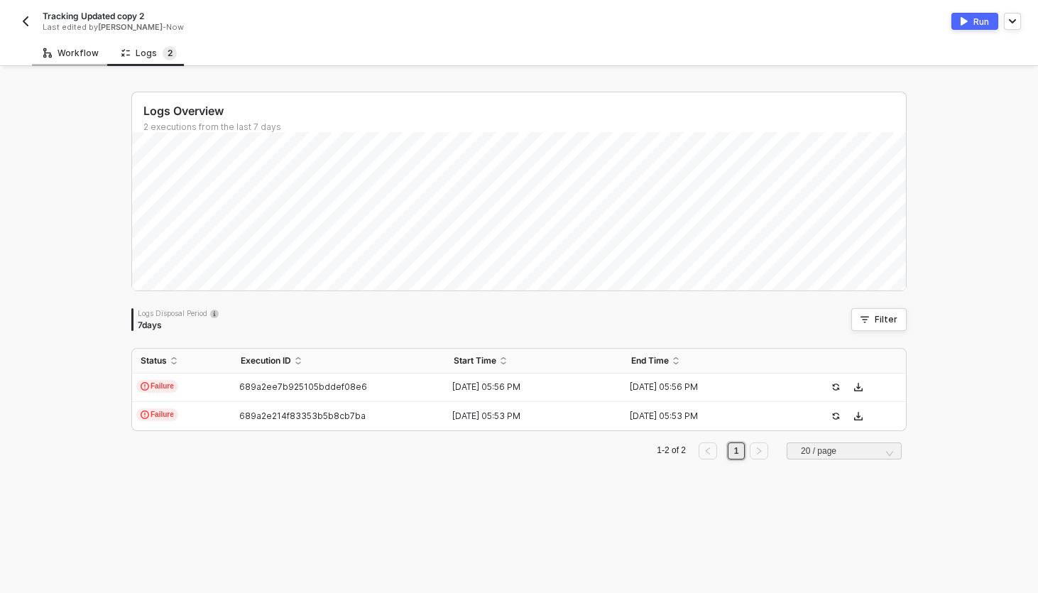
click at [79, 59] on div "Workflow" at bounding box center [71, 53] width 78 height 26
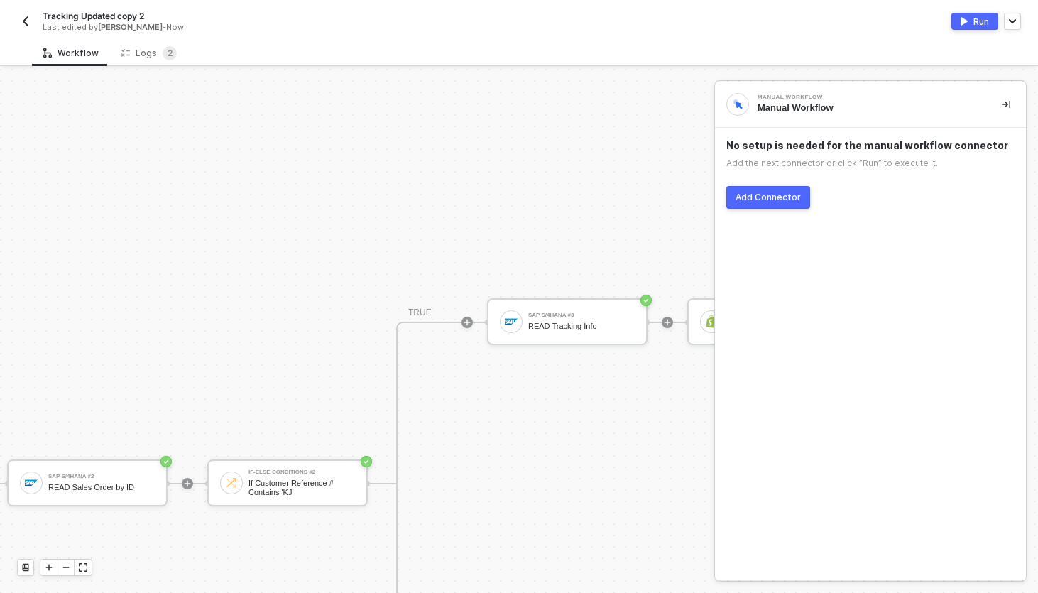
scroll to position [415, 234]
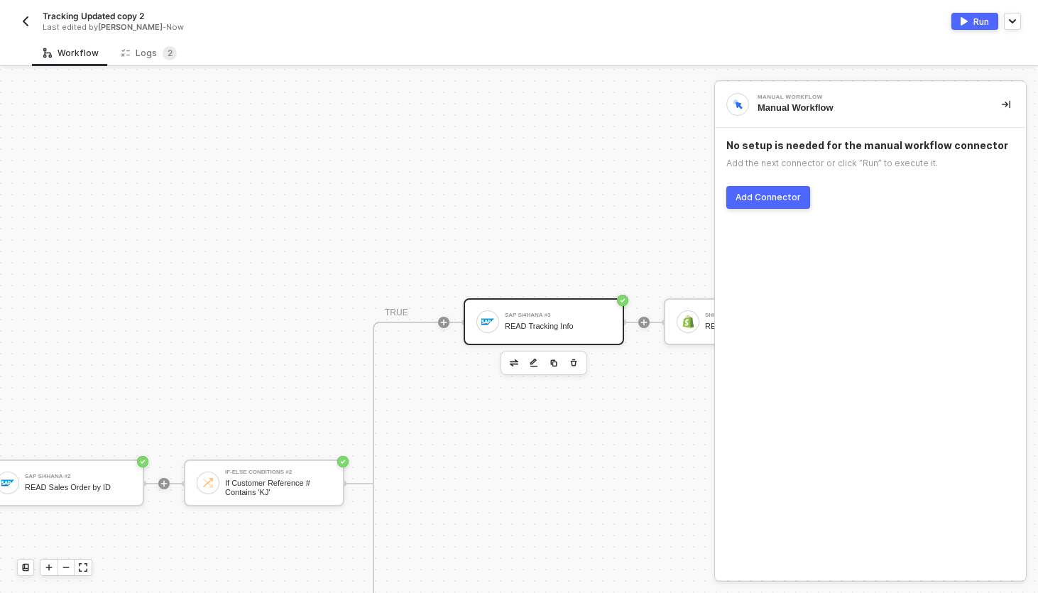
click at [527, 324] on div "READ Tracking Info" at bounding box center [558, 326] width 106 height 9
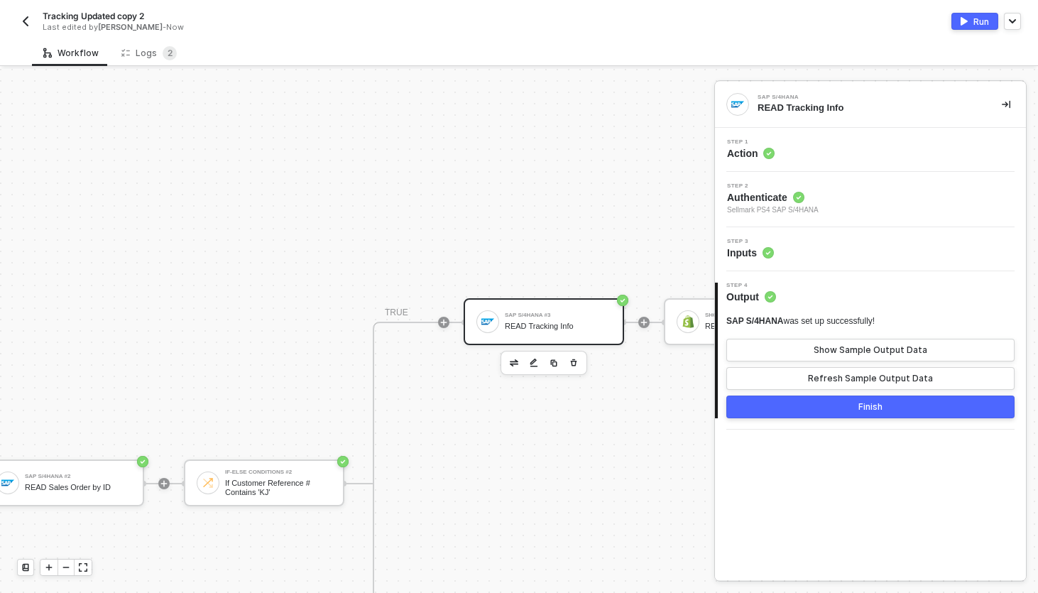
click at [896, 238] on div "Step 3 Inputs" at bounding box center [871, 248] width 307 height 21
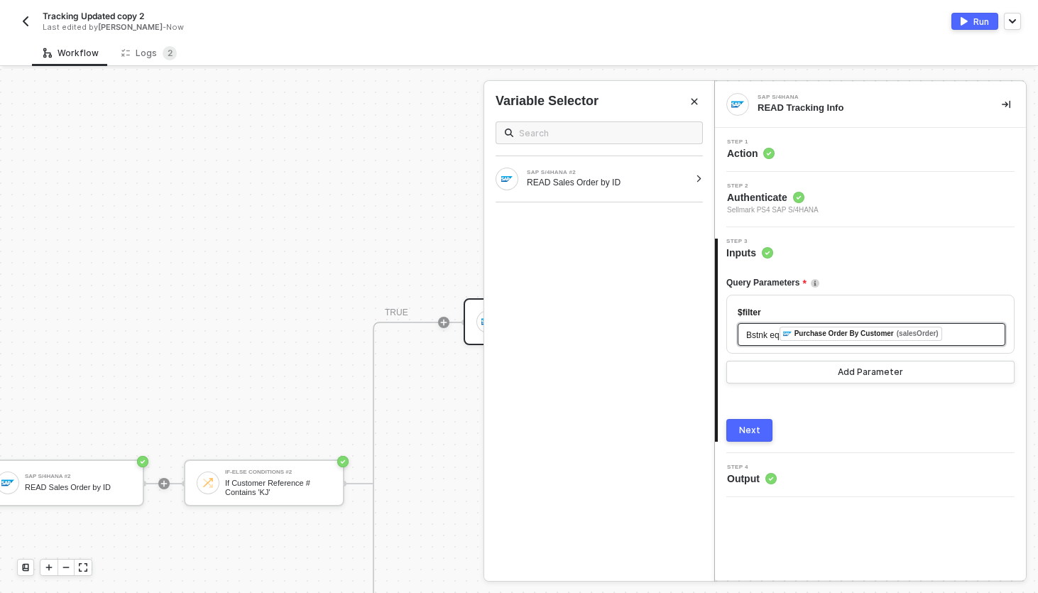
click at [779, 339] on span "Bstnk eq" at bounding box center [762, 335] width 33 height 10
click at [776, 330] on span "Bstnk eq" at bounding box center [762, 335] width 33 height 10
click at [974, 333] on div "Bstnk eq ' ﻿ Purchase Order By Customer (salesOrder) '" at bounding box center [871, 335] width 251 height 16
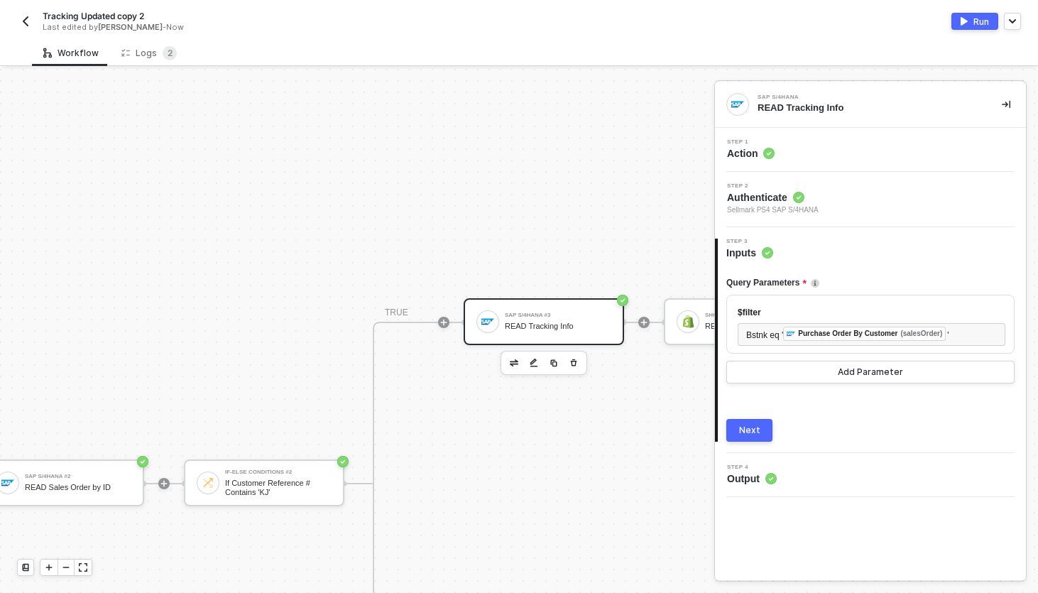
click at [736, 422] on button "Next" at bounding box center [749, 430] width 46 height 23
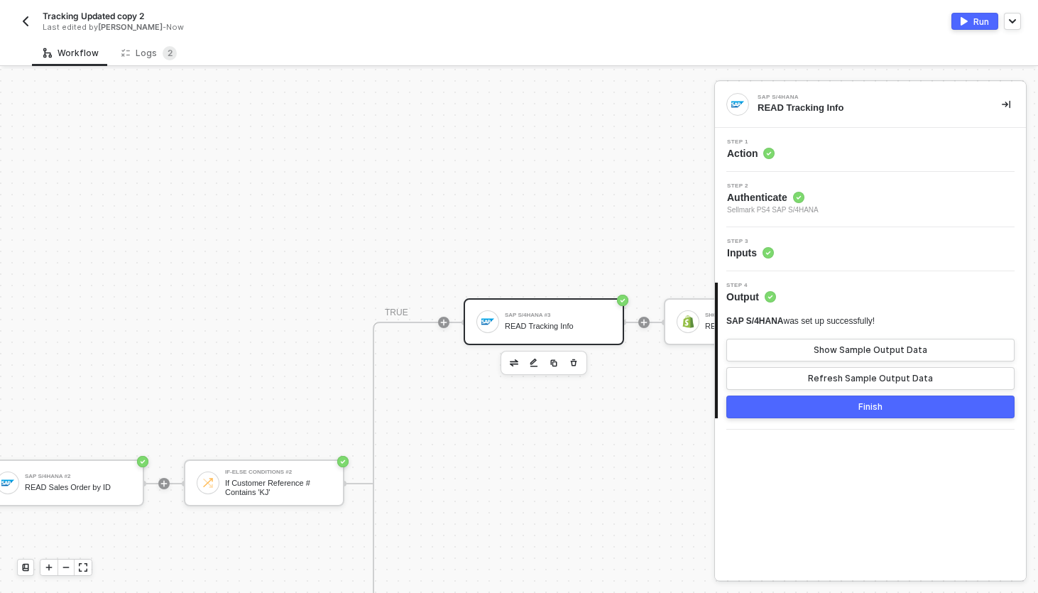
click at [807, 165] on div "Step 1 Action" at bounding box center [870, 150] width 311 height 44
click at [802, 153] on div "Step 1 Action" at bounding box center [871, 149] width 307 height 21
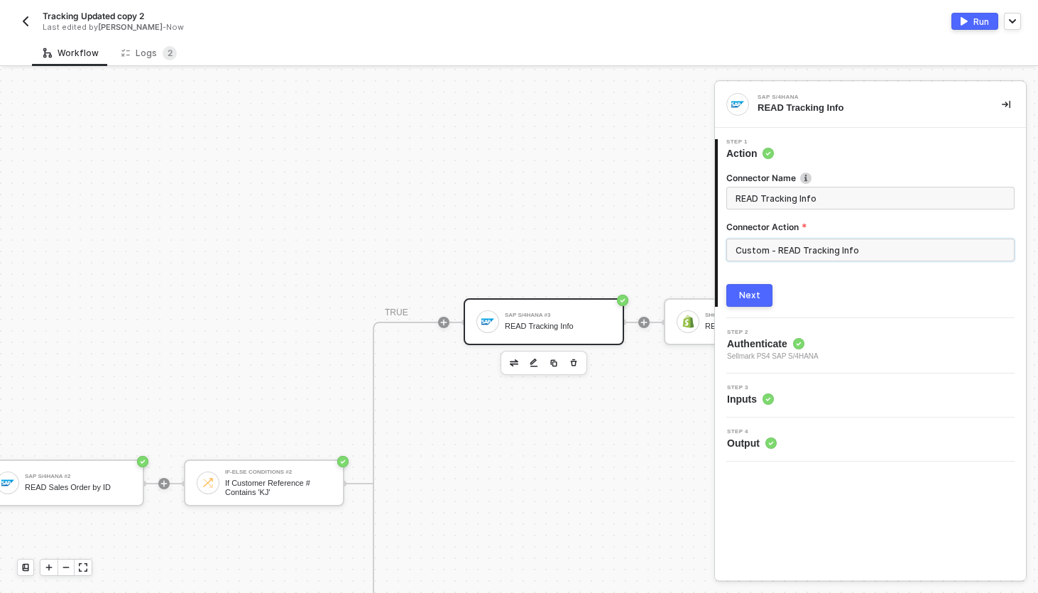
click at [808, 244] on input "Custom - READ Tracking Info" at bounding box center [870, 249] width 288 height 23
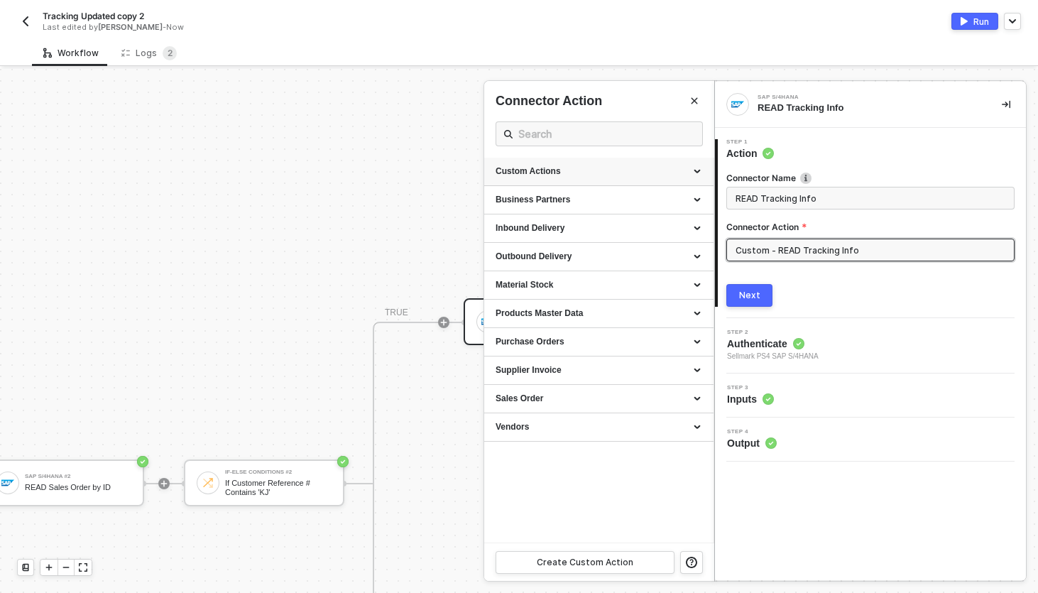
click at [703, 170] on div "Custom Actions" at bounding box center [598, 172] width 229 height 28
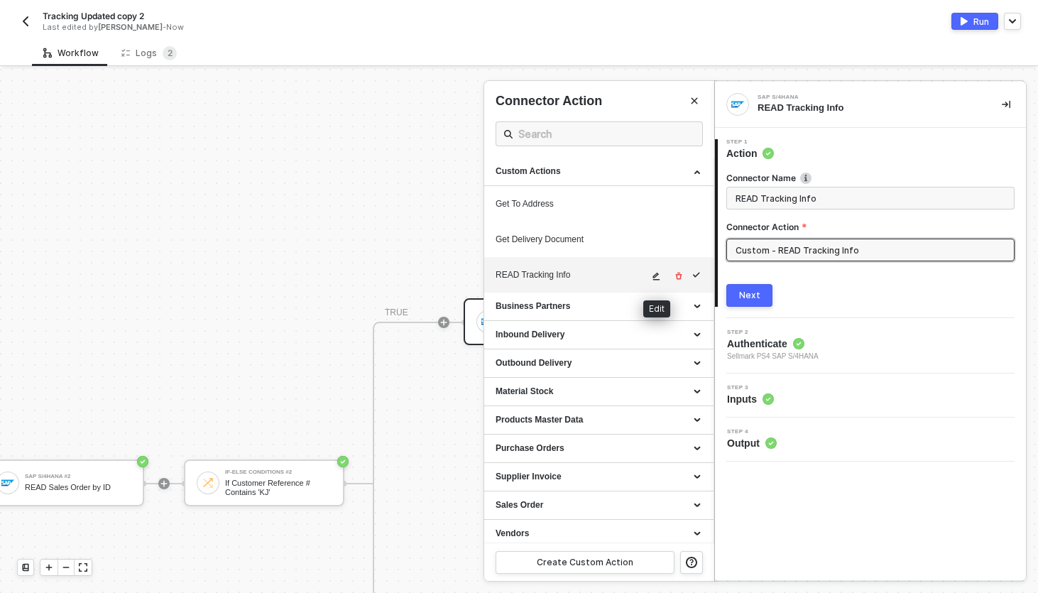
click at [657, 282] on button "button" at bounding box center [656, 276] width 17 height 17
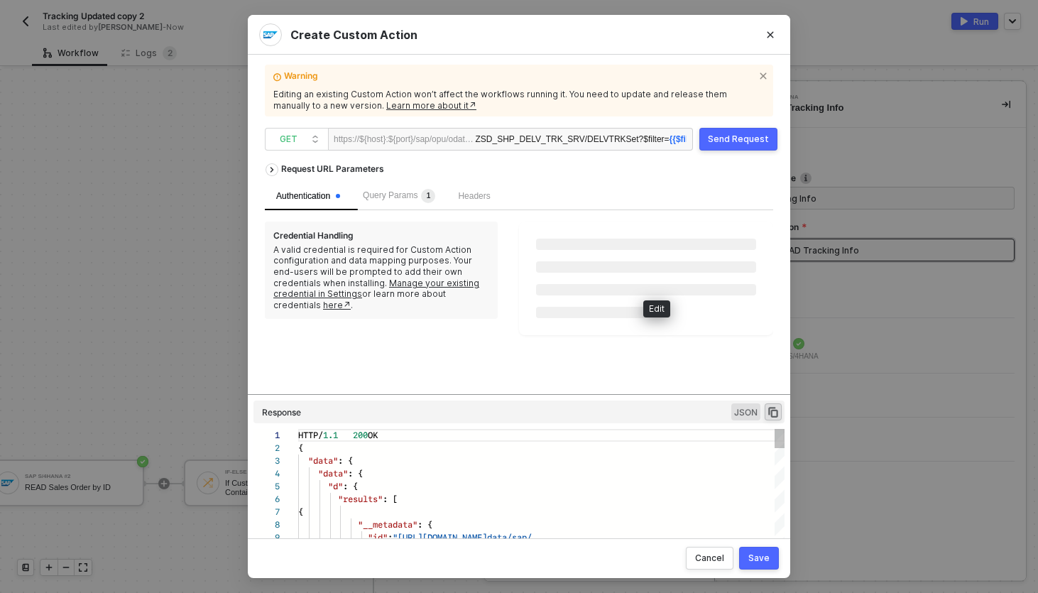
scroll to position [115, 0]
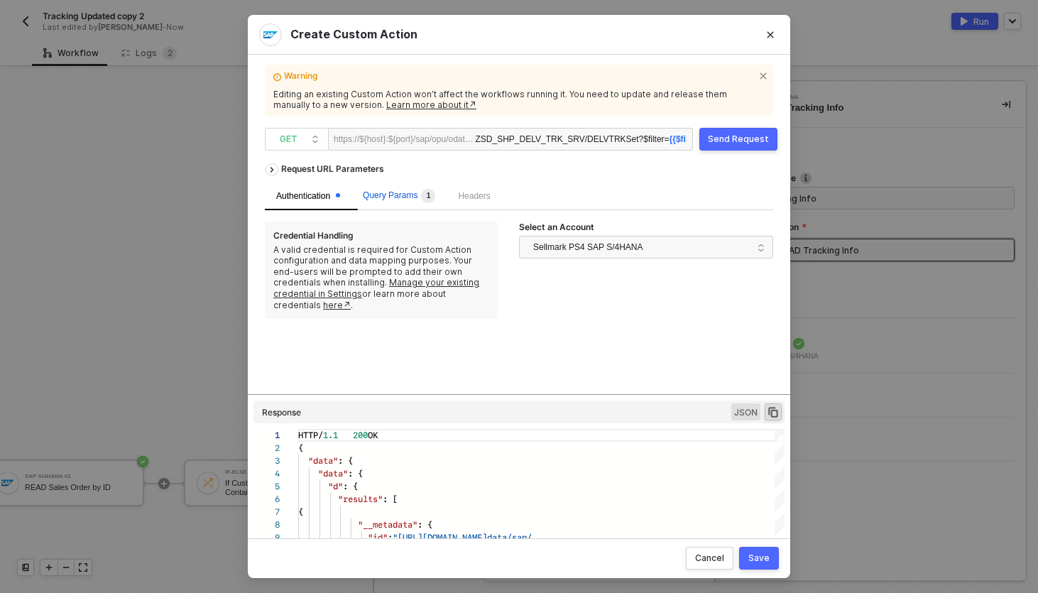
click at [413, 195] on span "Query Params 1" at bounding box center [399, 195] width 72 height 10
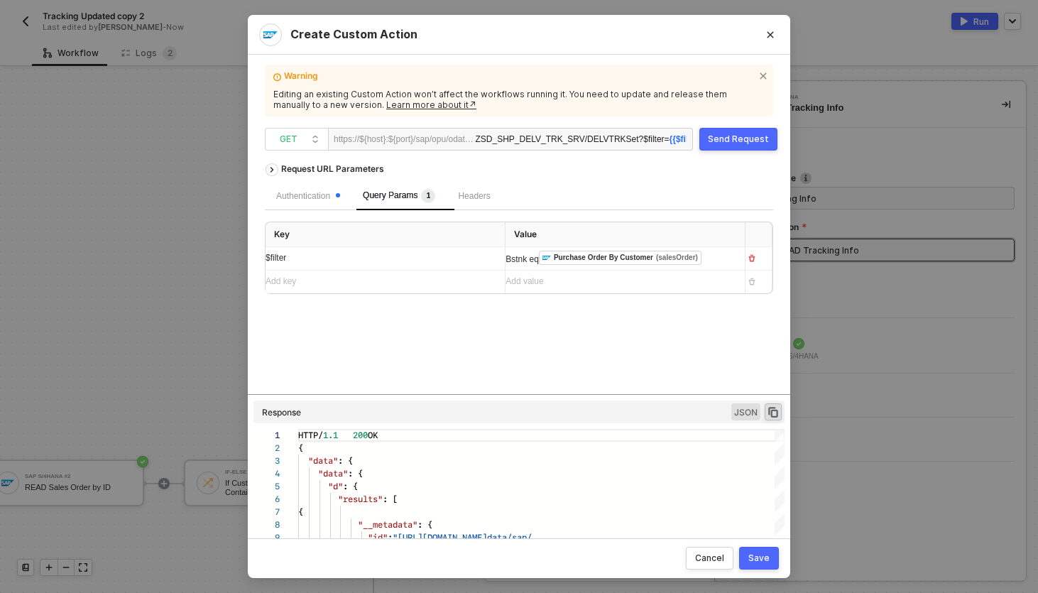
click at [537, 264] on div "Bstnk eq ﻿ Purchase Order By Customer (salesOrder) ﻿" at bounding box center [612, 259] width 214 height 16
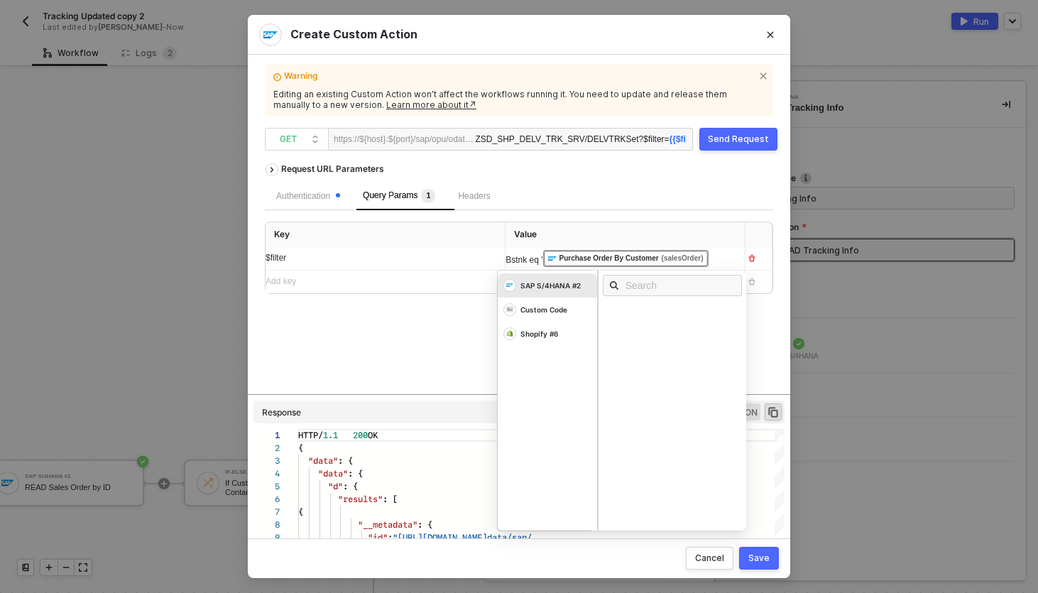
click at [711, 267] on div "Bstnk eq ' ﻿ Purchase Order By Customer (salesOrder) ﻿" at bounding box center [612, 258] width 214 height 17
click at [550, 251] on div "Bstnk eq ' ﻿ Purchase Order By Customer (salesOrder) '" at bounding box center [612, 259] width 214 height 16
click at [567, 292] on div "SAP S/4HANA #2" at bounding box center [547, 285] width 99 height 24
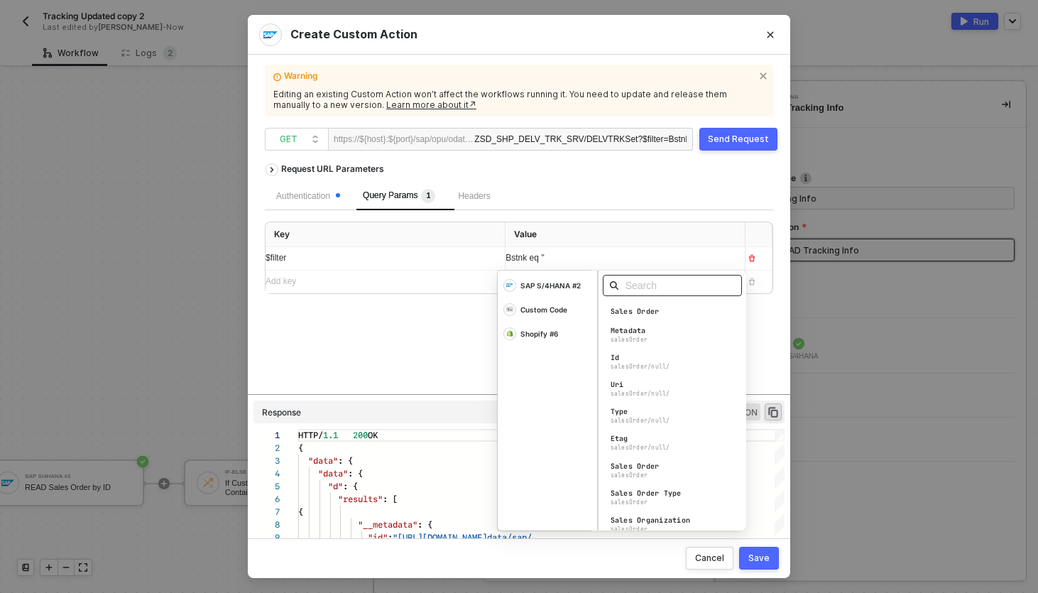
click at [637, 290] on input "text" at bounding box center [676, 286] width 103 height 16
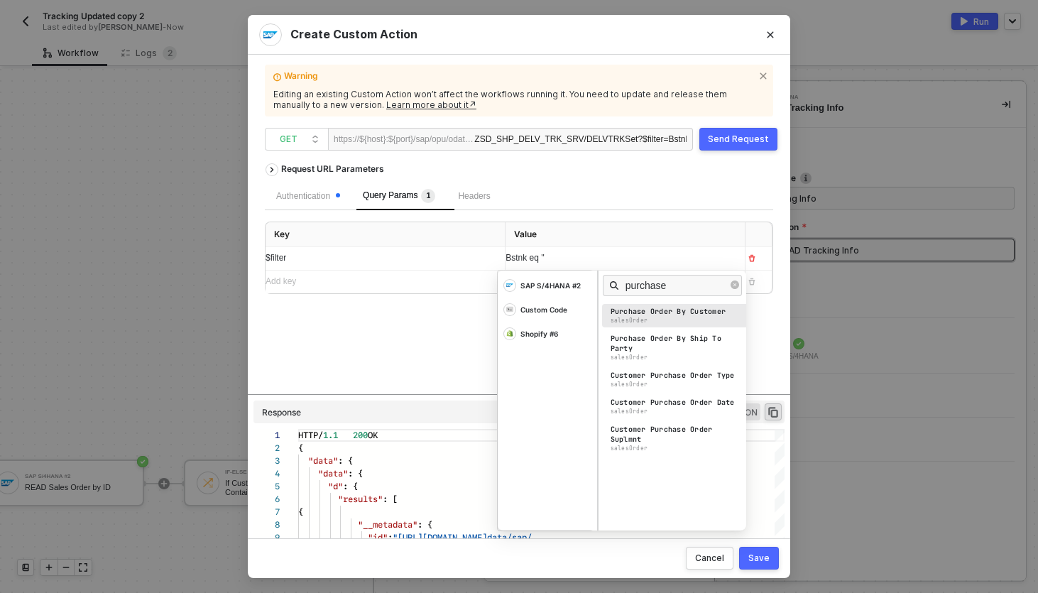
type input "purchase"
click at [649, 314] on div "Purchase Order By Customer" at bounding box center [668, 312] width 116 height 10
click at [759, 561] on div "Save" at bounding box center [758, 557] width 21 height 11
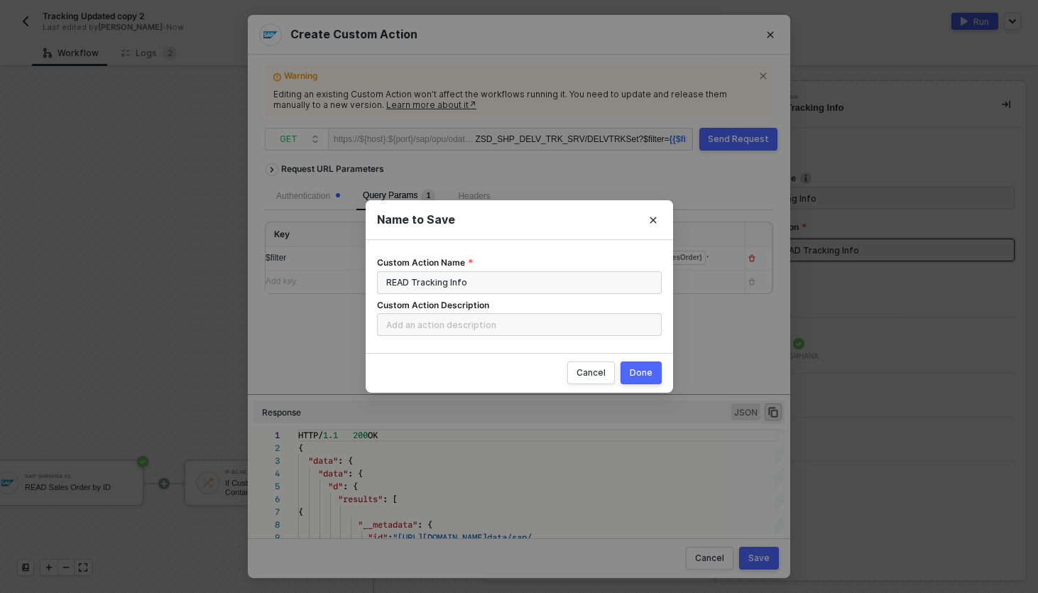
click at [651, 380] on button "Done" at bounding box center [640, 372] width 41 height 23
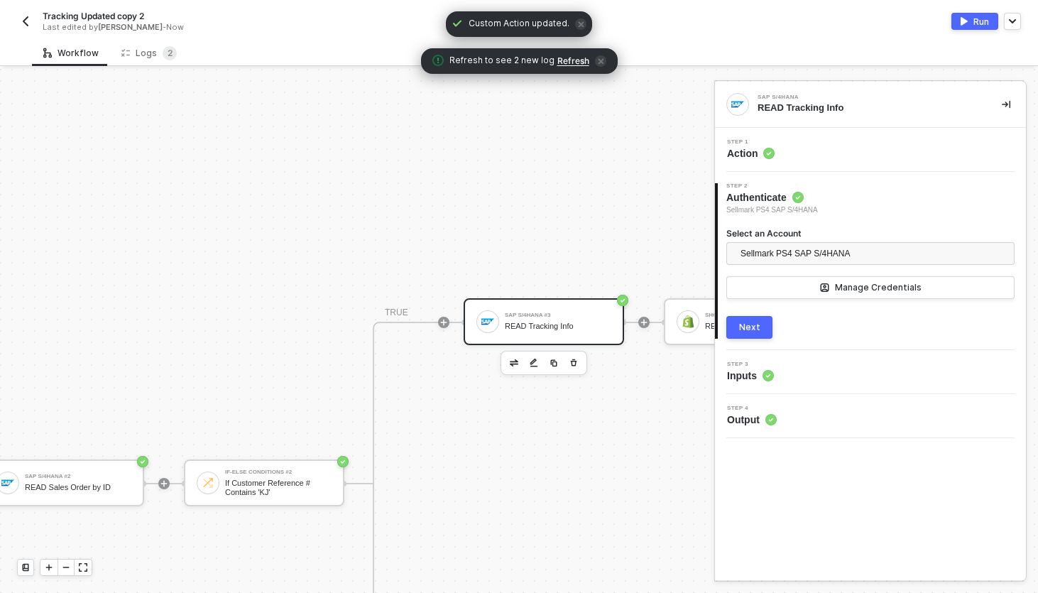
click at [750, 328] on div "Next" at bounding box center [749, 327] width 21 height 11
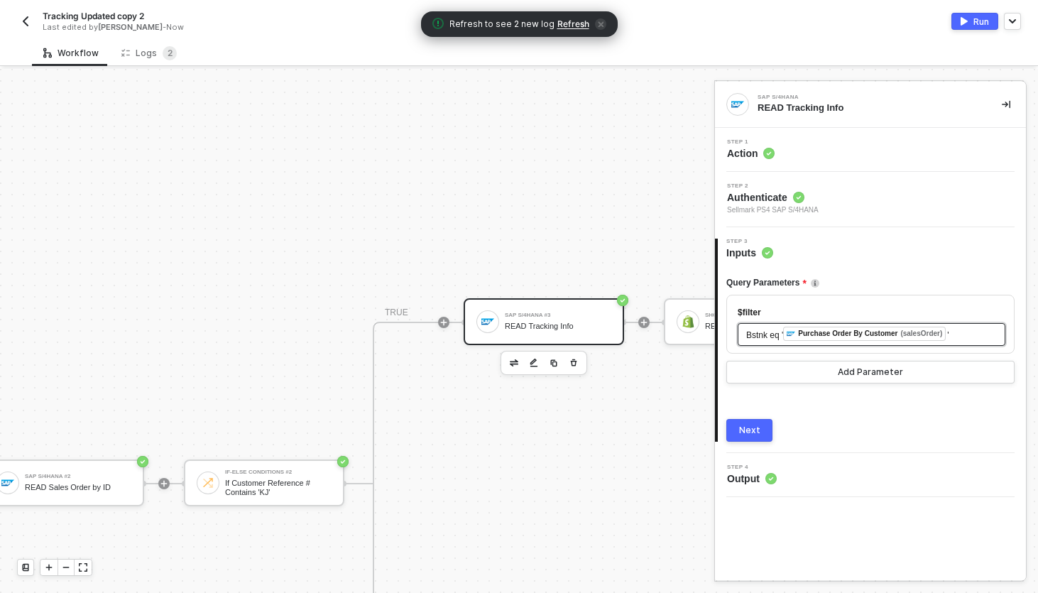
click at [948, 330] on span "'" at bounding box center [947, 335] width 1 height 10
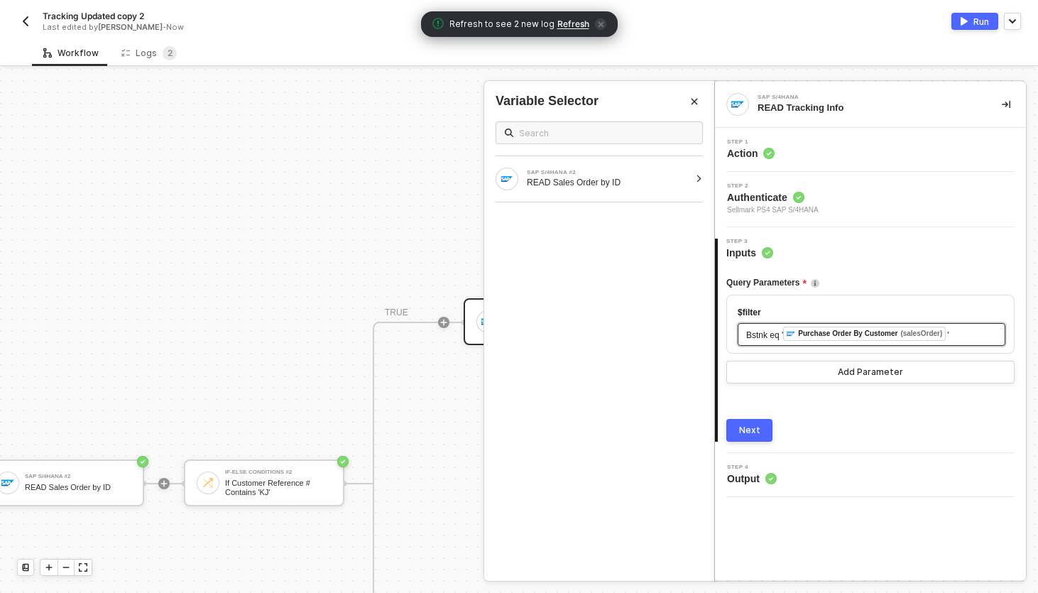
click at [969, 341] on div "Bstnk eq ' ﻿ Purchase Order By Customer (salesOrder) '" at bounding box center [871, 334] width 268 height 23
click at [754, 431] on div "Next" at bounding box center [749, 429] width 21 height 11
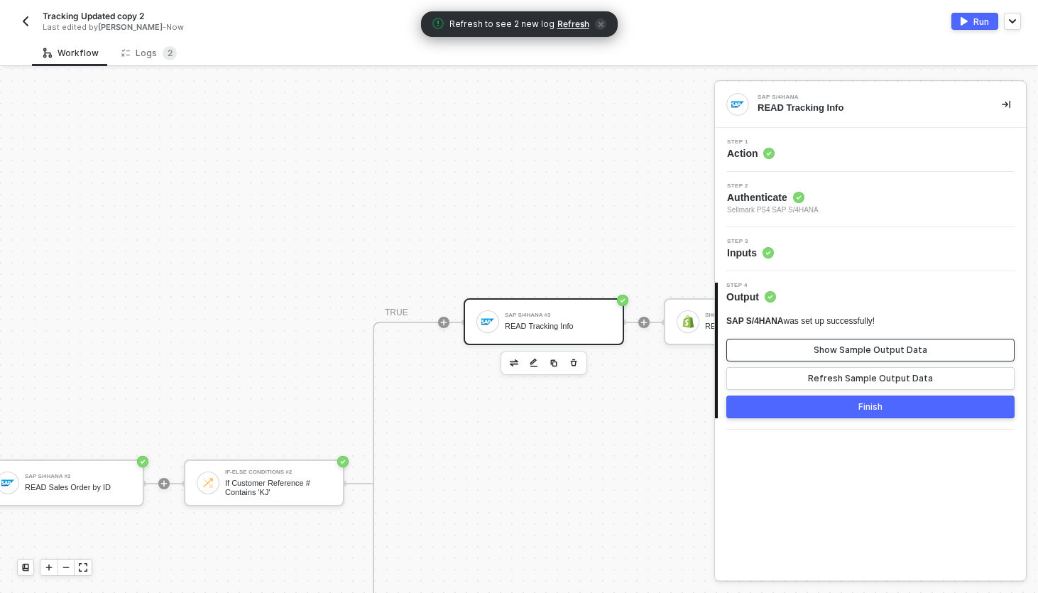
click at [813, 353] on button "Show Sample Output Data" at bounding box center [870, 350] width 288 height 23
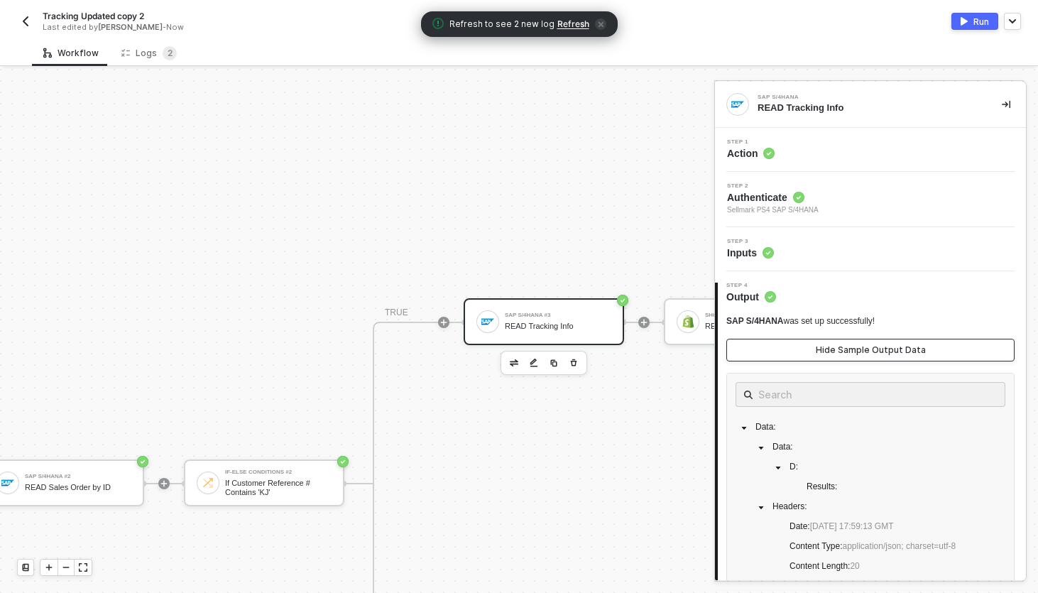
click at [813, 353] on button "Hide Sample Output Data" at bounding box center [870, 350] width 288 height 23
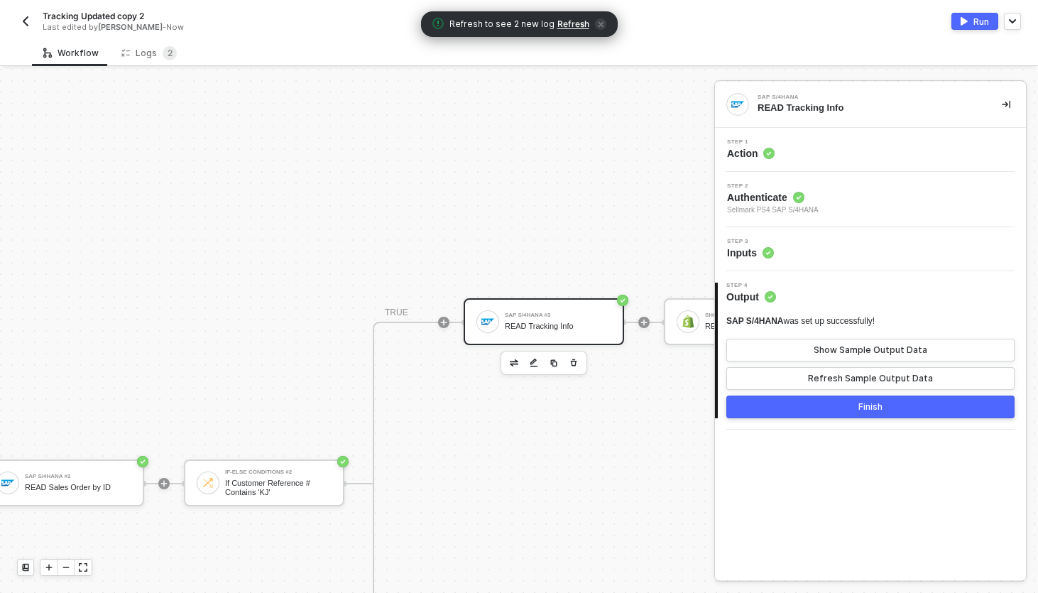
click at [835, 417] on button "Finish" at bounding box center [870, 406] width 288 height 23
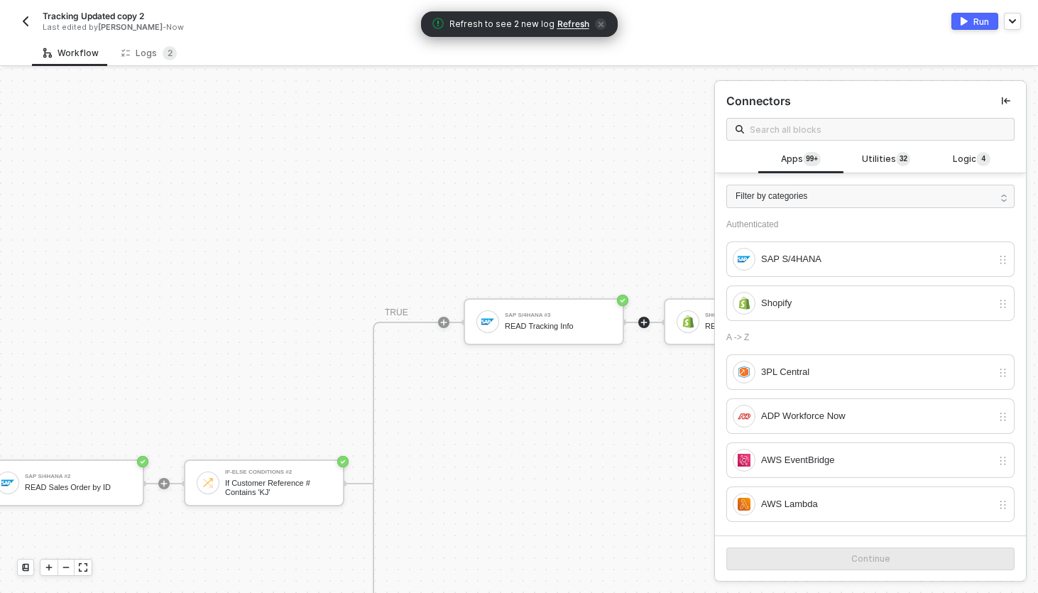
click at [960, 16] on button "Run" at bounding box center [974, 21] width 47 height 17
click at [393, 37] on div "Tracking Updated copy 2 Last edited by Scott Cogswell - Now Running" at bounding box center [519, 20] width 1004 height 40
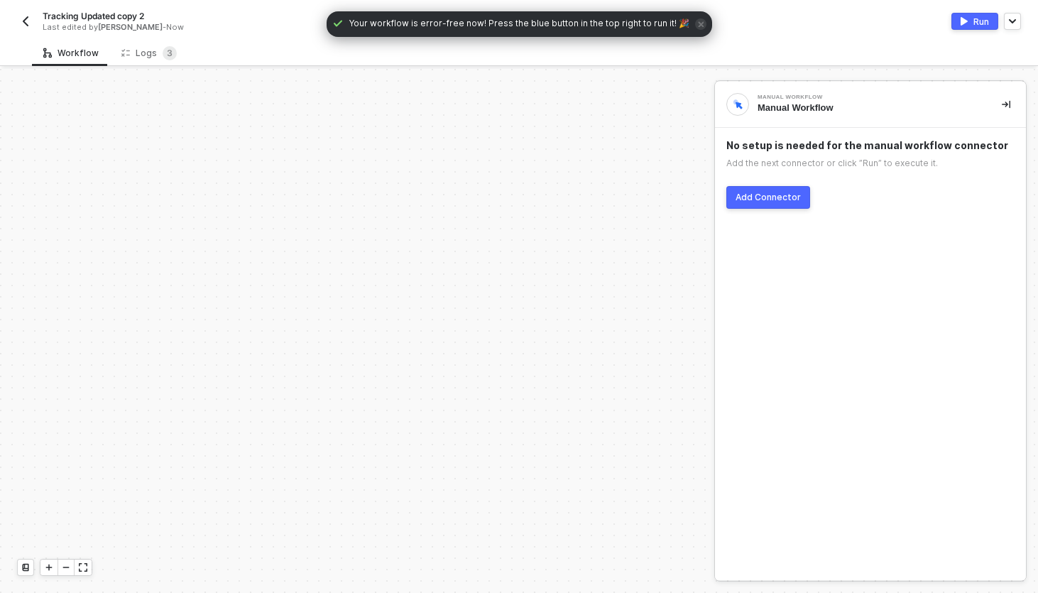
scroll to position [415, 0]
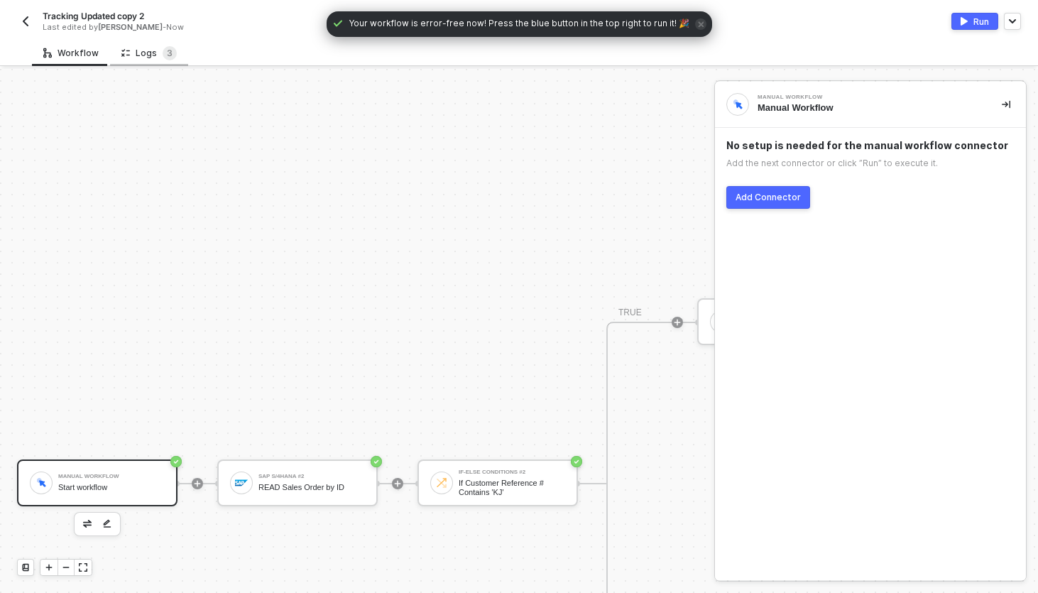
click at [154, 60] on div "Logs 3" at bounding box center [149, 53] width 78 height 26
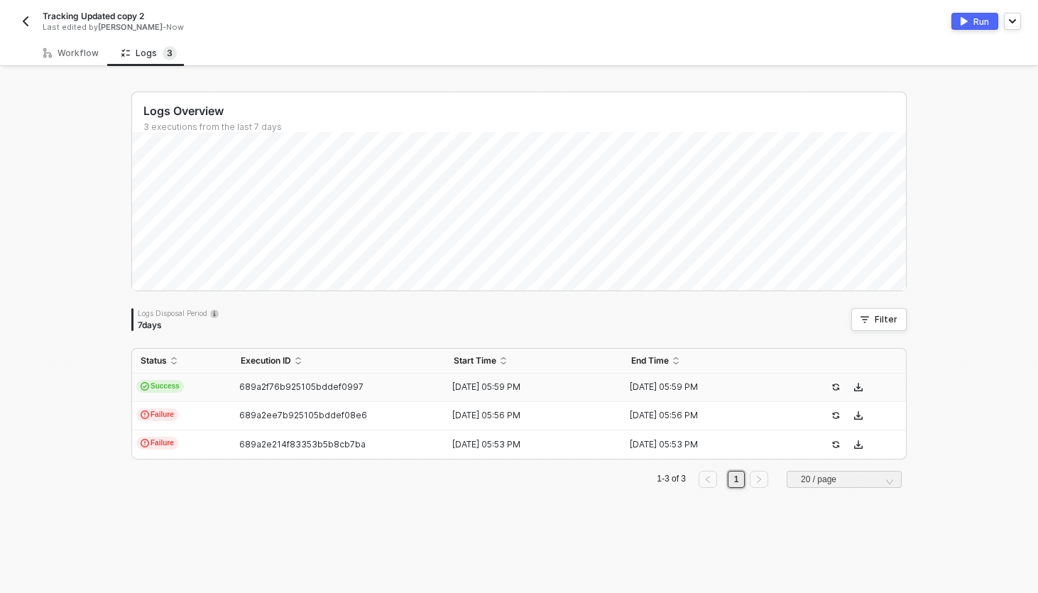
click at [213, 380] on td "Success" at bounding box center [182, 387] width 100 height 28
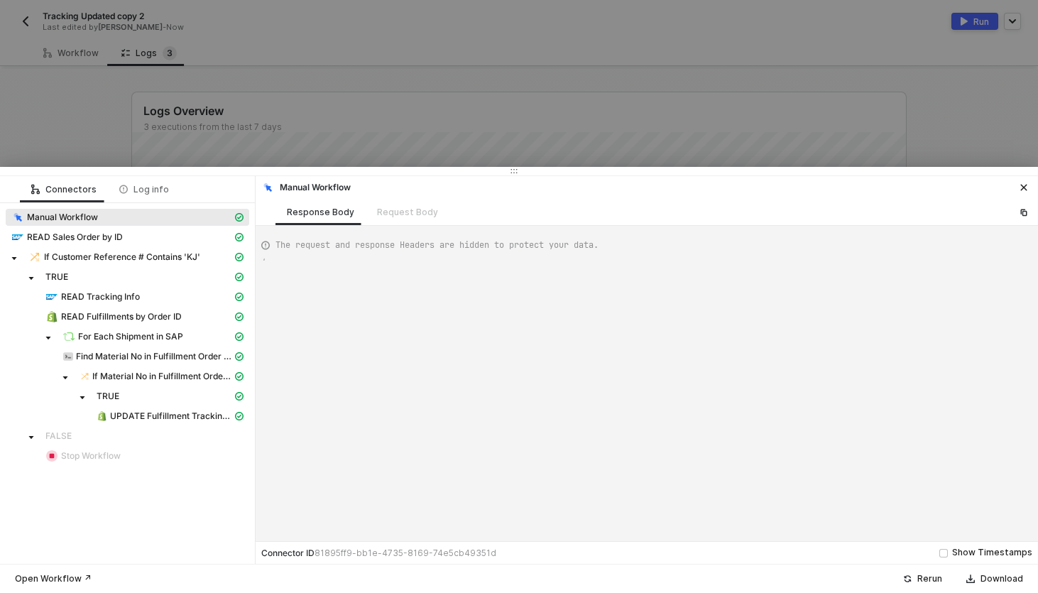
type textarea "{ "json": {}, "id": "265d7abf-06f3-4228-bd3b-68b7eaacada4" }"
click at [170, 422] on div "UPDATE Fulfillment Tracking Number" at bounding box center [165, 416] width 136 height 13
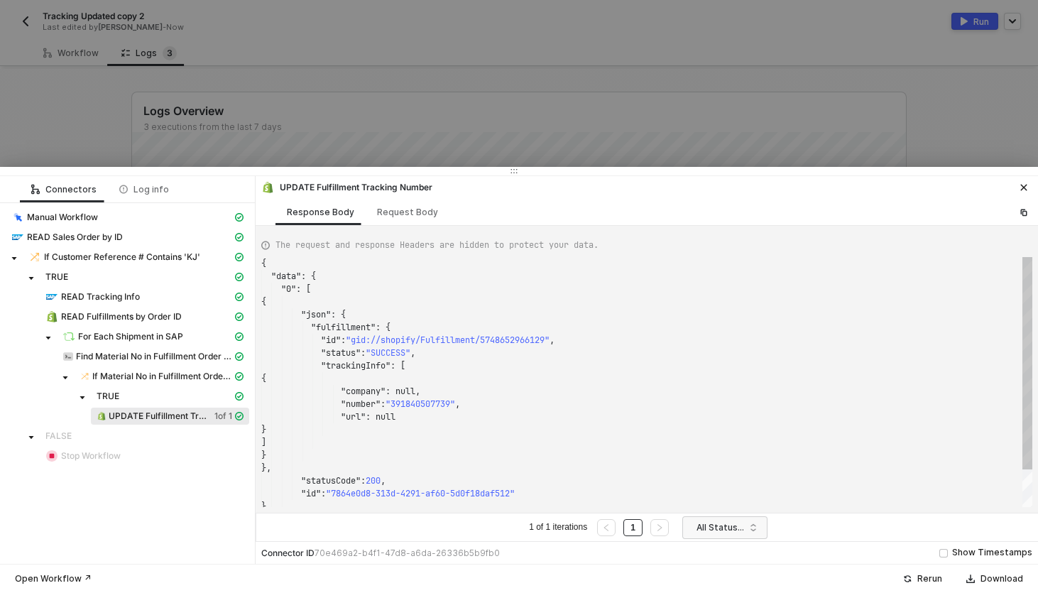
scroll to position [128, 0]
click at [399, 229] on div "The request and response Headers are hidden to protect your data. { "data" : { …" at bounding box center [647, 369] width 782 height 287
click at [397, 219] on div "Request Body" at bounding box center [408, 212] width 84 height 26
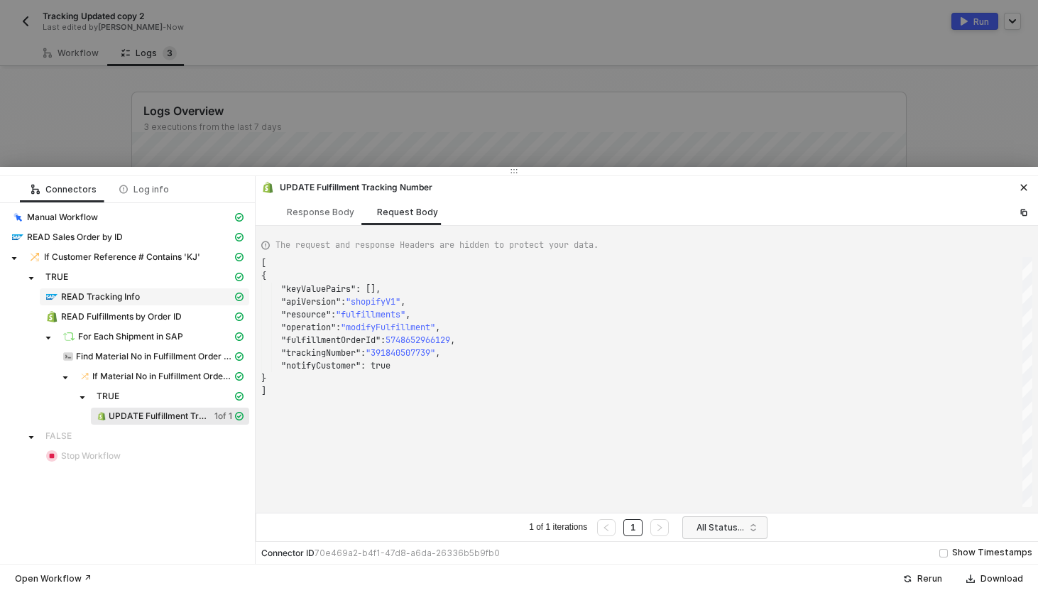
click at [110, 301] on span "READ Tracking Info" at bounding box center [100, 296] width 79 height 11
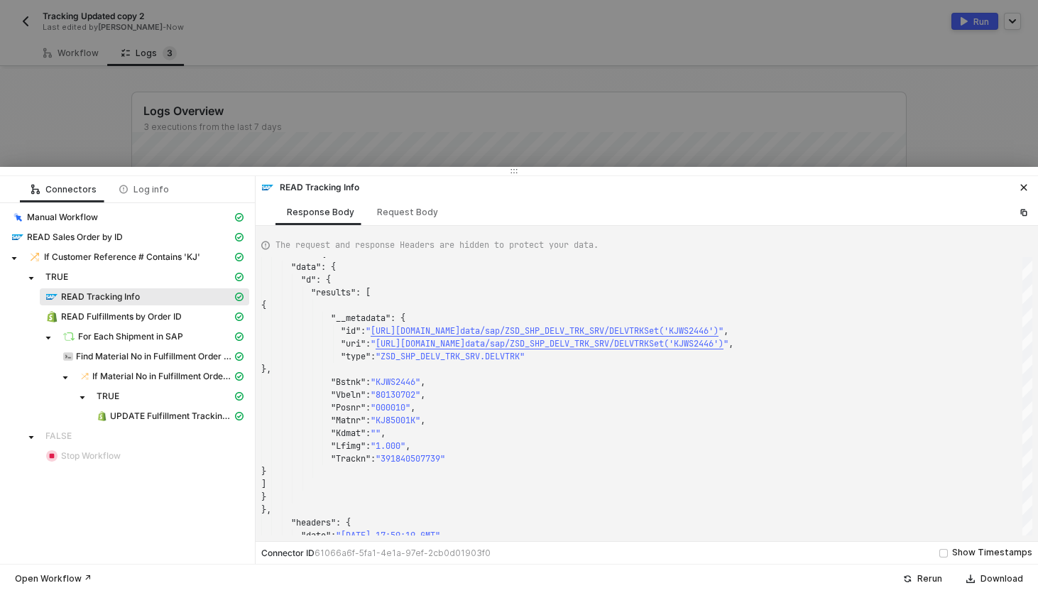
click at [101, 306] on div "READ Tracking Info" at bounding box center [127, 298] width 243 height 20
click at [101, 313] on span "READ Fulfillments by Order ID" at bounding box center [121, 316] width 121 height 11
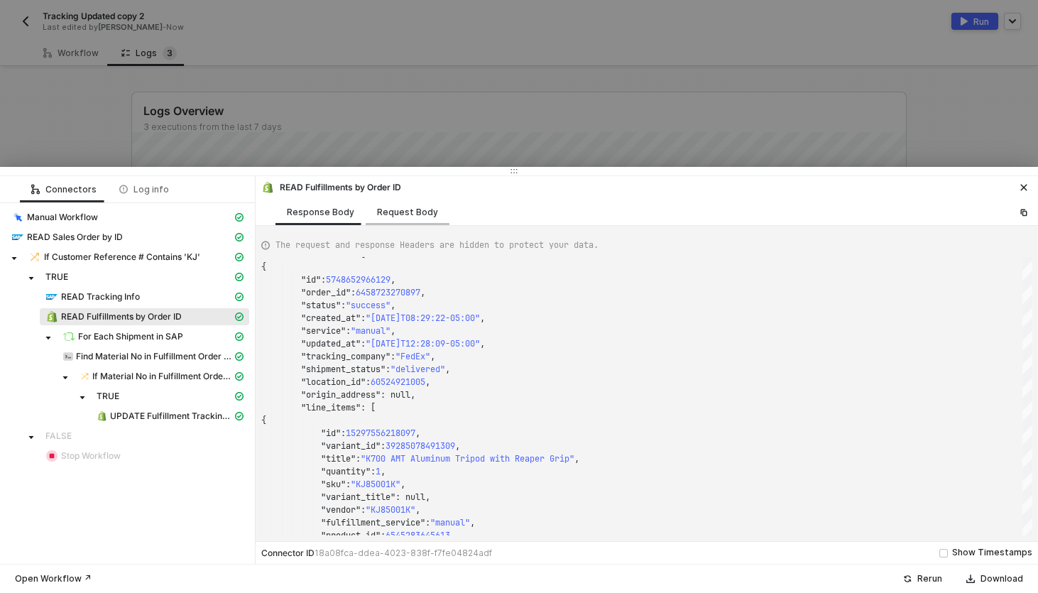
click at [395, 204] on div "Request Body" at bounding box center [408, 212] width 84 height 26
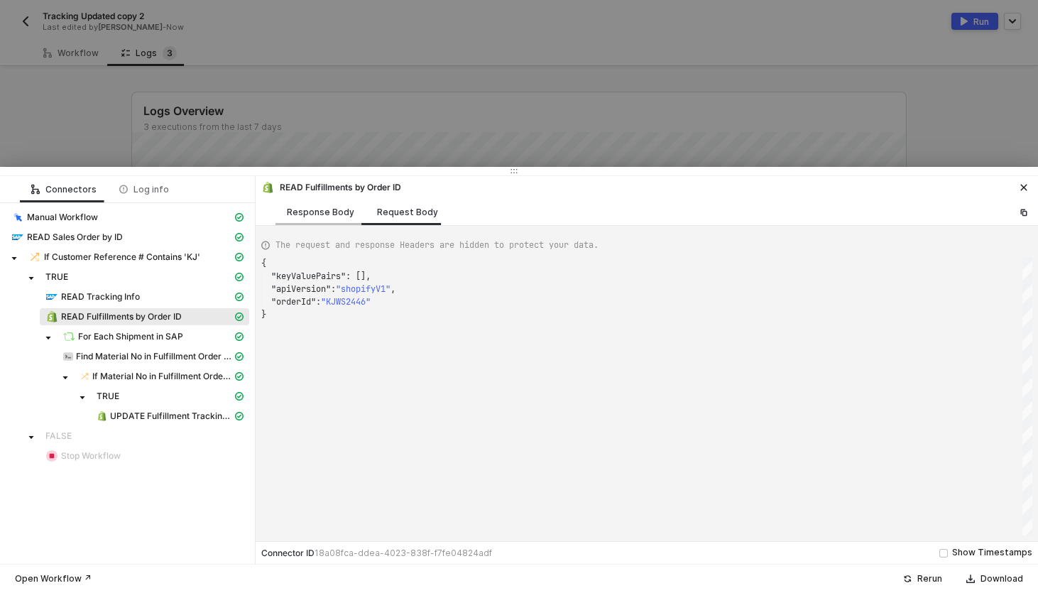
click at [324, 219] on div "Response Body" at bounding box center [320, 212] width 90 height 26
type textarea "{ "json": { "fulfillments": [ { "id": 5748652966129, "order_id": 6458723270897,…"
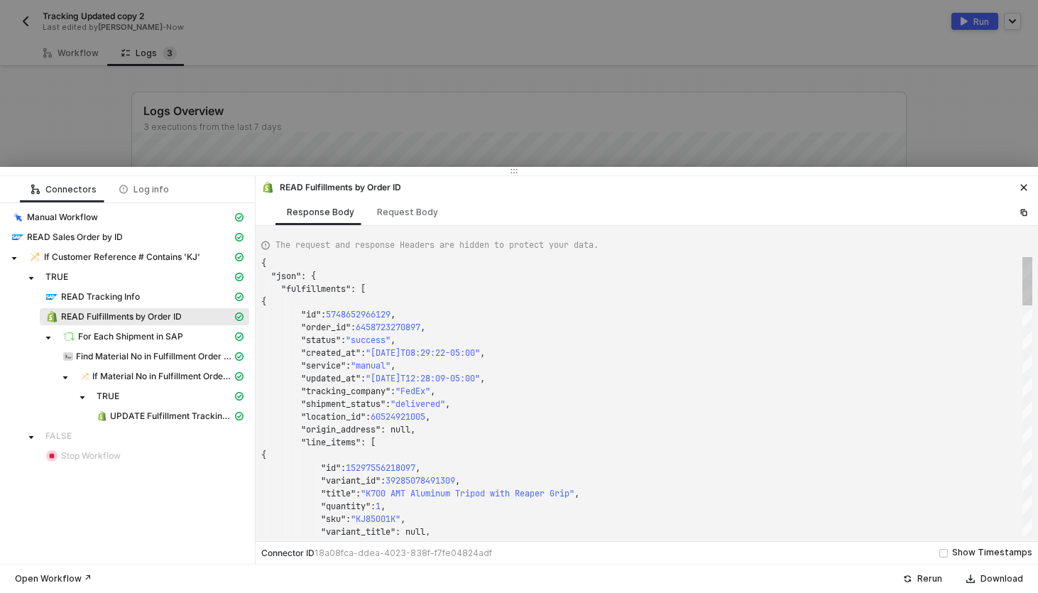
scroll to position [128, 0]
click at [155, 337] on span "For Each Shipment in SAP" at bounding box center [130, 336] width 105 height 11
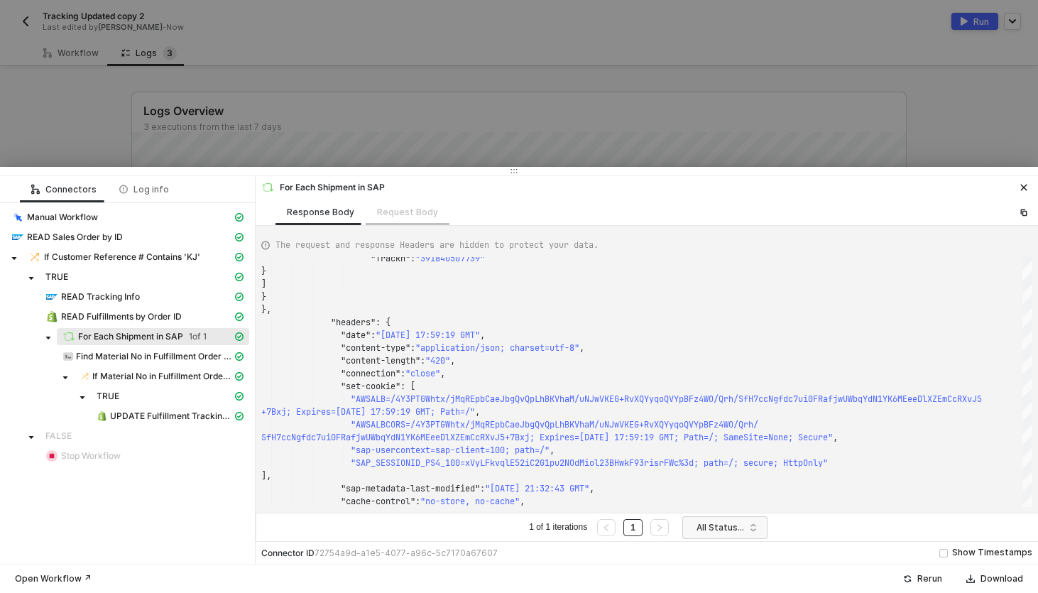
click at [407, 206] on div "Request Body" at bounding box center [408, 212] width 84 height 26
click at [382, 214] on div "Request Body" at bounding box center [408, 212] width 84 height 26
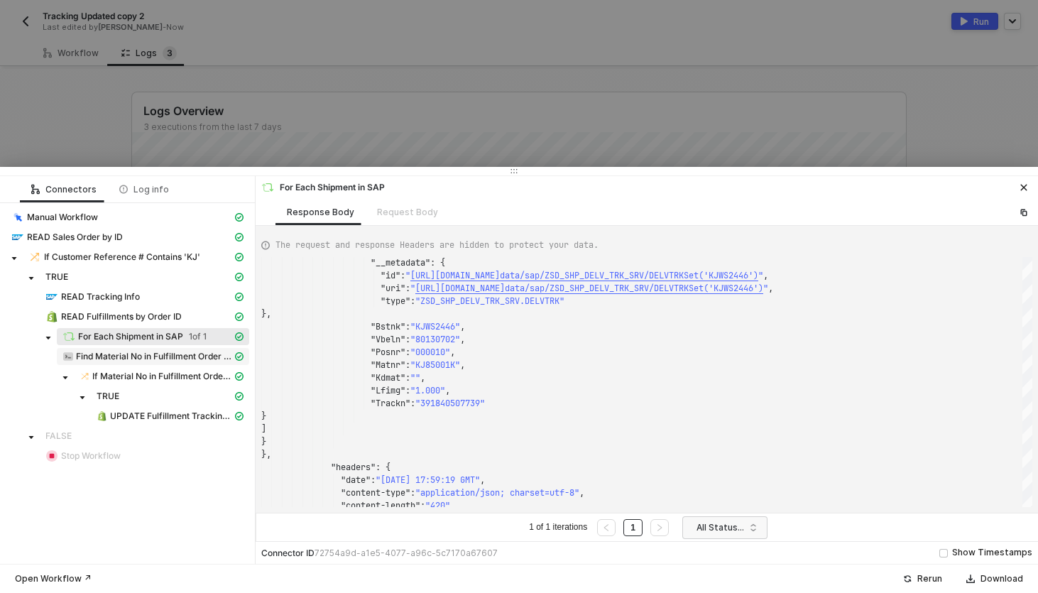
click at [88, 356] on span "Find Material No in Fulfillment Order Line Items" at bounding box center [154, 356] width 156 height 11
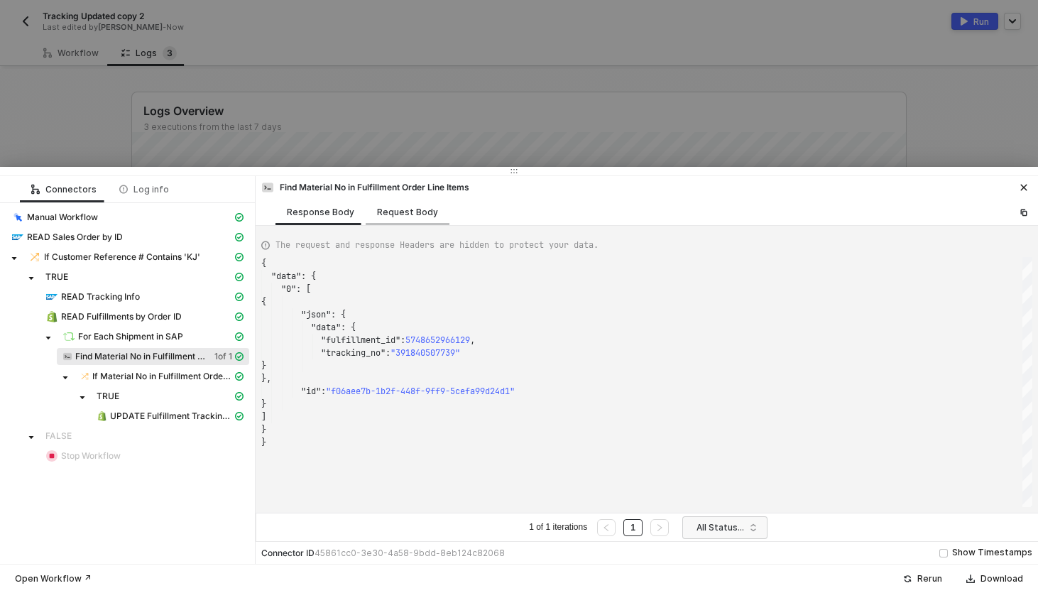
click at [377, 214] on div "Request Body" at bounding box center [407, 212] width 61 height 11
type textarea "[ { "customCode": "const materialNo = inputData.materialNo;\nconst trackingNo =…"
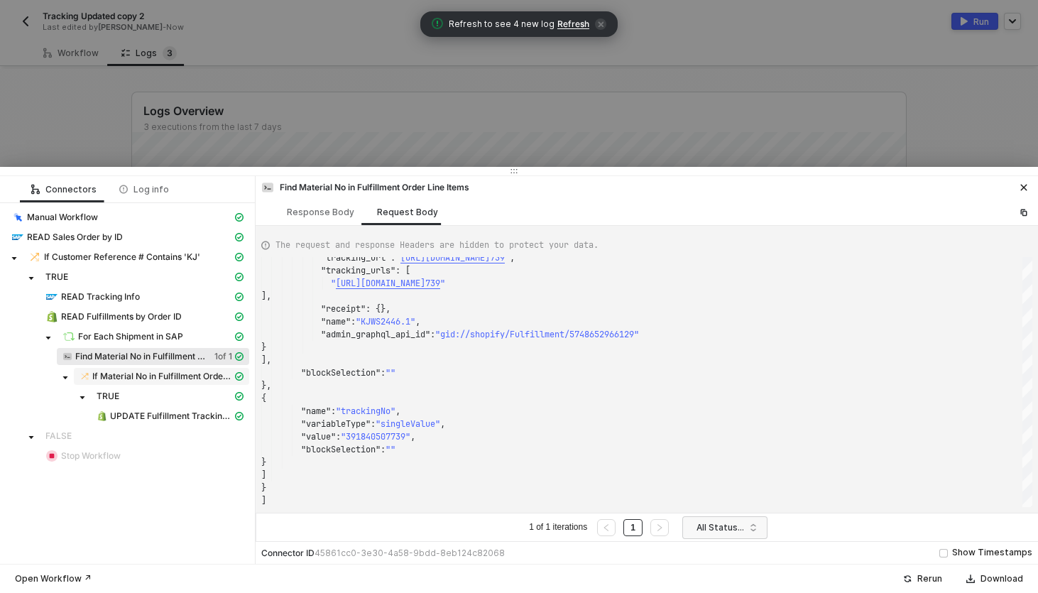
click at [185, 377] on span "If Material No in Fulfillment Order Line Items" at bounding box center [162, 376] width 140 height 11
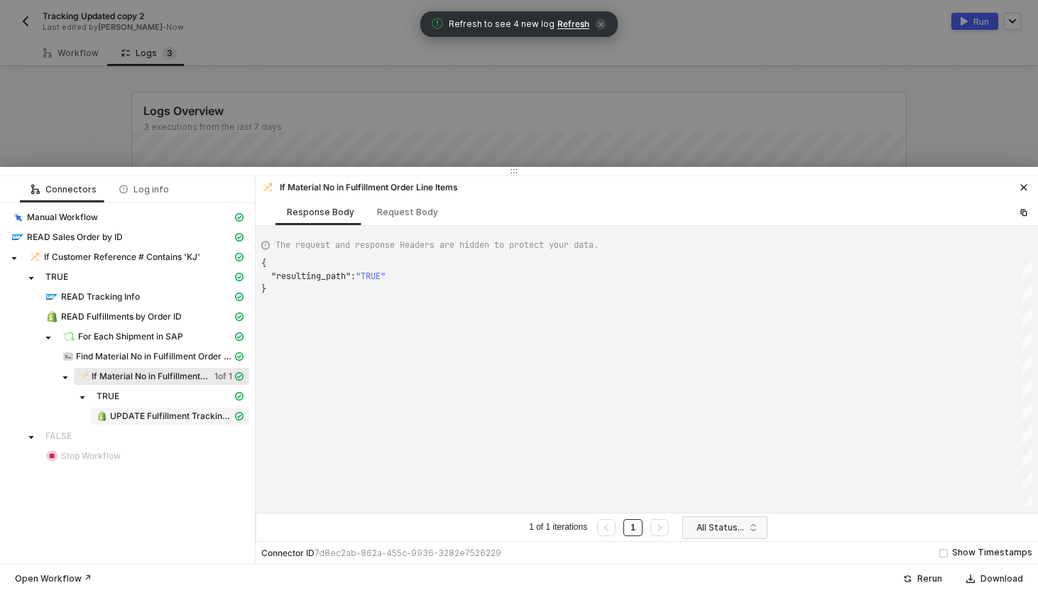
click at [166, 412] on span "UPDATE Fulfillment Tracking Number" at bounding box center [171, 415] width 122 height 11
type textarea "{ "data": { "0": [ { "json": { "fulfillment": { "id": "gid://shopify/Fulfillmen…"
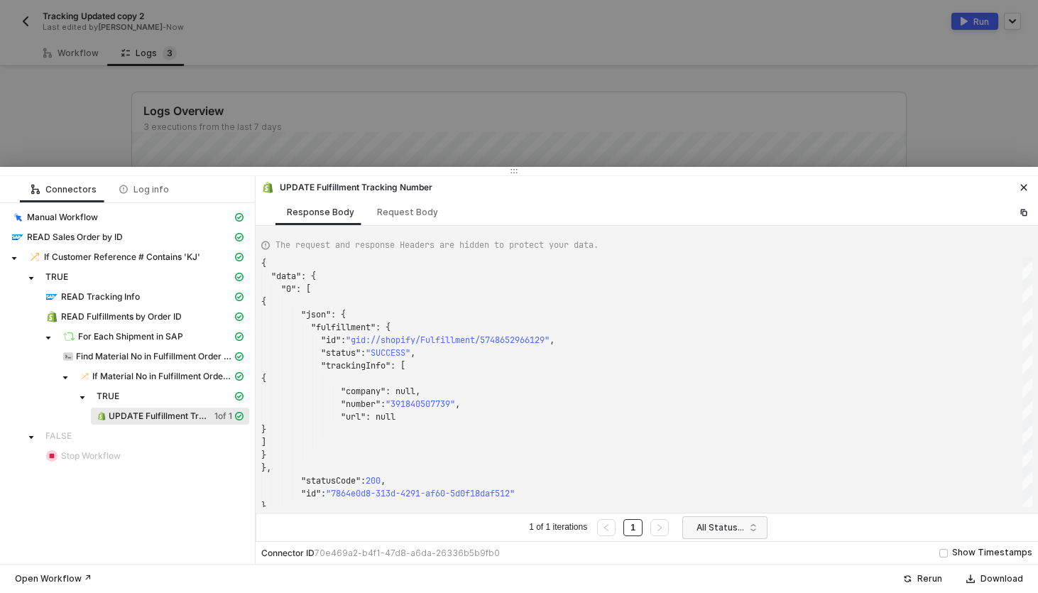
click at [659, 62] on div at bounding box center [519, 296] width 1038 height 593
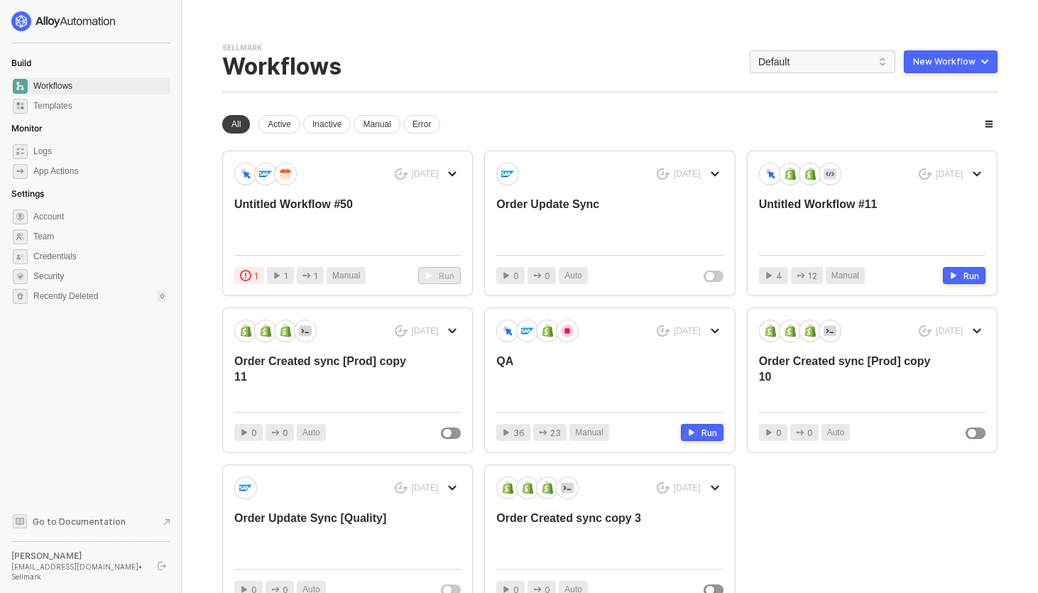
click at [154, 569] on button "button" at bounding box center [161, 565] width 17 height 17
